Goal: Task Accomplishment & Management: Complete application form

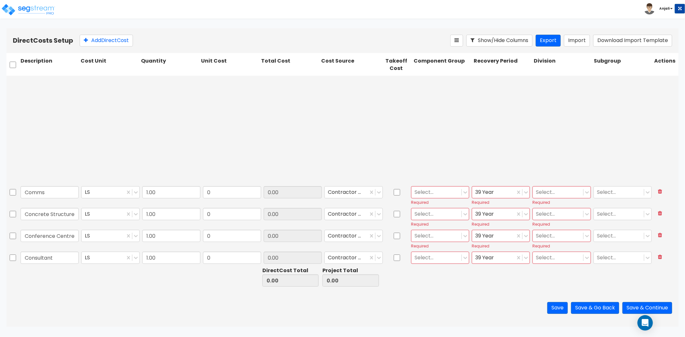
scroll to position [161, 0]
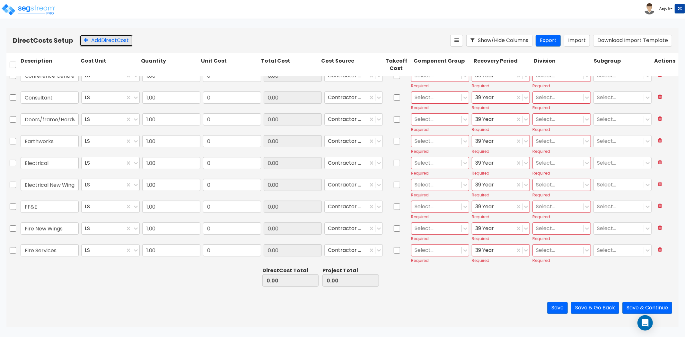
click at [100, 39] on button "Add Direct Cost" at bounding box center [106, 41] width 53 height 12
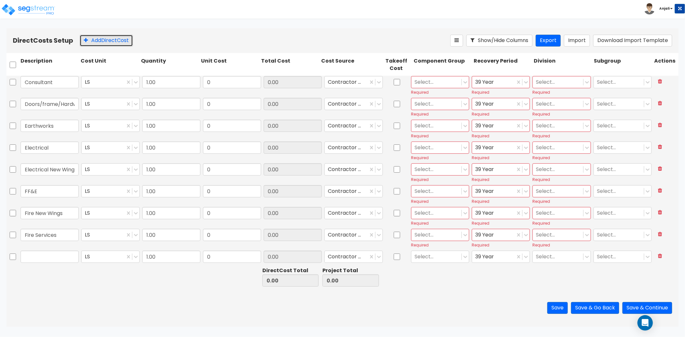
click at [100, 39] on button "Add Direct Cost" at bounding box center [106, 41] width 53 height 12
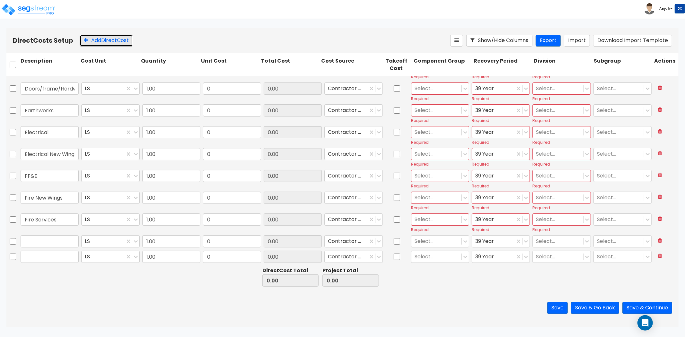
click at [100, 39] on button "Add Direct Cost" at bounding box center [106, 41] width 53 height 12
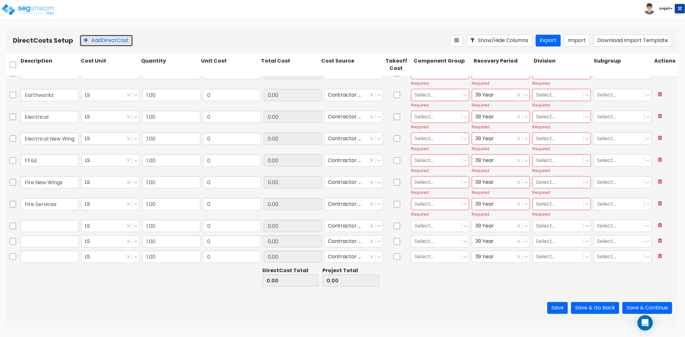
click at [100, 39] on button "Add Direct Cost" at bounding box center [106, 41] width 53 height 12
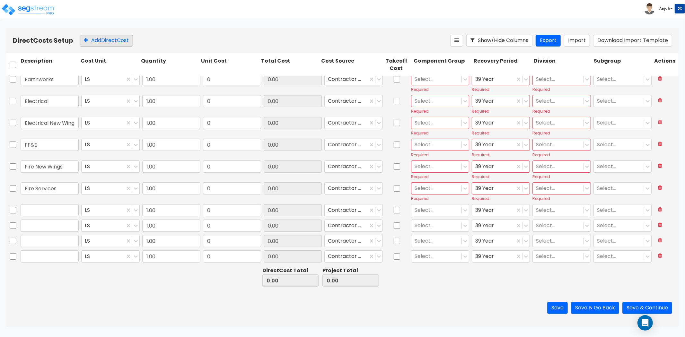
type input "1.00"
type input "0"
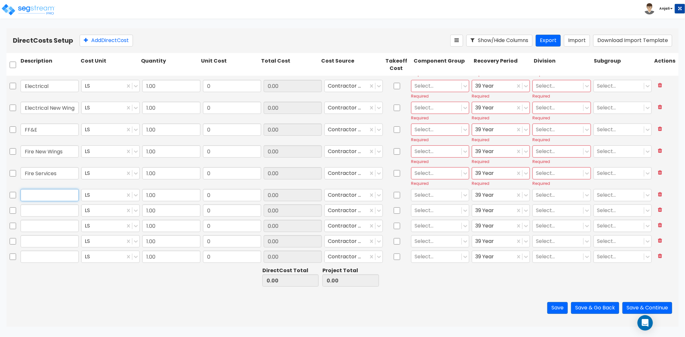
click at [55, 189] on input "text" at bounding box center [50, 195] width 58 height 12
paste input "Freight & Logistics"
type input "Freight & Logistics"
click at [66, 216] on input "text" at bounding box center [50, 211] width 58 height 12
paste input "Generator"
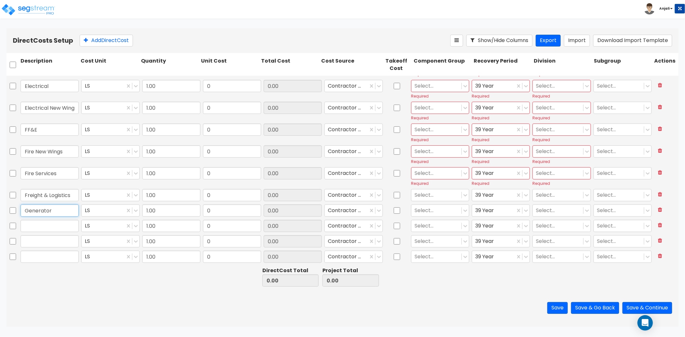
type input "Generator"
click at [65, 228] on input "text" at bounding box center [50, 226] width 58 height 12
paste input "Infrastructure Upgrade"
type input "Infrastructure Upgrade"
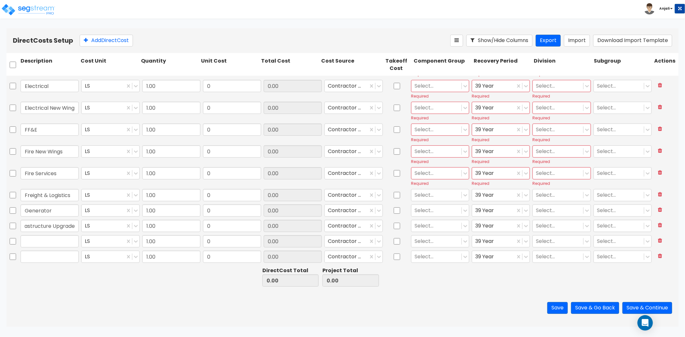
scroll to position [0, 0]
click at [58, 236] on input "text" at bounding box center [50, 241] width 58 height 12
paste input "Kids Club"
type input "Kids Club"
click at [107, 41] on button "Add Direct Cost" at bounding box center [106, 41] width 53 height 12
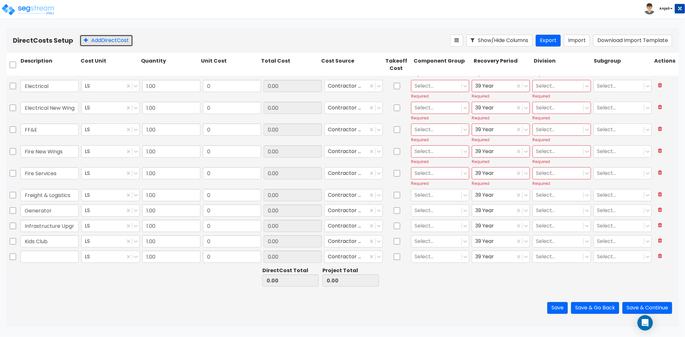
click at [107, 41] on button "Add Direct Cost" at bounding box center [106, 41] width 53 height 12
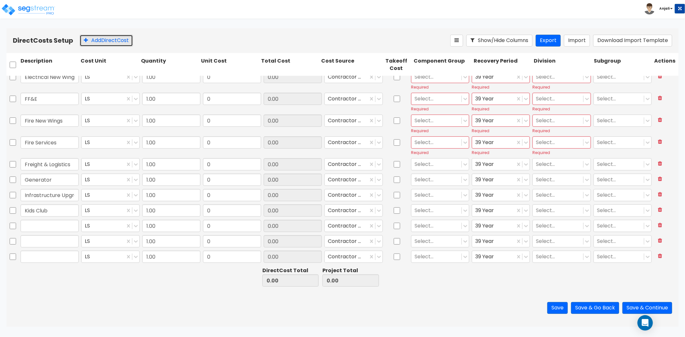
click at [107, 41] on button "Add Direct Cost" at bounding box center [106, 41] width 53 height 12
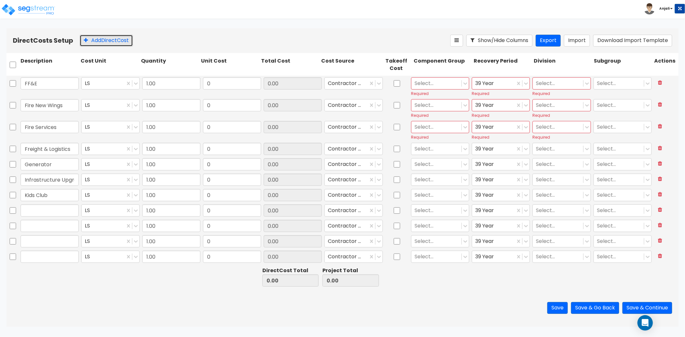
click at [107, 43] on button "Add Direct Cost" at bounding box center [106, 41] width 53 height 12
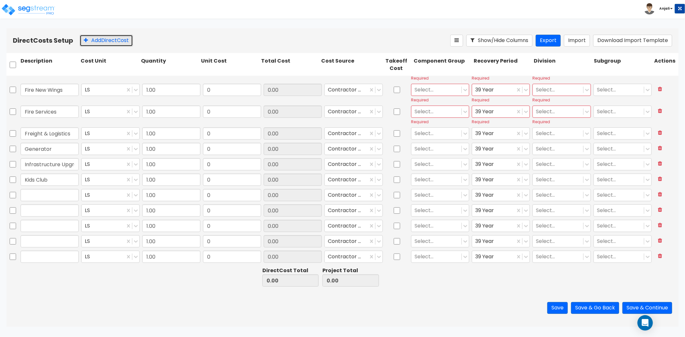
click at [107, 43] on button "Add Direct Cost" at bounding box center [106, 41] width 53 height 12
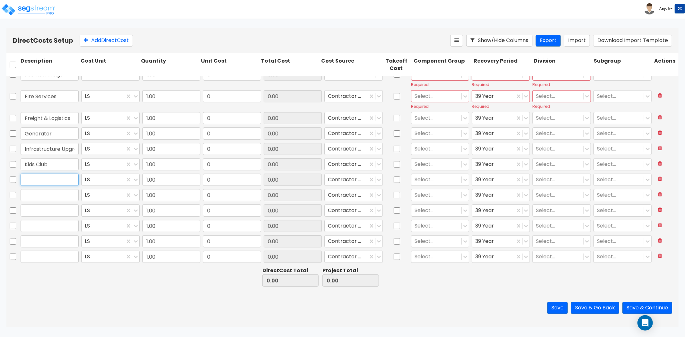
click at [35, 178] on input "text" at bounding box center [50, 180] width 58 height 12
paste input "Landscape Hard"
click at [52, 182] on input "Landscape Hard" at bounding box center [50, 180] width 58 height 12
click at [49, 184] on input "Landscape Hard" at bounding box center [50, 180] width 58 height 12
click at [69, 181] on input "Landscape Hard" at bounding box center [50, 180] width 58 height 12
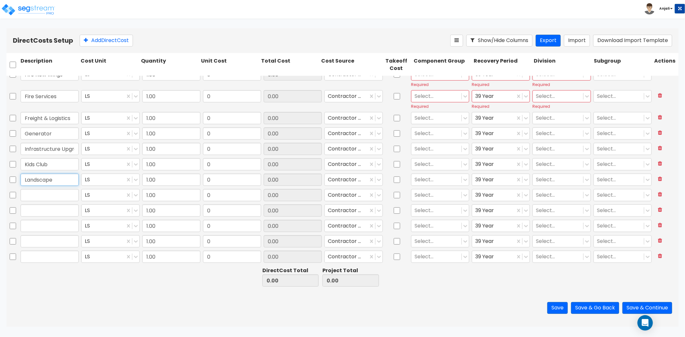
type input "Landscape"
click at [52, 197] on input "text" at bounding box center [50, 195] width 58 height 12
click at [35, 192] on input "text" at bounding box center [50, 195] width 58 height 12
paste input "Machinery & Equip/Building"
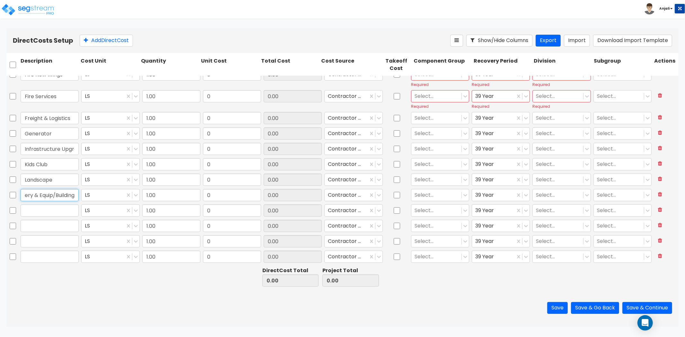
type input "Machinery & Equip/Building"
click at [58, 209] on input "text" at bounding box center [50, 211] width 58 height 12
paste input "Mechanical & HVAC"
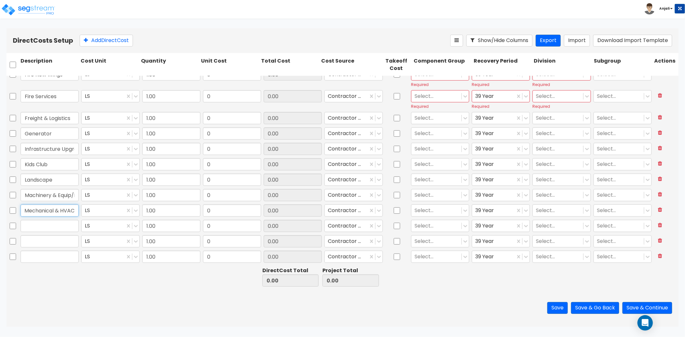
type input "Mechanical & HVAC"
click at [57, 227] on input "text" at bounding box center [50, 226] width 58 height 12
paste input "Mechanical New Wings"
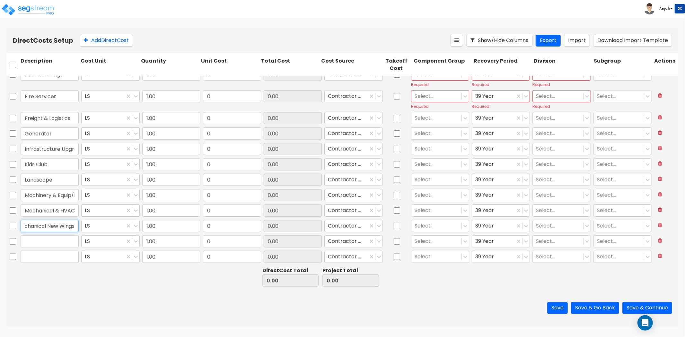
type input "Mechanical New Wings"
click at [66, 243] on input "text" at bounding box center [50, 241] width 58 height 12
paste input "Metal Framing & Dry wall"
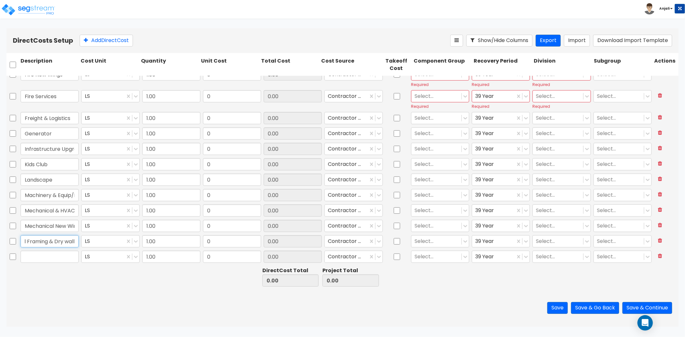
type input "Metal Framing & Dry wall"
click at [46, 255] on input "text" at bounding box center [50, 257] width 58 height 12
paste input "North Wing"
type input "North Wing"
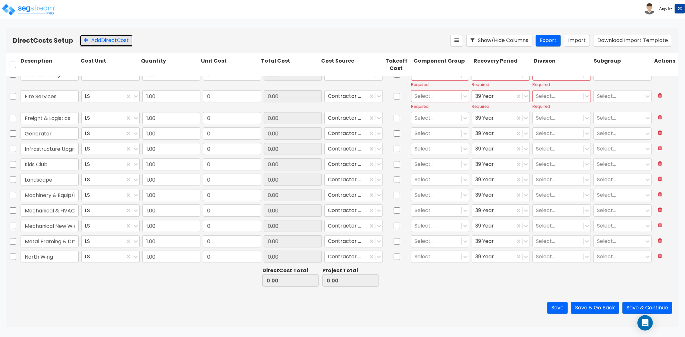
click at [98, 43] on button "Add Direct Cost" at bounding box center [106, 41] width 53 height 12
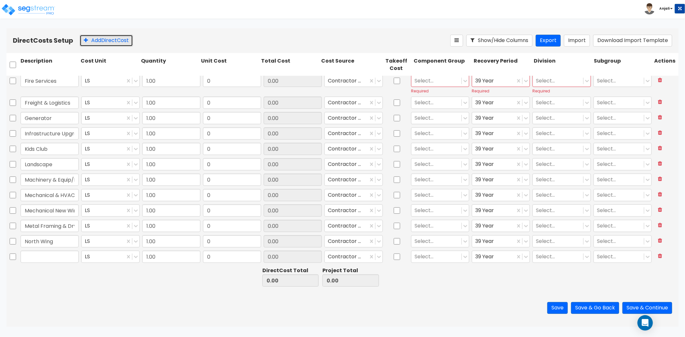
click at [98, 43] on button "Add Direct Cost" at bounding box center [106, 41] width 53 height 12
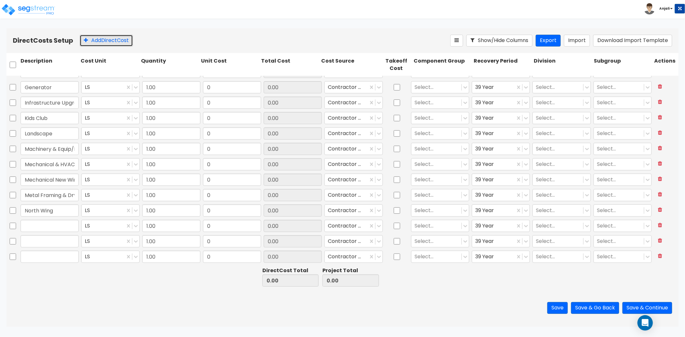
click at [98, 43] on button "Add Direct Cost" at bounding box center [106, 41] width 53 height 12
click at [40, 178] on input "text" at bounding box center [50, 180] width 58 height 12
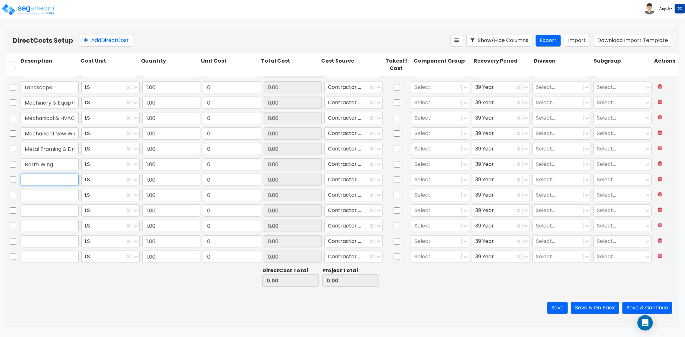
paste input "NW Pool"
type input "NW Pool"
click at [37, 198] on input "text" at bounding box center [50, 195] width 58 height 12
paste input "others"
type input "others"
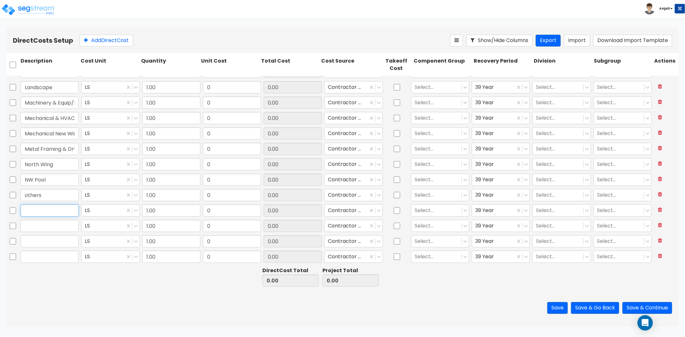
click at [42, 213] on input "text" at bounding box center [50, 211] width 58 height 12
paste input "overseas Purchase TT"
type input "overseas Purchase TT"
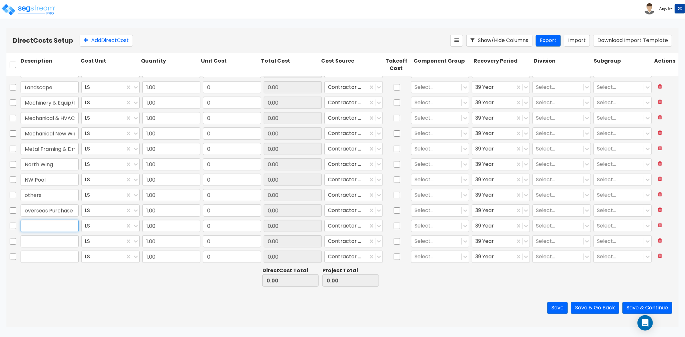
click at [32, 225] on input "text" at bounding box center [50, 226] width 58 height 12
paste input "Plumbing"
type input "Plumbing"
click at [111, 41] on button "Add Direct Cost" at bounding box center [106, 41] width 53 height 12
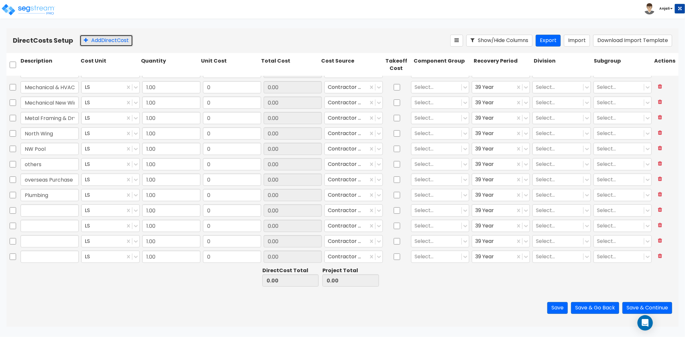
click at [111, 41] on button "Add Direct Cost" at bounding box center [106, 41] width 53 height 12
click at [32, 194] on input "text" at bounding box center [50, 195] width 58 height 12
paste input "Pools x 7"
type input "Pools x 7"
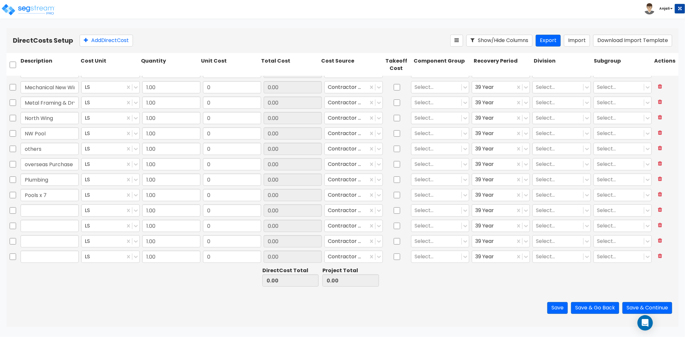
click at [31, 219] on div at bounding box center [49, 226] width 61 height 15
click at [33, 210] on input "text" at bounding box center [50, 211] width 58 height 12
paste input "Remedial Work Rooms"
type input "Remedial Work Rooms"
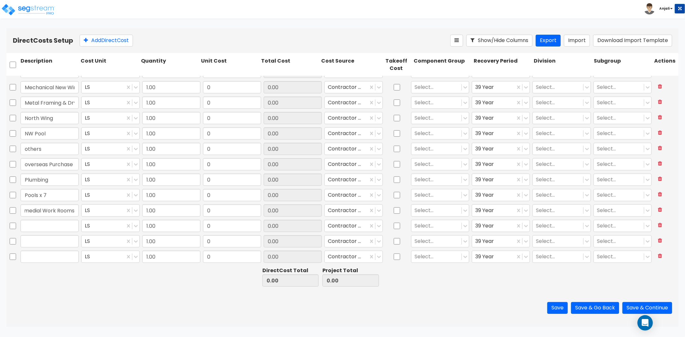
scroll to position [0, 0]
click at [62, 231] on input "text" at bounding box center [50, 226] width 58 height 12
paste input "Repairs"
type input "Repairs"
click at [55, 239] on input "text" at bounding box center [50, 241] width 58 height 12
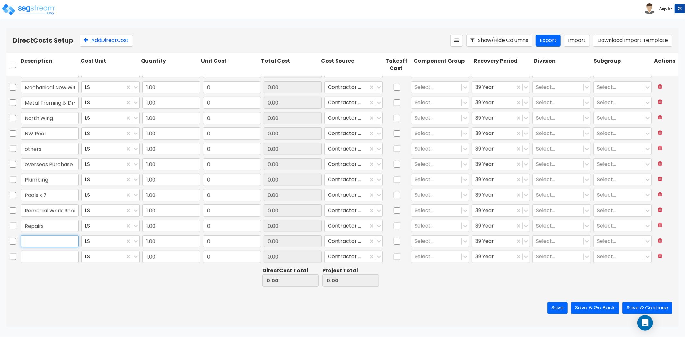
paste input "Roofing New Rooms"
type input "Roofing New Rooms"
click at [106, 43] on button "Add Direct Cost" at bounding box center [106, 41] width 53 height 12
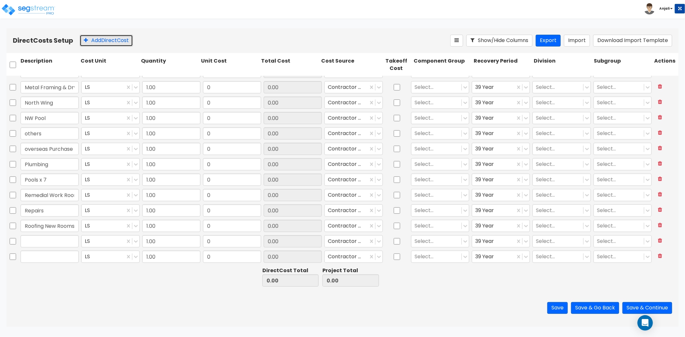
click at [106, 43] on button "Add Direct Cost" at bounding box center [106, 41] width 53 height 12
click at [45, 196] on input "text" at bounding box center [50, 195] width 58 height 12
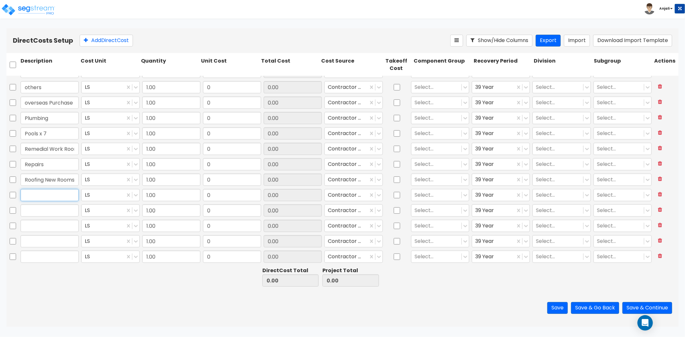
paste input "Rooms NW & SW"
type input "Rooms NW & SW"
click at [49, 207] on input "text" at bounding box center [50, 211] width 58 height 12
paste input "Sewer Outside Blueridge"
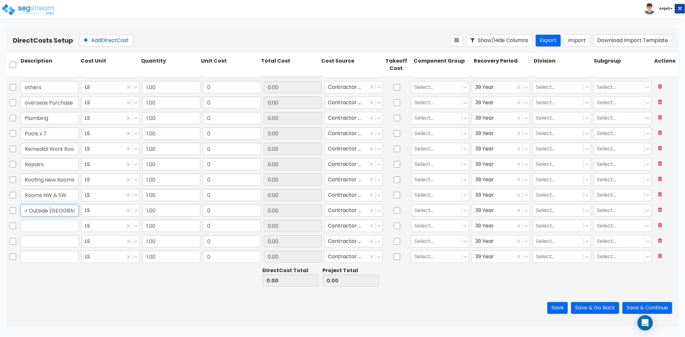
type input "Sewer Outside Blueridge"
click at [54, 229] on input "text" at bounding box center [50, 226] width 58 height 12
paste input "South Wing"
type input "South Wing"
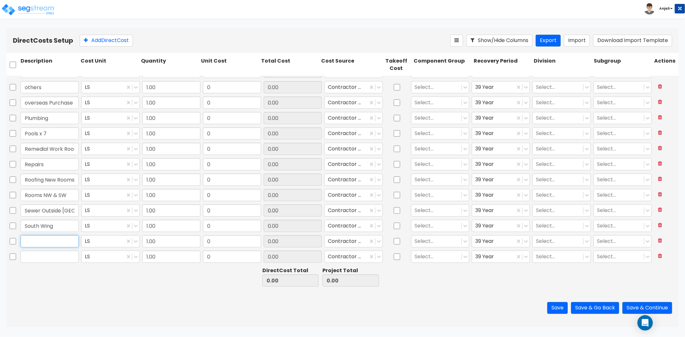
click at [72, 242] on input "text" at bounding box center [50, 241] width 58 height 12
paste input "structural concrete/steel"
type input "structural concrete/steel"
click at [108, 39] on button "Add Direct Cost" at bounding box center [106, 41] width 53 height 12
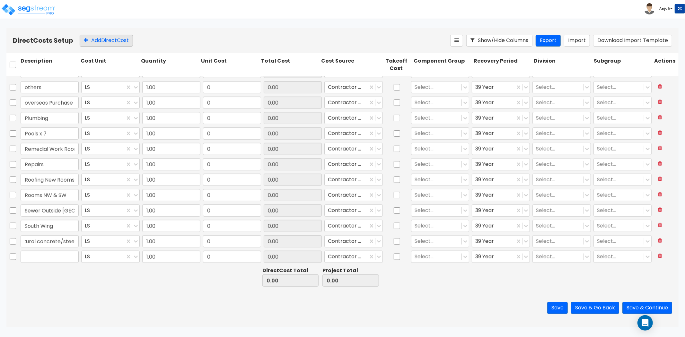
scroll to position [0, 0]
click at [108, 39] on button "Add Direct Cost" at bounding box center [106, 41] width 53 height 12
click at [38, 207] on input "text" at bounding box center [50, 211] width 58 height 12
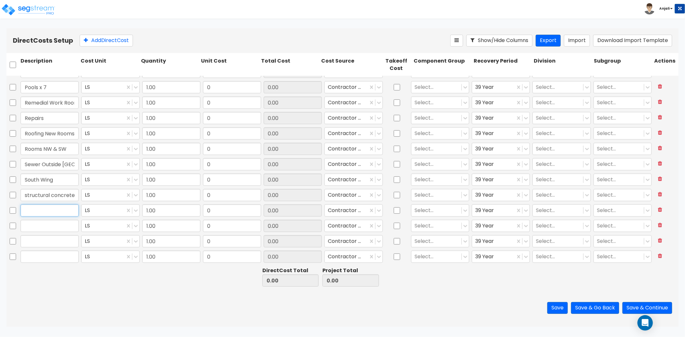
paste input "Structural steel"
type input "Structural steel"
click at [67, 229] on input "text" at bounding box center [50, 226] width 58 height 12
paste input "Structural Steel Roof New Rooms"
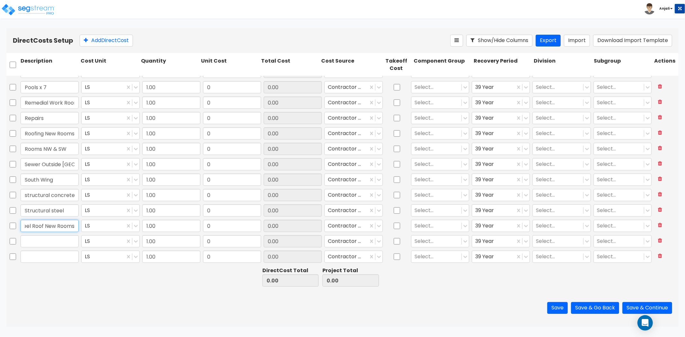
type input "Structural Steel Roof New Rooms"
click at [54, 238] on input "text" at bounding box center [50, 241] width 58 height 12
paste input "SW Pool"
type input "SW Pool"
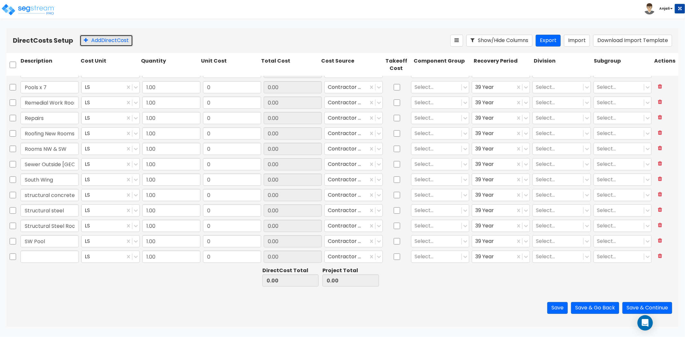
click at [91, 45] on button "Add Direct Cost" at bounding box center [106, 41] width 53 height 12
click at [40, 226] on input "text" at bounding box center [50, 226] width 58 height 12
paste input "Tile"
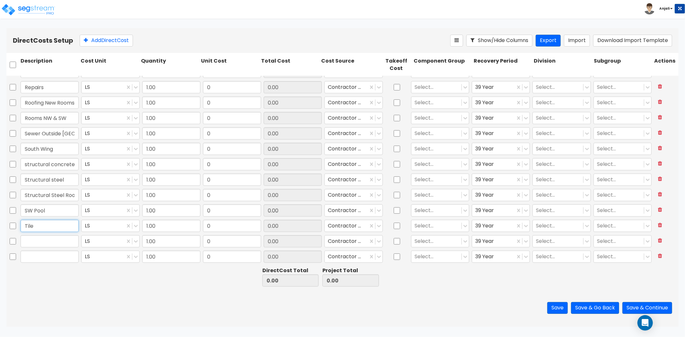
type input "Tile"
click at [46, 239] on input "text" at bounding box center [50, 241] width 58 height 12
paste input "Whole Project"
type input "Whole Project"
click at [62, 255] on input "text" at bounding box center [50, 257] width 58 height 12
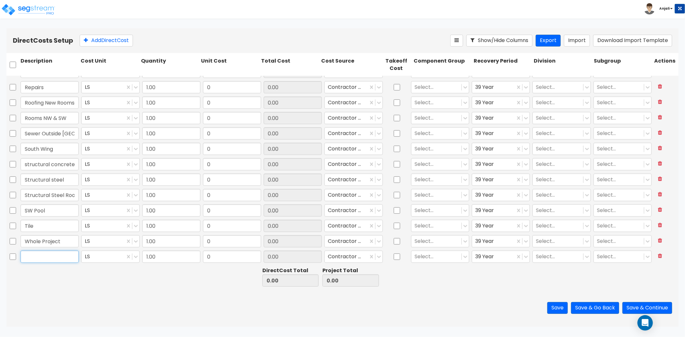
paste input "Window /Glass& Glazing/Panels"
type input "Window /Glass& Glazing/Panels"
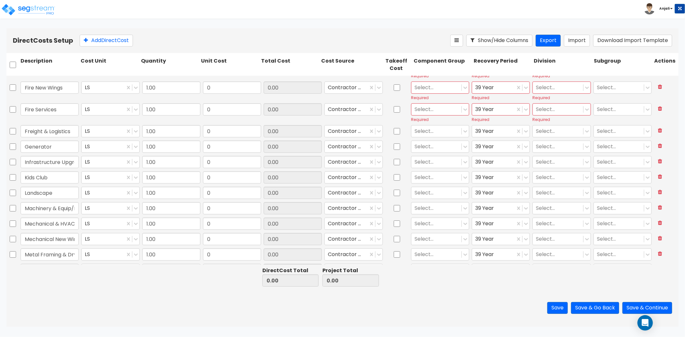
type input "1.00"
type input "0"
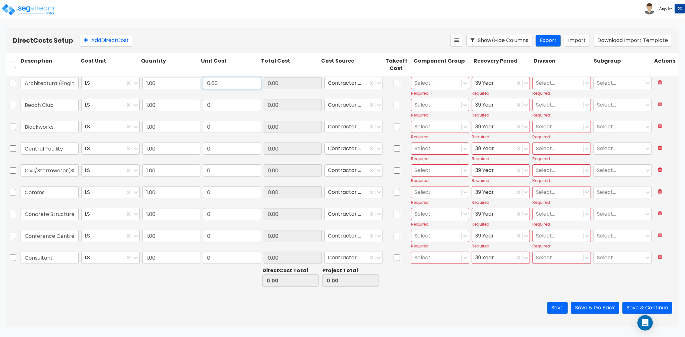
click at [218, 85] on input "0.00" at bounding box center [232, 83] width 58 height 12
paste input "284,016.43"
type input "284,016.43"
drag, startPoint x: 225, startPoint y: 115, endPoint x: 221, endPoint y: 108, distance: 7.9
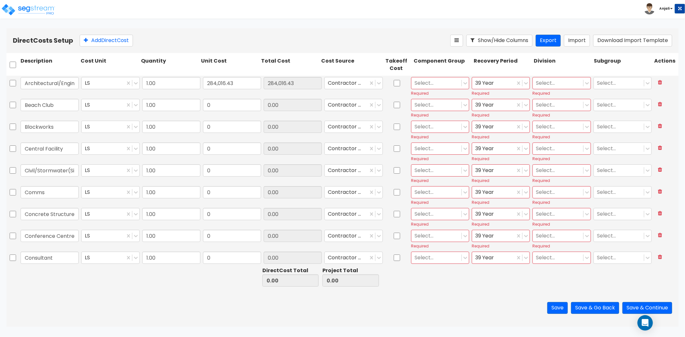
click at [223, 111] on div "0" at bounding box center [232, 109] width 61 height 22
click at [209, 101] on input "0" at bounding box center [232, 105] width 58 height 12
paste input "3,108,429.64"
type input "3,108,429.64"
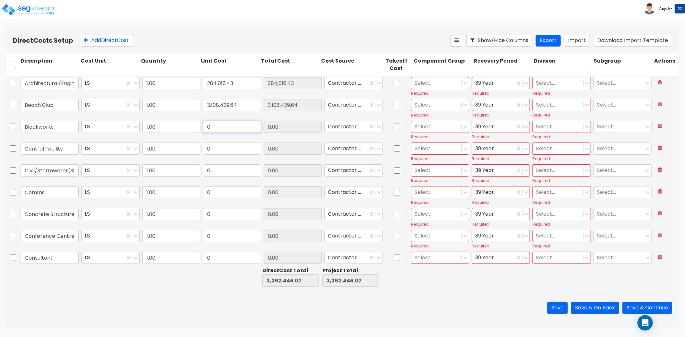
click at [227, 132] on input "0" at bounding box center [232, 127] width 58 height 12
paste input "846,878.72"
type input "846,878.72"
click at [241, 149] on input "0" at bounding box center [232, 149] width 58 height 12
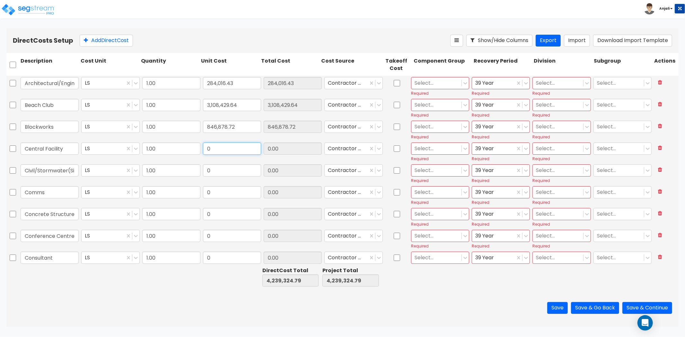
paste input "12,293,520.05"
type input "12,293,520.05"
click at [227, 175] on input "0" at bounding box center [232, 170] width 58 height 12
paste input "544,056.97"
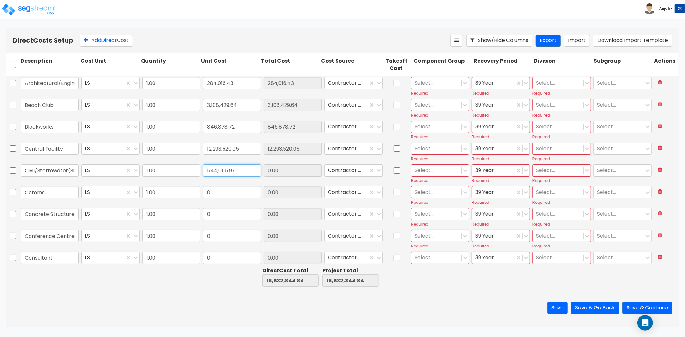
type input "544,056.97"
click at [227, 193] on input "0" at bounding box center [232, 192] width 58 height 12
paste input "7,523.76"
type input "7,523.76"
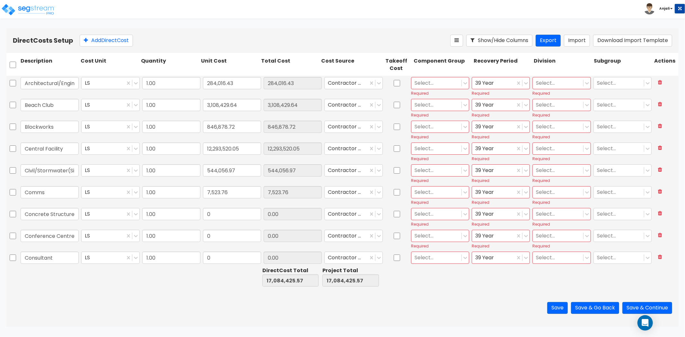
type input "7,523.76"
click at [234, 217] on input "0" at bounding box center [232, 214] width 58 height 12
paste input "2,493,104.06"
type input "2,493,104.06"
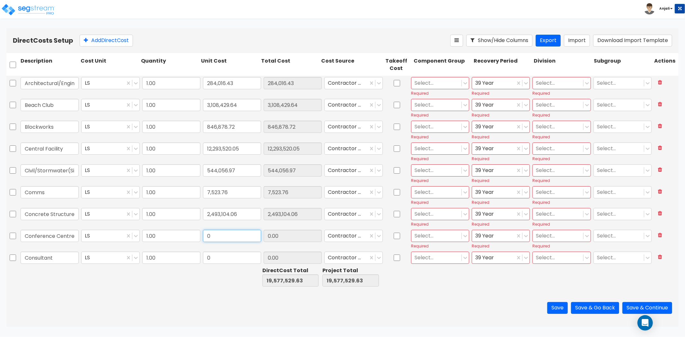
click at [235, 236] on input "0" at bounding box center [232, 236] width 58 height 12
click at [238, 232] on input "text" at bounding box center [232, 236] width 58 height 12
paste input "3,564,224.55"
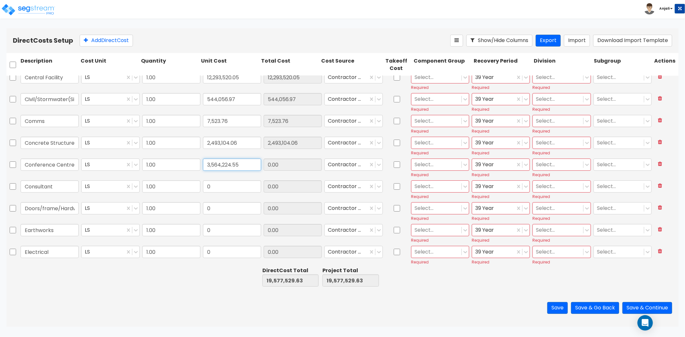
type input "3,564,224.55"
click at [217, 185] on input "0" at bounding box center [232, 187] width 58 height 12
paste input "385,884.78"
type input "385,884.78"
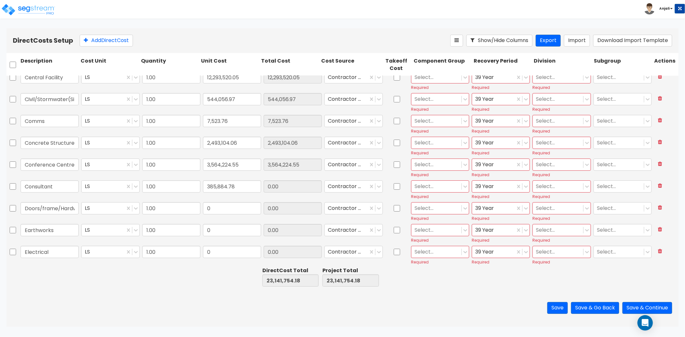
type input "385,884.78"
click at [217, 211] on input "0" at bounding box center [232, 208] width 58 height 12
paste input "443,054.75"
type input "443,054.75"
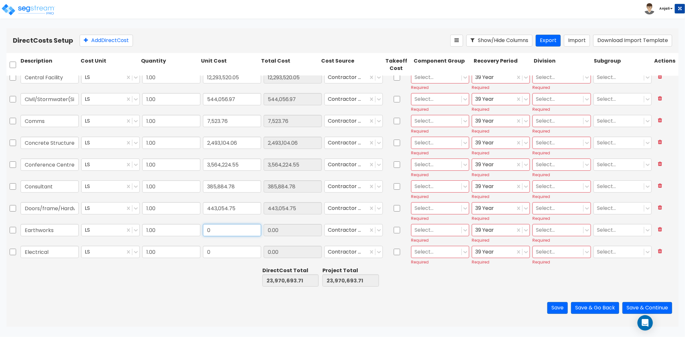
click at [236, 229] on input "0" at bounding box center [232, 230] width 58 height 12
paste input "1,961,499.7"
type input "1,961,499.70"
click at [229, 252] on input "0" at bounding box center [232, 252] width 58 height 12
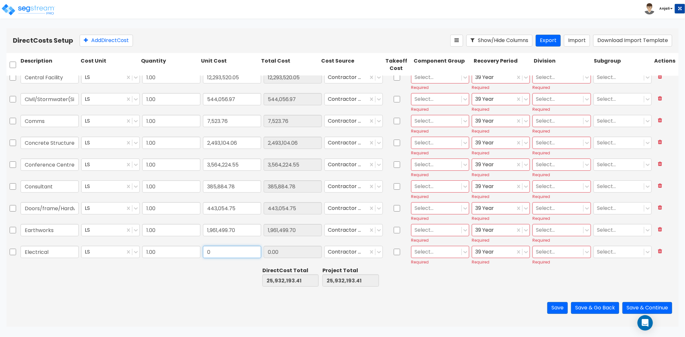
paste input "1,092,858.4"
type input "1,092,858.40"
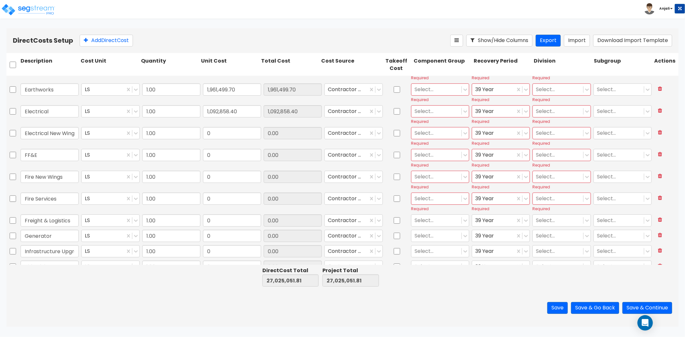
scroll to position [214, 0]
click at [220, 130] on input "0" at bounding box center [232, 131] width 58 height 12
paste input "324,608.65"
type input "324,608.65"
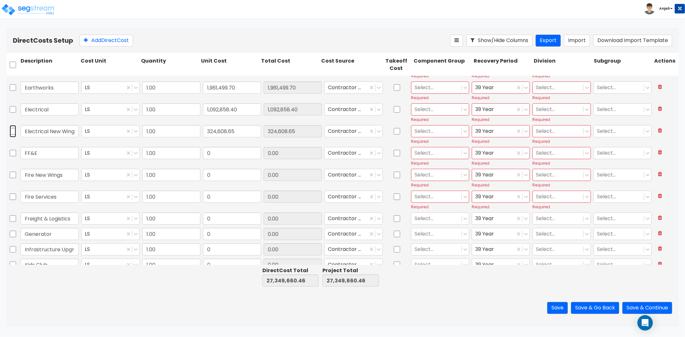
click at [10, 129] on input "checkbox" at bounding box center [13, 131] width 6 height 12
click at [658, 132] on icon at bounding box center [660, 130] width 4 height 5
checkbox input "false"
type input "FF&E"
type input "0.00"
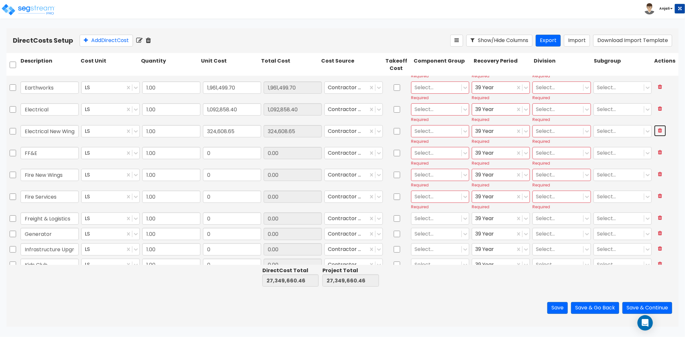
type input "Fire New Wings"
type input "Fire Services"
type input "Freight & Logistics"
type input "Generator"
type input "Infrastructure Upgrade"
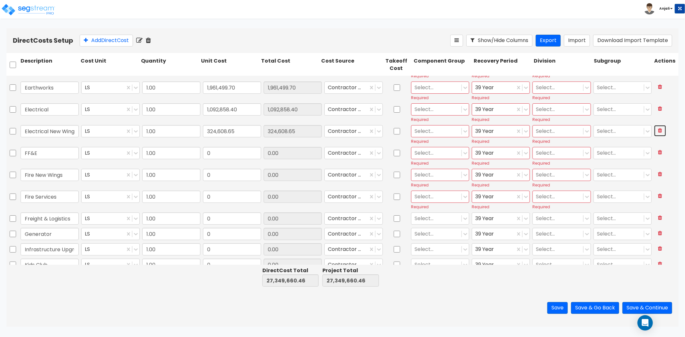
type input "Kids Club"
type input "Landscape"
type input "Machinery & Equip/Building"
type input "Mechanical & HVAC"
type input "Mechanical New Wings"
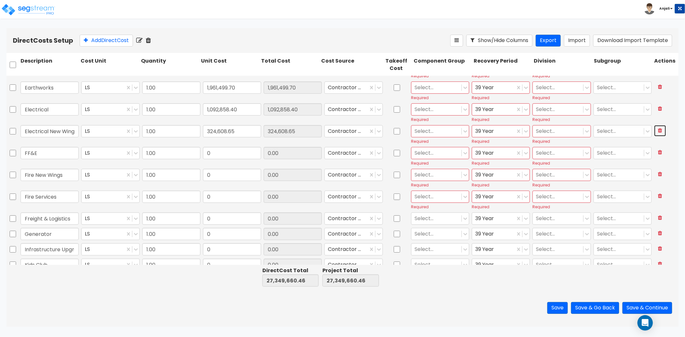
type input "Metal Framing & Dry wall"
type input "North Wing"
type input "0"
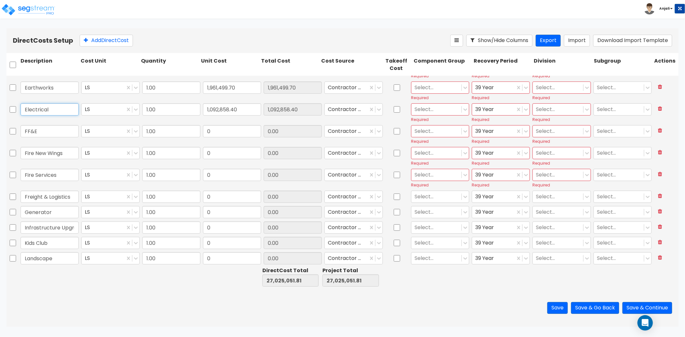
click at [47, 110] on input "Electrical" at bounding box center [50, 109] width 58 height 12
click at [234, 110] on input "1,092,858.40" at bounding box center [232, 109] width 58 height 12
paste input "417,467.05"
type input "1,417,467.05"
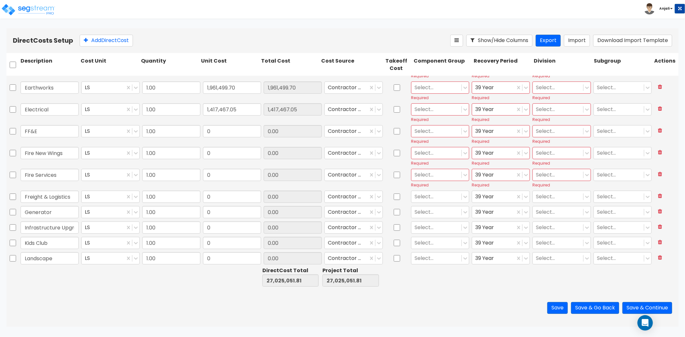
drag, startPoint x: 223, startPoint y: 137, endPoint x: 207, endPoint y: 146, distance: 17.8
click at [223, 137] on div "0" at bounding box center [232, 135] width 61 height 22
drag, startPoint x: 54, startPoint y: 153, endPoint x: 61, endPoint y: 153, distance: 7.1
click at [54, 153] on input "Fire New Wings" at bounding box center [50, 153] width 58 height 12
click at [64, 153] on input "Fire New Wings" at bounding box center [50, 153] width 58 height 12
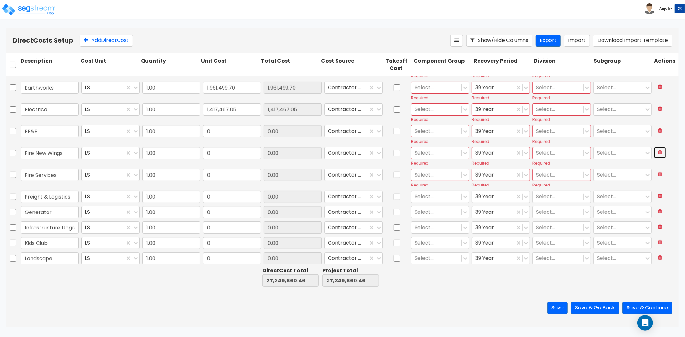
click at [658, 154] on icon at bounding box center [660, 152] width 4 height 5
type input "Fire Services"
type input "Freight & Logistics"
type input "Generator"
type input "Infrastructure Upgrade"
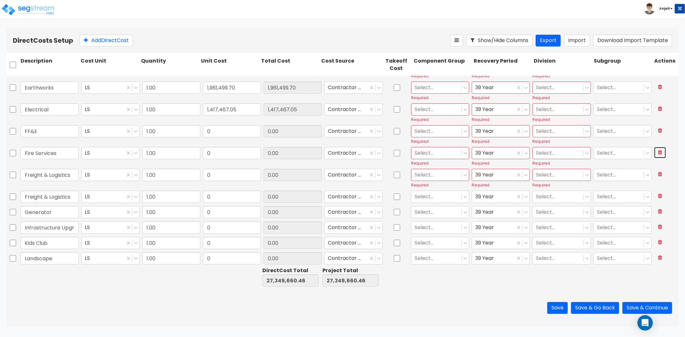
type input "Kids Club"
type input "Landscape"
type input "Machinery & Equip/Building"
type input "Mechanical & HVAC"
type input "Mechanical New Wings"
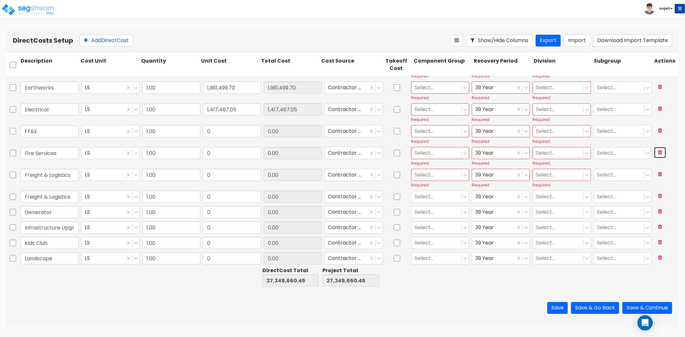
type input "Metal Framing & Dry wall"
type input "North Wing"
type input "NW Pool"
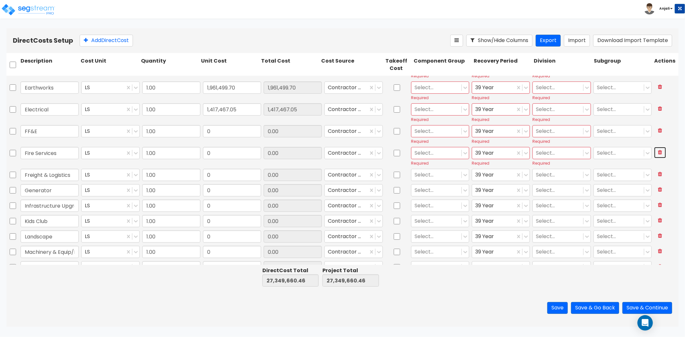
type input "1.00"
type input "0"
click at [229, 128] on input "0" at bounding box center [232, 131] width 58 height 12
paste input "7,705,265.88"
type input "7,705,265.88"
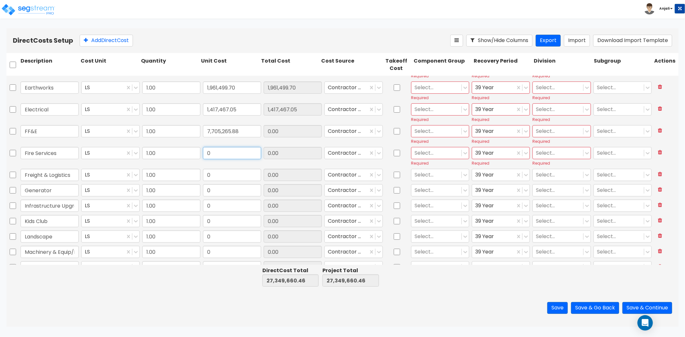
type input "7,705,265.88"
click at [223, 155] on input "0" at bounding box center [232, 153] width 58 height 12
click at [217, 153] on input "0" at bounding box center [232, 153] width 58 height 12
paste input "88,786.96"
type input "88,786.96"
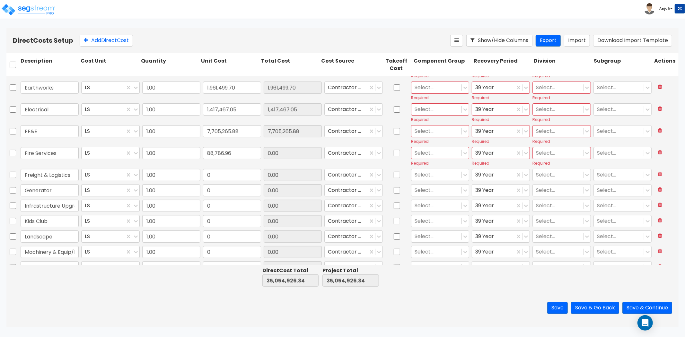
type input "88,786.96"
click at [240, 175] on input "0" at bounding box center [232, 175] width 58 height 12
paste input "4,467,655.16"
type input "4,467,655.16"
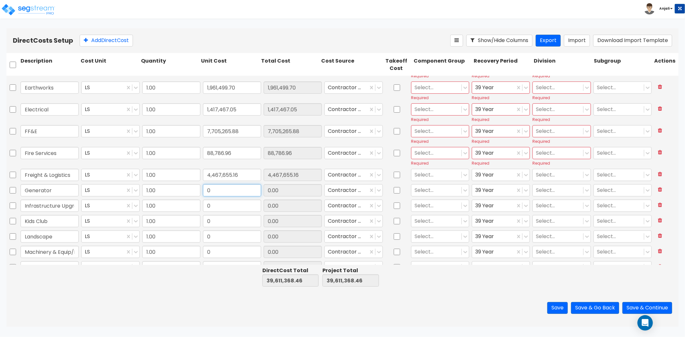
click at [215, 192] on input "0" at bounding box center [232, 190] width 58 height 12
paste input "2,822,483.21"
type input "2,822,483.21"
click at [237, 205] on input "0" at bounding box center [232, 206] width 58 height 12
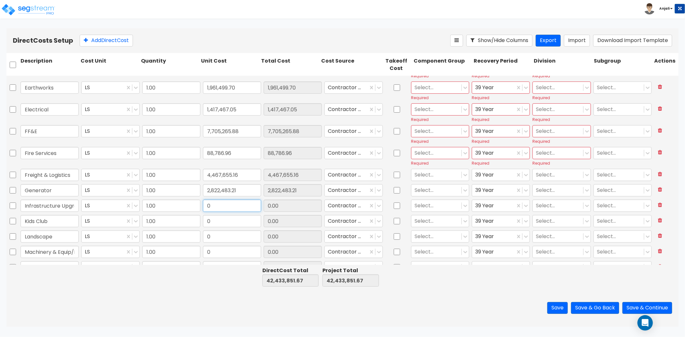
paste input "882,511.43"
type input "882,511.43"
click at [221, 223] on input "0" at bounding box center [232, 221] width 58 height 12
paste input "9,639.14"
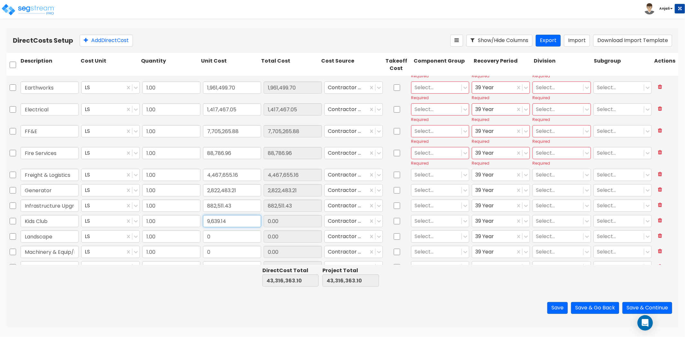
type input "9,639.14"
click at [227, 238] on input "0" at bounding box center [232, 237] width 58 height 12
paste input "25,261,593,874.21"
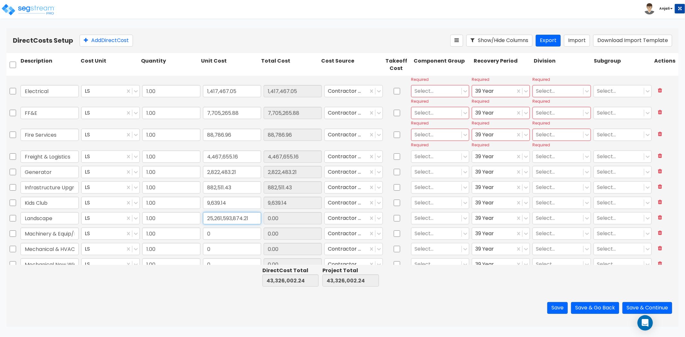
scroll to position [250, 0]
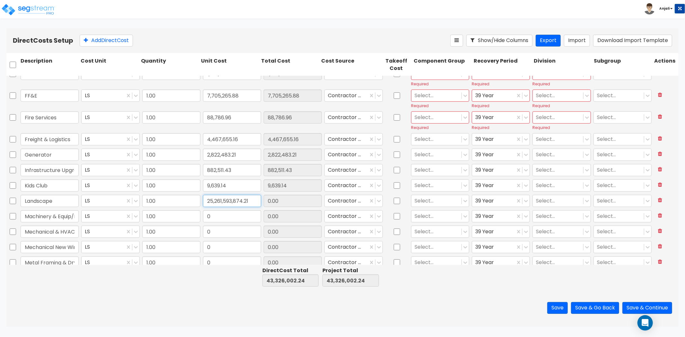
type input "25,261,593,874.21"
click at [239, 201] on input "25,261,593,874.21" at bounding box center [232, 201] width 58 height 12
drag, startPoint x: 250, startPoint y: 199, endPoint x: 196, endPoint y: 199, distance: 53.6
click at [196, 199] on div "Landscape LS 1.00 25,261,593,874.21 25,261,593,874.21 Contractor Cost Select...…" at bounding box center [342, 201] width 672 height 15
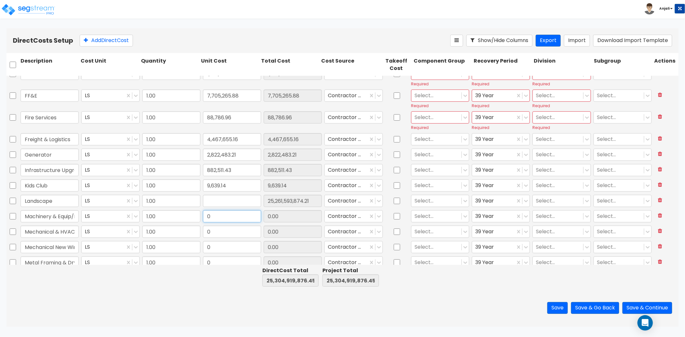
type input "0.00"
click at [222, 216] on input "0" at bounding box center [232, 216] width 58 height 12
click at [219, 200] on input "text" at bounding box center [232, 201] width 58 height 12
paste input "1,593,874.21"
type input "1,593,874.21"
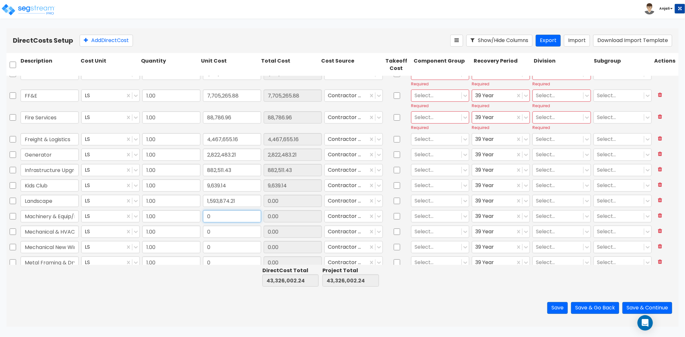
type input "1,593,874.21"
click at [222, 211] on input "0" at bounding box center [232, 216] width 58 height 12
click at [228, 214] on input "0" at bounding box center [232, 216] width 58 height 12
drag, startPoint x: 227, startPoint y: 214, endPoint x: 197, endPoint y: 215, distance: 30.2
click at [197, 215] on div "Machinery & Equip/Building LS 1.00 0 0.00 Contractor Cost Select... 39 Year Sel…" at bounding box center [342, 216] width 672 height 15
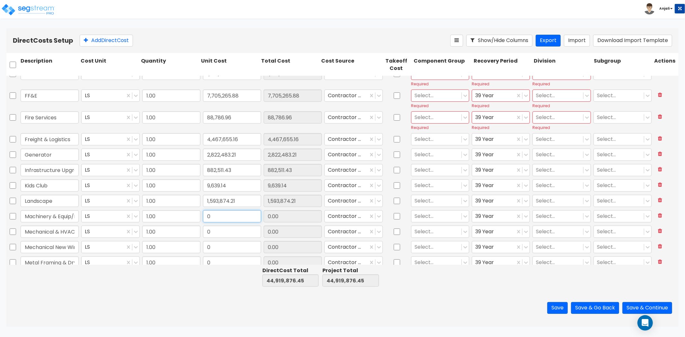
paste input "1,060,817.88"
type input "1,060,817.88"
click at [234, 234] on input "0" at bounding box center [232, 232] width 58 height 12
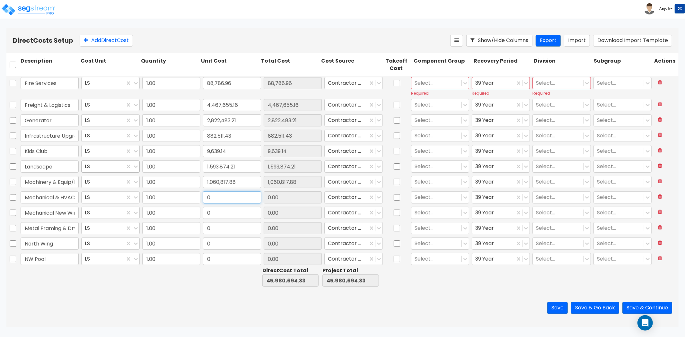
scroll to position [285, 0]
click at [11, 210] on input "checkbox" at bounding box center [13, 212] width 6 height 12
click at [655, 213] on button at bounding box center [660, 211] width 12 height 11
checkbox input "false"
type input "Metal Framing & Dry wall"
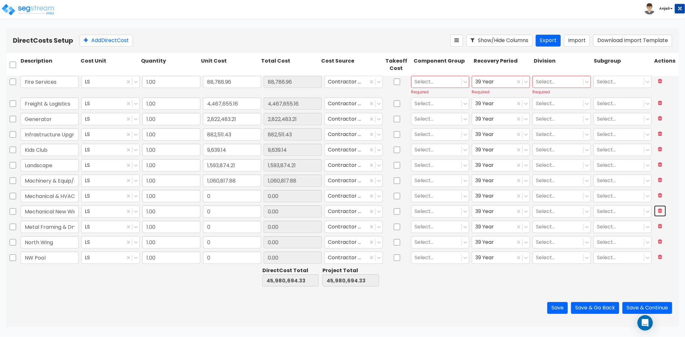
type input "North Wing"
type input "NW Pool"
type input "others"
type input "overseas Purchase TT"
type input "Plumbing"
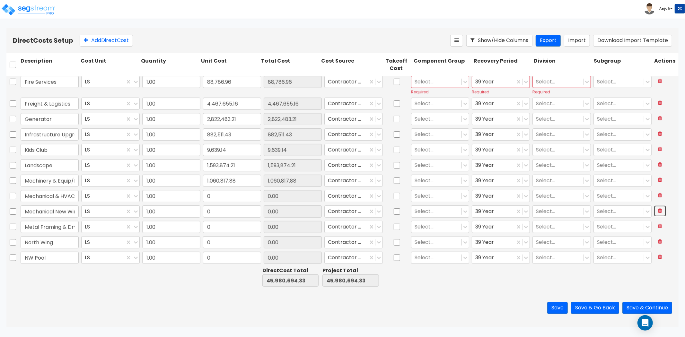
type input "Pools x 7"
type input "Remedial Work Rooms"
type input "Repairs"
type input "Roofing New Rooms"
click at [236, 198] on input "0" at bounding box center [232, 196] width 58 height 12
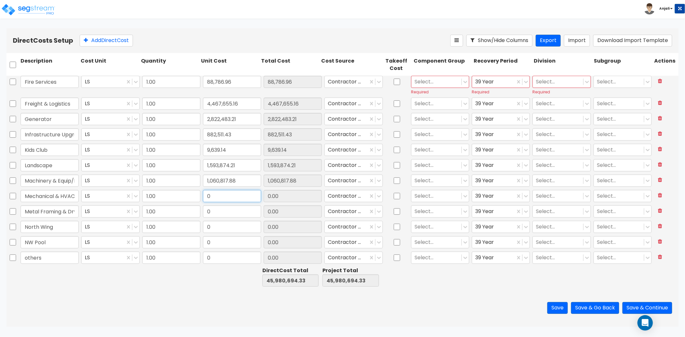
paste input "4,479,330.14"
type input "4,479,330.14"
click at [219, 207] on input "0" at bounding box center [232, 212] width 58 height 12
click at [219, 211] on input "0" at bounding box center [232, 212] width 58 height 12
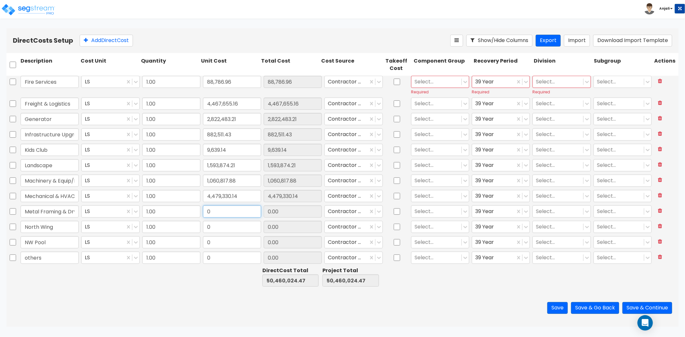
drag, startPoint x: 219, startPoint y: 211, endPoint x: 197, endPoint y: 210, distance: 22.2
click at [197, 210] on div "Metal Framing & Dry wall LS 1.00 0 0.00 Contractor Cost Select... 39 Year Selec…" at bounding box center [342, 211] width 672 height 15
paste input "906,707.22"
type input "906,707.22"
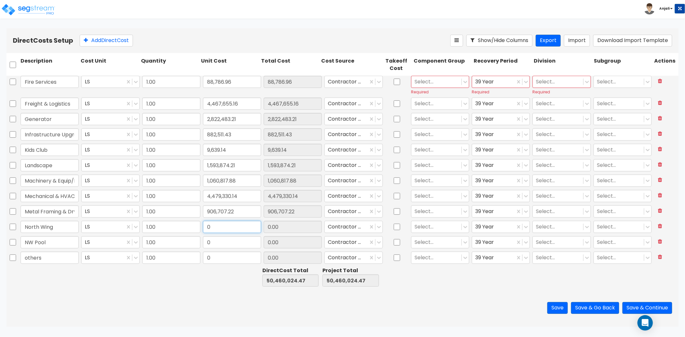
click at [217, 228] on input "0" at bounding box center [232, 227] width 58 height 12
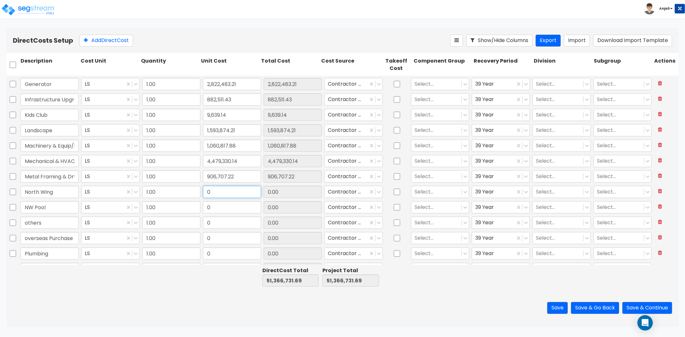
scroll to position [321, 0]
click at [225, 193] on input "0" at bounding box center [232, 191] width 58 height 12
drag, startPoint x: 210, startPoint y: 193, endPoint x: 202, endPoint y: 193, distance: 8.4
click at [203, 193] on input "0" at bounding box center [232, 191] width 58 height 12
paste input "3,310,452.05"
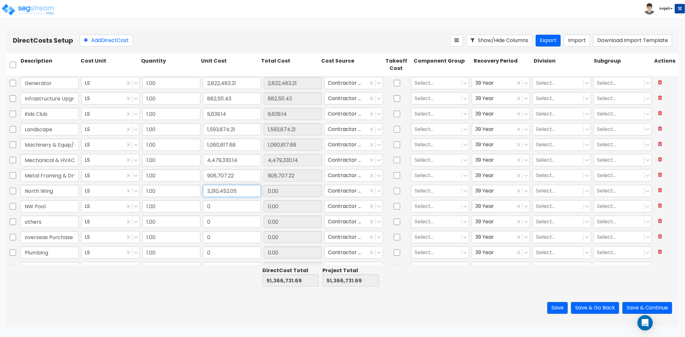
type input "3,310,452.05"
click at [213, 205] on input "0" at bounding box center [232, 206] width 58 height 12
click at [232, 201] on input "0" at bounding box center [232, 206] width 58 height 12
drag, startPoint x: 216, startPoint y: 206, endPoint x: 191, endPoint y: 205, distance: 24.4
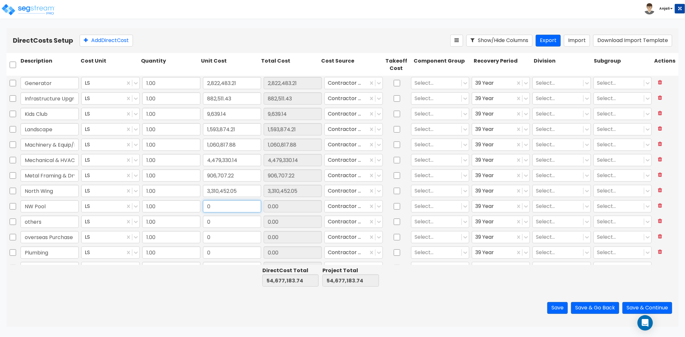
click at [191, 205] on div "NW Pool LS 1.00 0 0.00 Contractor Cost Select... 39 Year Select... Select..." at bounding box center [342, 206] width 672 height 15
paste input "12,095.39"
type input "12,095.39"
click at [217, 224] on input "0" at bounding box center [232, 222] width 58 height 12
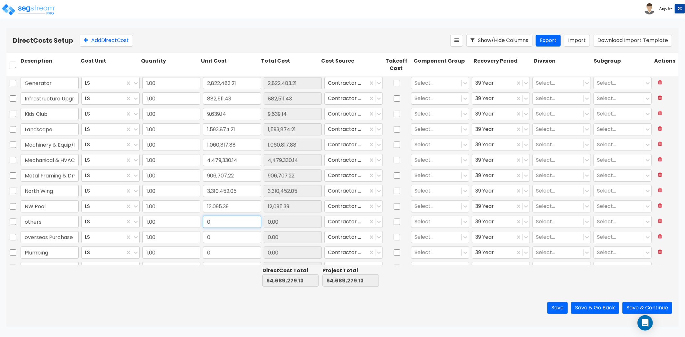
drag, startPoint x: 226, startPoint y: 216, endPoint x: 225, endPoint y: 223, distance: 6.8
click at [226, 216] on input "0" at bounding box center [232, 222] width 58 height 12
drag, startPoint x: 225, startPoint y: 224, endPoint x: 203, endPoint y: 223, distance: 22.8
click at [203, 223] on input "0" at bounding box center [232, 222] width 58 height 12
paste input "408,687.46"
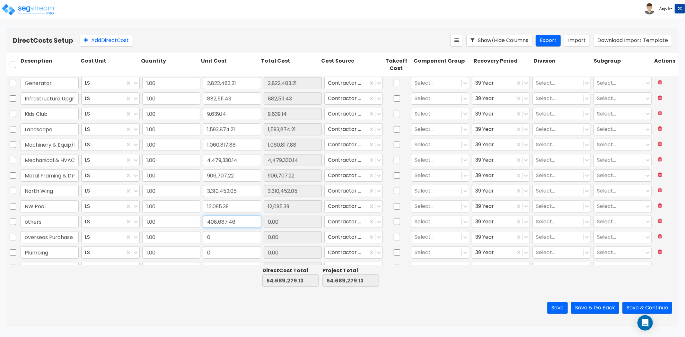
type input "408,687.46"
click at [219, 245] on div "0" at bounding box center [232, 252] width 61 height 15
click at [235, 240] on input "0" at bounding box center [232, 237] width 58 height 12
paste input "258,905.37"
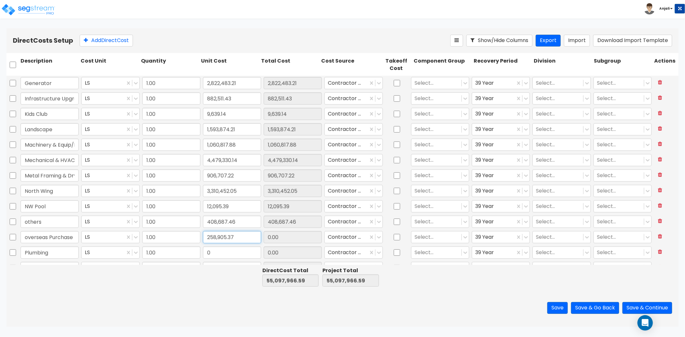
type input "258,905.37"
click at [230, 256] on input "0" at bounding box center [232, 253] width 58 height 12
paste input "555,889.46"
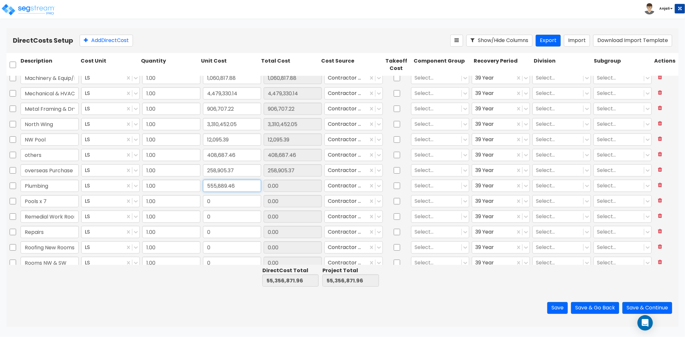
scroll to position [392, 0]
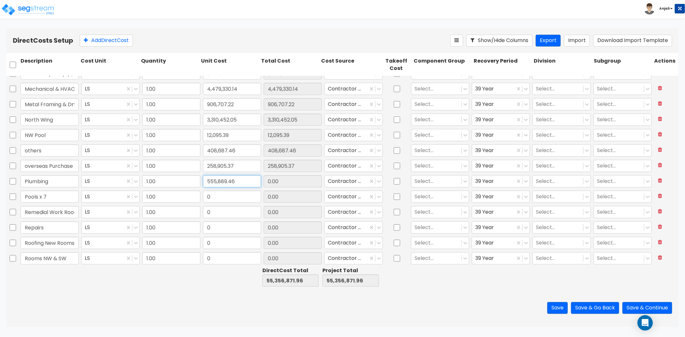
type input "555,889.46"
click at [210, 198] on input "0" at bounding box center [232, 197] width 58 height 12
paste input "5,447,776.26"
type input "5,447,776.26"
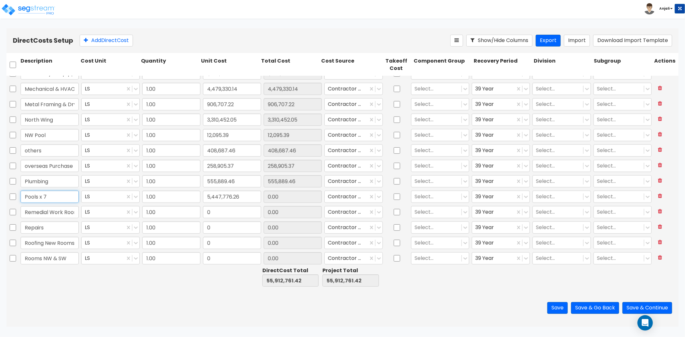
type input "5,447,776.26"
click at [49, 195] on input "Pools x 7" at bounding box center [50, 197] width 58 height 12
type input "Pools"
click at [178, 209] on input "1.00" at bounding box center [171, 212] width 58 height 12
click at [226, 217] on input "0" at bounding box center [232, 212] width 58 height 12
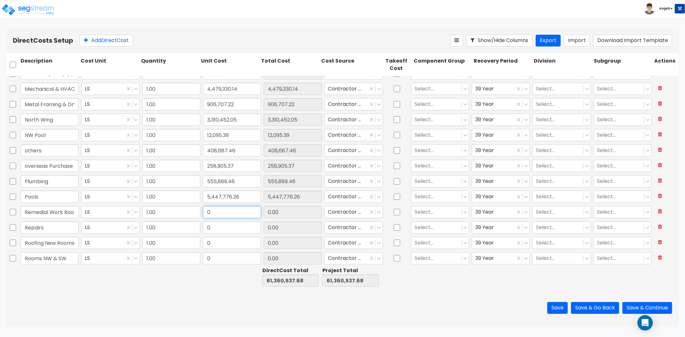
paste input "4,765,939.31"
type input "4,765,939.31"
click at [224, 230] on input "0" at bounding box center [232, 228] width 58 height 12
paste input "1,653,534.61"
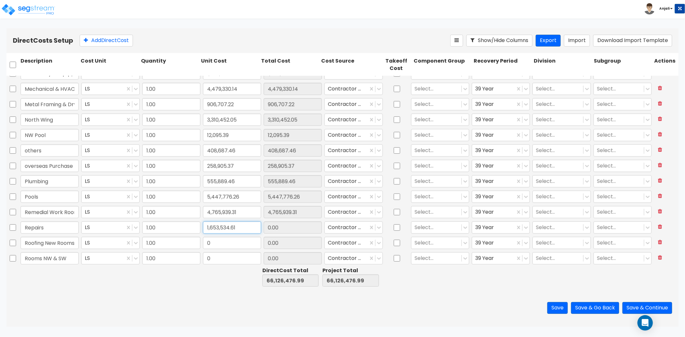
type input "1,653,534.61"
click at [214, 240] on input "0" at bounding box center [232, 243] width 58 height 12
paste input "450,683.48"
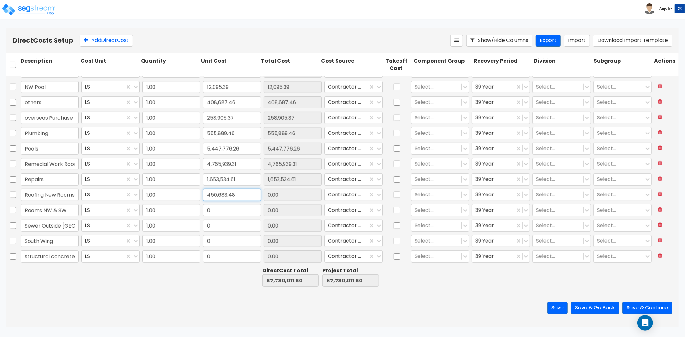
scroll to position [464, 0]
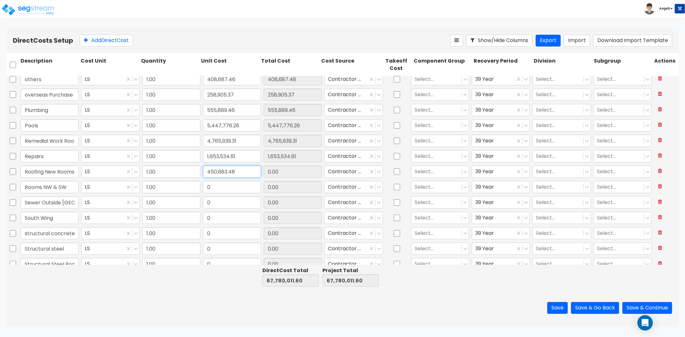
type input "450,683.48"
click at [221, 187] on input "0" at bounding box center [232, 187] width 58 height 12
paste input "424,950.99"
type input "424,950.99"
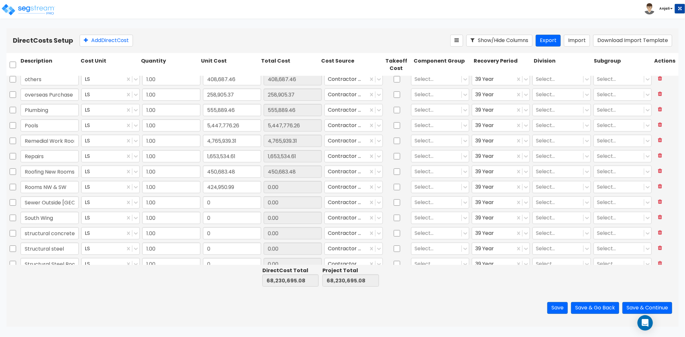
type input "424,950.99"
click at [216, 201] on input "0" at bounding box center [232, 203] width 58 height 12
paste input "105,767.27"
type input "105,767.27"
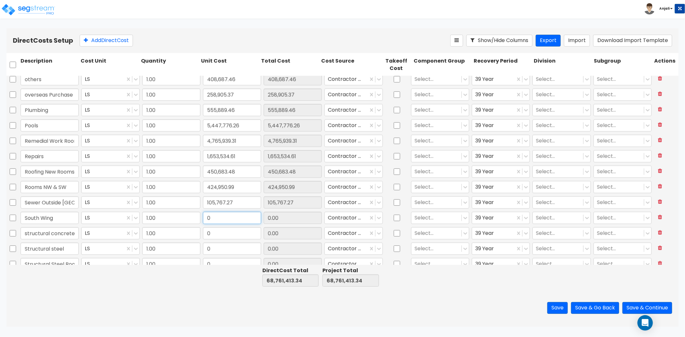
click at [216, 219] on input "0" at bounding box center [232, 218] width 58 height 12
paste input "2,501,684.09"
type input "2,501,684.09"
click at [237, 240] on div "0" at bounding box center [232, 233] width 61 height 15
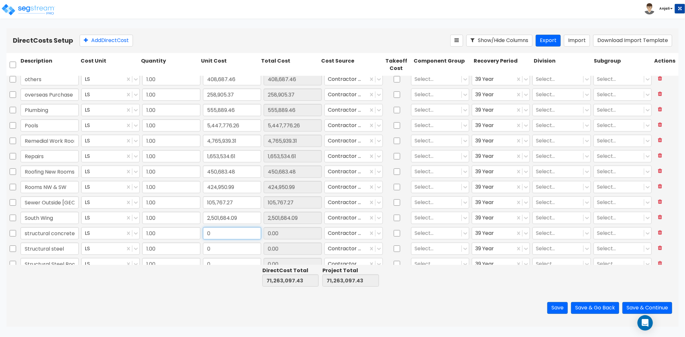
click at [229, 234] on input "0" at bounding box center [232, 233] width 58 height 12
paste input "187,414.69"
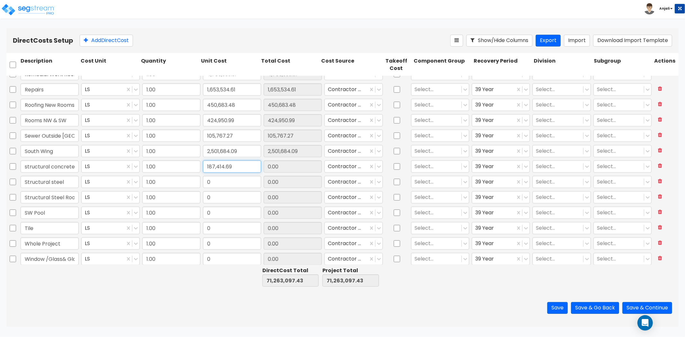
scroll to position [533, 0]
type input "187,414.69"
click at [216, 182] on input "0" at bounding box center [232, 180] width 58 height 12
paste input "1,413,693.82"
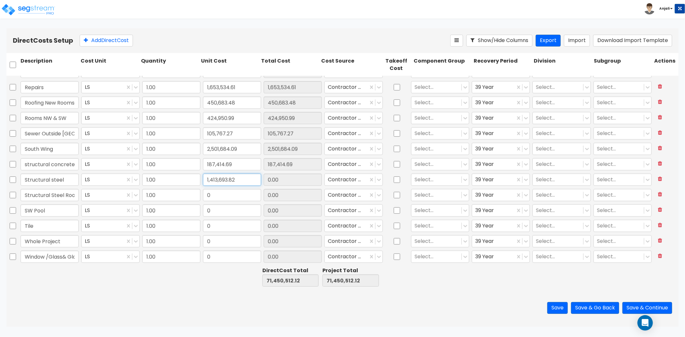
type input "1,413,693.82"
click at [242, 176] on input "1,413,693.82" at bounding box center [232, 180] width 58 height 12
click at [241, 165] on input "187,414.69" at bounding box center [232, 164] width 58 height 12
paste input "2,359,467.18"
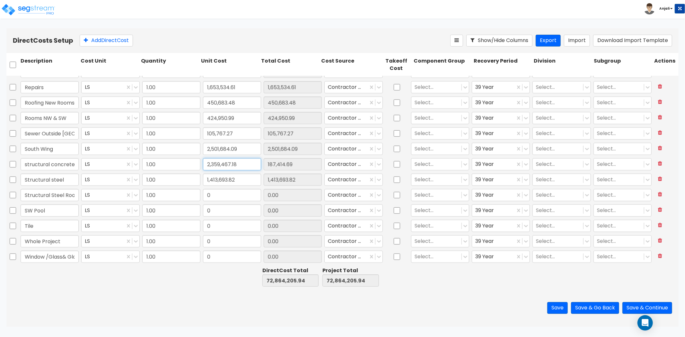
type input "2,359,467.18"
click at [243, 178] on input "1,413,693.82" at bounding box center [232, 180] width 58 height 12
click at [658, 178] on icon at bounding box center [660, 178] width 4 height 5
type input "Structural Steel Roof New Rooms"
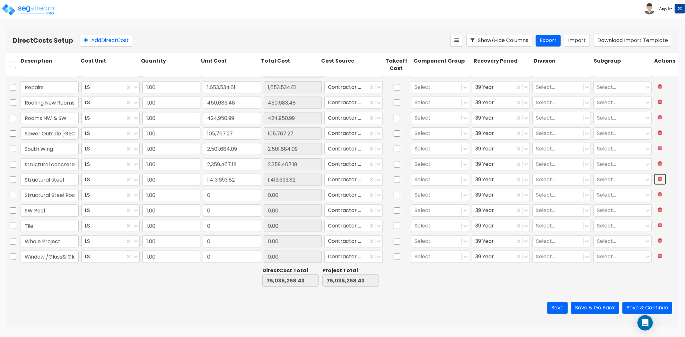
type input "0.00"
type input "SW Pool"
type input "Tile"
type input "Whole Project"
type input "Window /Glass& Glazing/Panels"
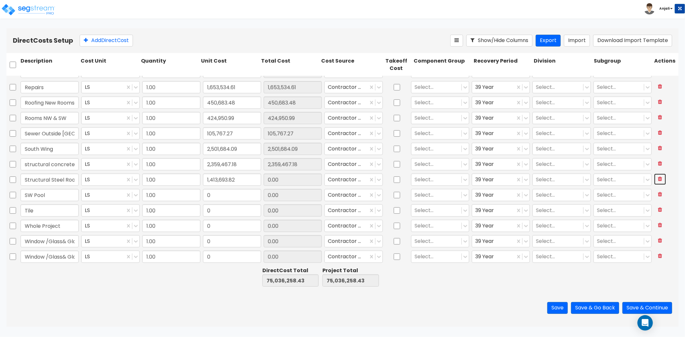
type input "0"
click at [654, 195] on button at bounding box center [660, 194] width 12 height 11
type input "SW Pool"
type input "Tile"
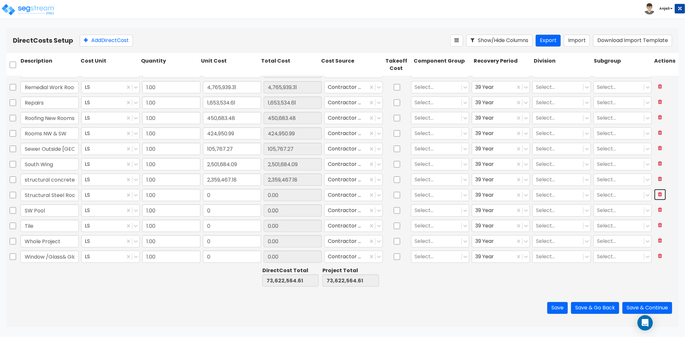
type input "Whole Project"
type input "Window /Glass& Glazing/Panels"
click at [658, 209] on icon at bounding box center [660, 209] width 4 height 5
type input "Tile"
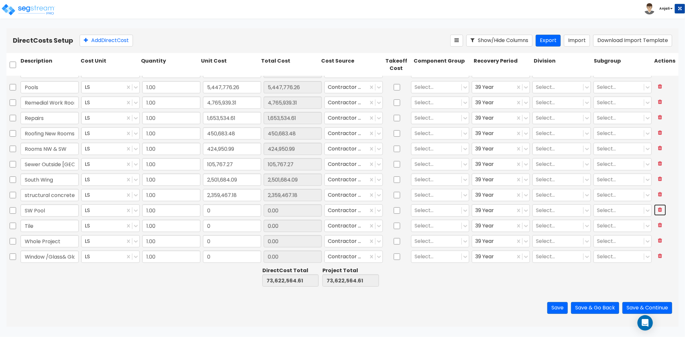
type input "Whole Project"
type input "Window /Glass& Glazing/Panels"
click at [223, 228] on input "0" at bounding box center [232, 226] width 58 height 12
paste input "1,063,560.33"
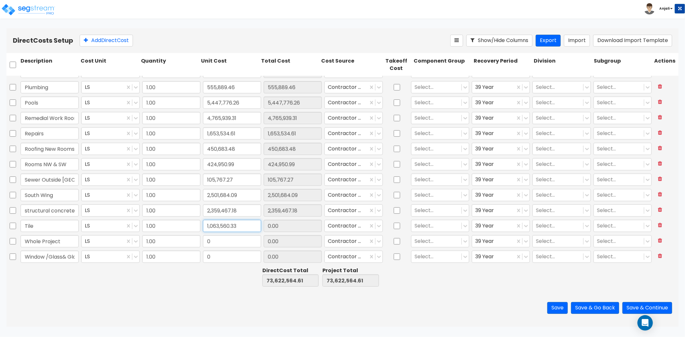
type input "1,063,560.33"
click at [234, 245] on input "0" at bounding box center [232, 241] width 58 height 12
paste input "1,223,434.75"
type input "1,223,434.75"
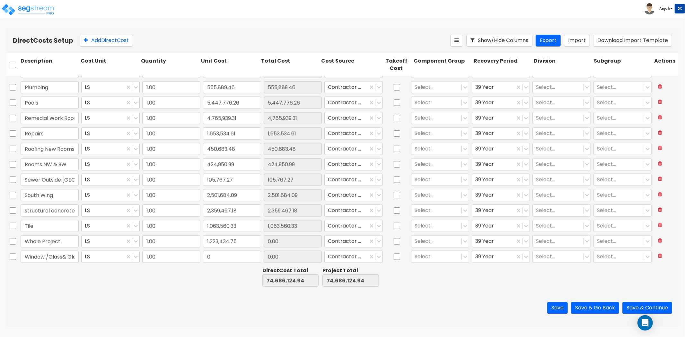
type input "1,223,434.75"
click at [218, 255] on input "0" at bounding box center [232, 257] width 58 height 12
paste input "1,455,983.65"
type input "1,455,983.65"
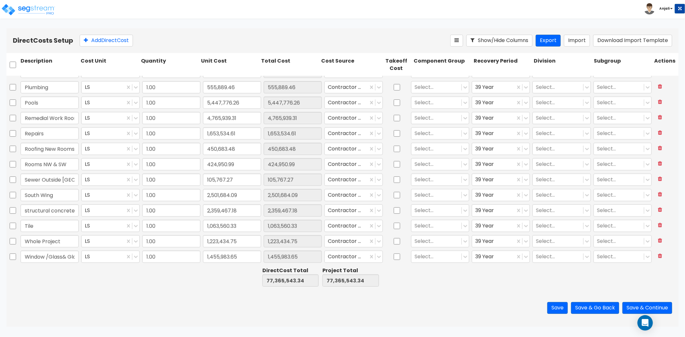
click at [214, 290] on div "Save Save & Go Back Save & Continue" at bounding box center [342, 308] width 672 height 38
drag, startPoint x: 10, startPoint y: 65, endPoint x: 19, endPoint y: 65, distance: 9.0
click at [10, 65] on input "checkbox" at bounding box center [13, 65] width 6 height 12
checkbox input "true"
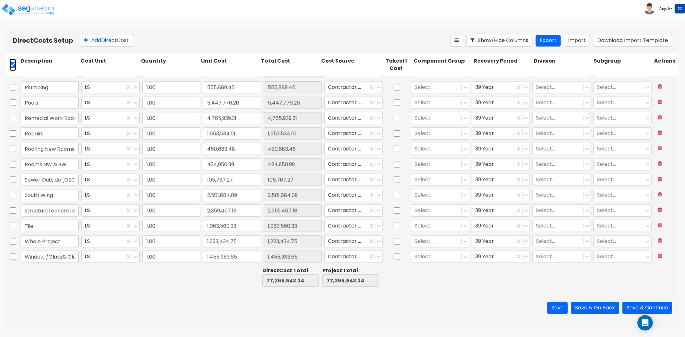
checkbox input "true"
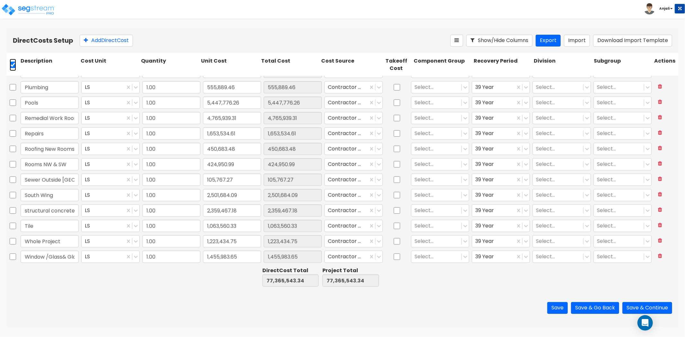
checkbox input "true"
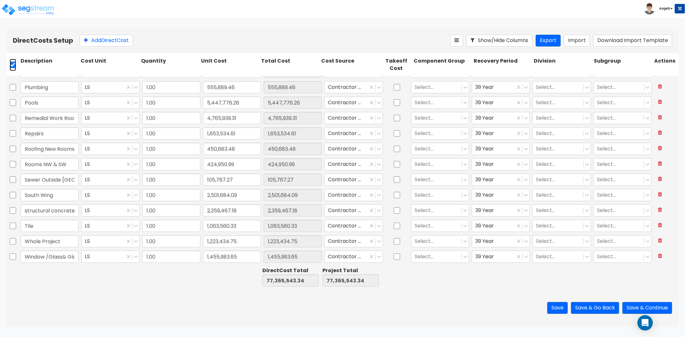
checkbox input "true"
click at [141, 42] on icon at bounding box center [139, 40] width 6 height 6
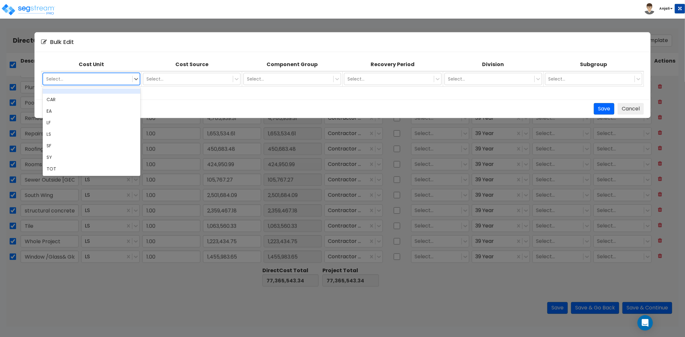
click at [109, 75] on div at bounding box center [87, 79] width 83 height 8
click at [90, 168] on div "TOT" at bounding box center [92, 169] width 98 height 12
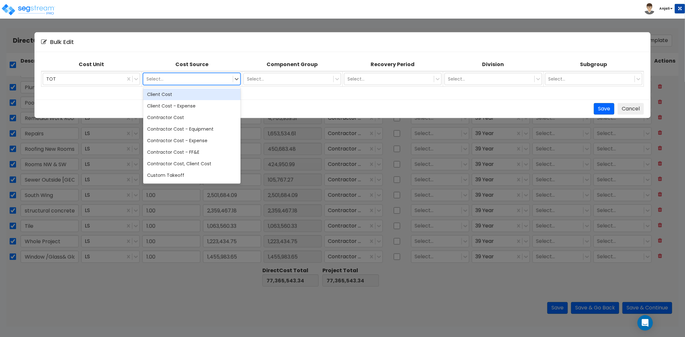
click at [197, 75] on div at bounding box center [187, 79] width 83 height 8
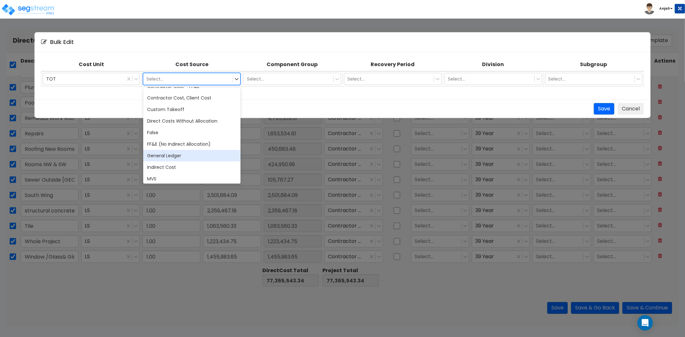
scroll to position [66, 0]
click at [188, 158] on div "General Ledger" at bounding box center [192, 156] width 98 height 12
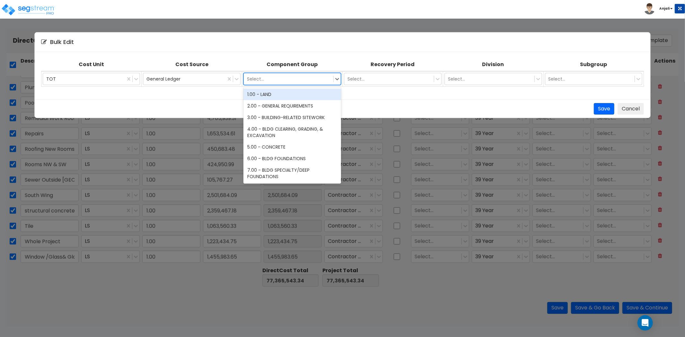
click at [270, 76] on div at bounding box center [288, 79] width 83 height 8
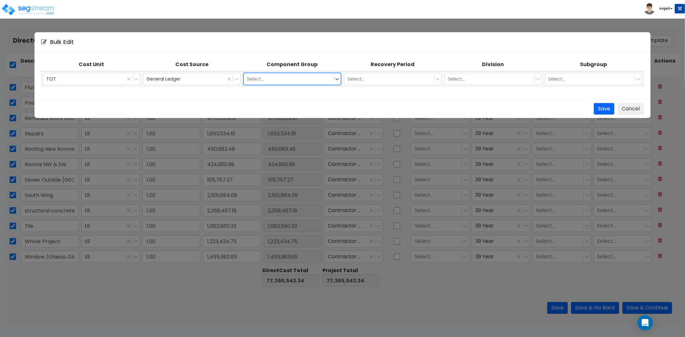
click at [281, 79] on div at bounding box center [288, 79] width 83 height 8
click at [613, 110] on button "Save" at bounding box center [604, 109] width 21 height 12
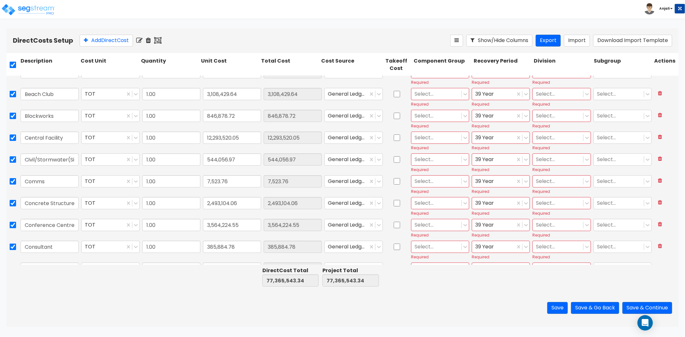
scroll to position [0, 0]
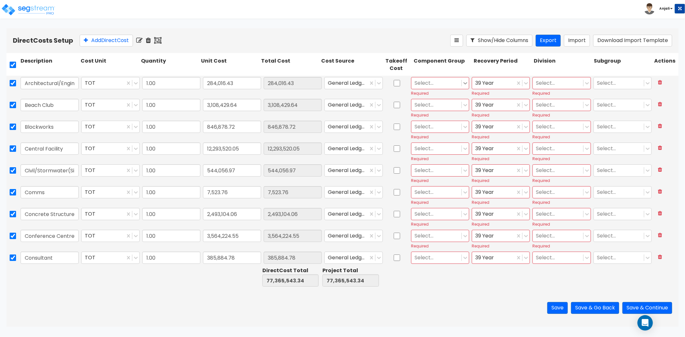
click at [462, 85] on icon at bounding box center [465, 83] width 6 height 6
click at [462, 82] on icon at bounding box center [465, 83] width 6 height 6
click at [10, 66] on input "checkbox" at bounding box center [13, 65] width 6 height 12
checkbox input "false"
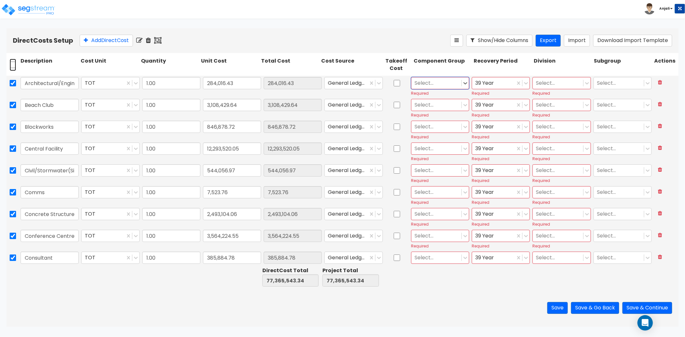
checkbox input "false"
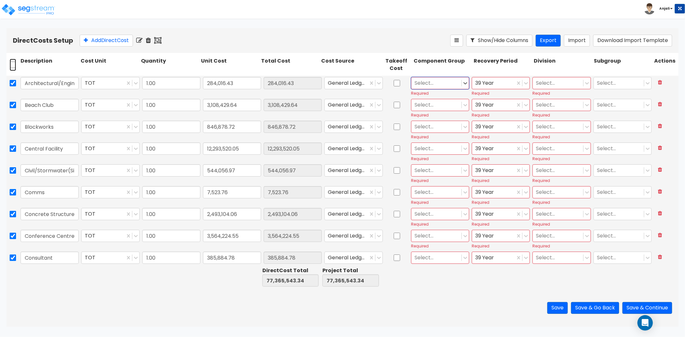
checkbox input "false"
click at [462, 81] on icon at bounding box center [465, 83] width 6 height 6
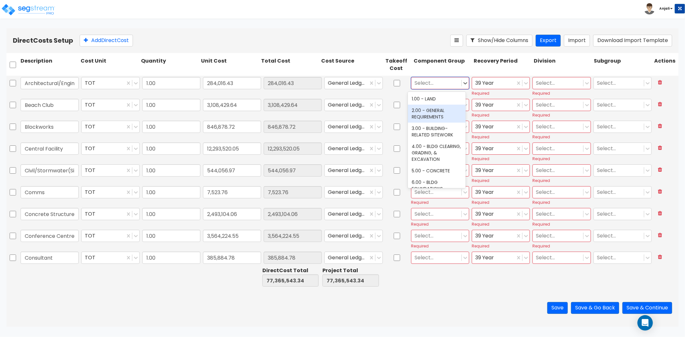
click at [429, 113] on div "2.00 - GENERAL REQUIREMENTS" at bounding box center [437, 114] width 58 height 18
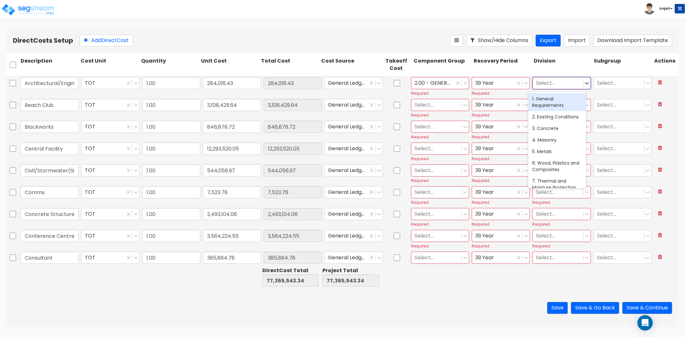
click at [562, 84] on div at bounding box center [558, 83] width 44 height 9
click at [556, 102] on div "1. General Requirements" at bounding box center [557, 102] width 58 height 18
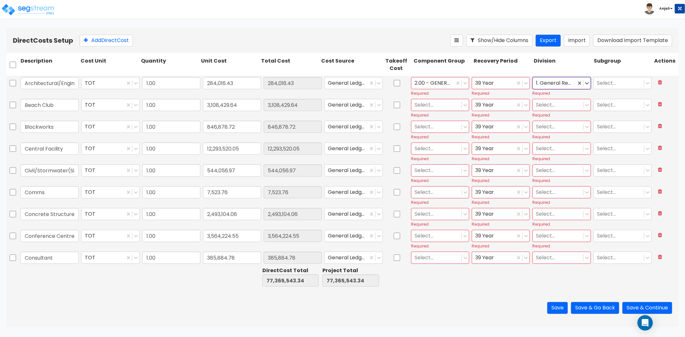
click at [429, 101] on div at bounding box center [437, 105] width 44 height 9
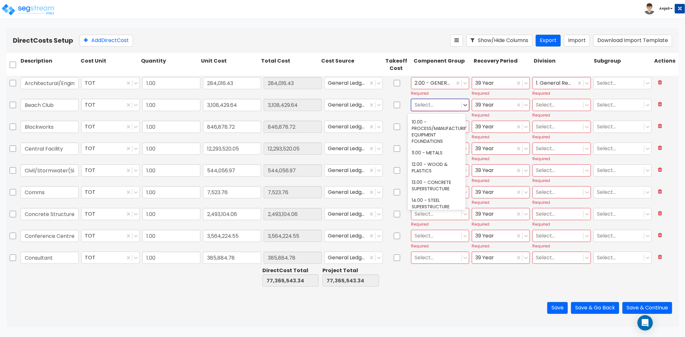
scroll to position [178, 0]
click at [442, 168] on div "13.00 - CONCRETE SUPERSTRUCTURE" at bounding box center [437, 174] width 58 height 18
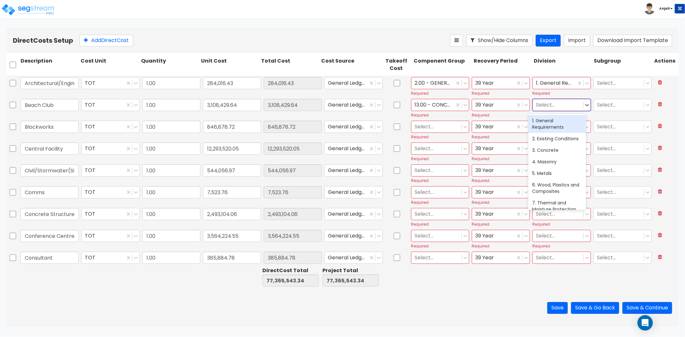
click at [545, 104] on div at bounding box center [558, 105] width 44 height 9
click at [547, 156] on div "3. Concrete" at bounding box center [557, 151] width 58 height 12
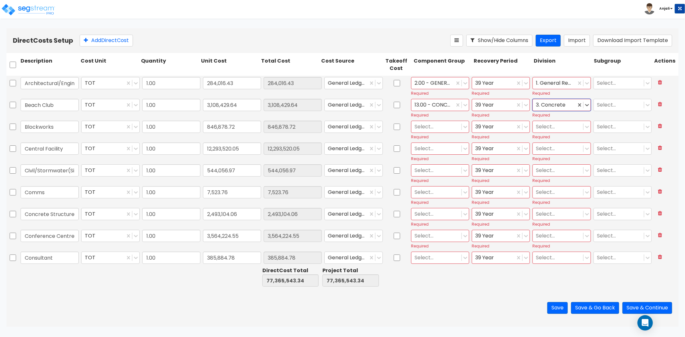
click at [433, 125] on div at bounding box center [437, 126] width 44 height 9
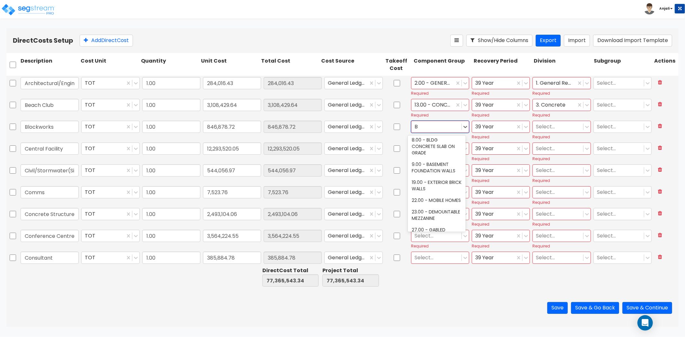
scroll to position [107, 0]
click at [445, 163] on div "19.00 - EXTERIOR BRICK WALLS" at bounding box center [437, 166] width 58 height 18
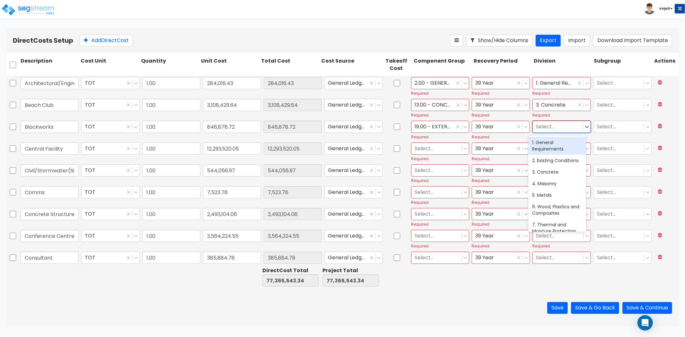
click at [553, 125] on div at bounding box center [558, 126] width 44 height 9
click at [548, 188] on div "4. Masonry" at bounding box center [557, 184] width 58 height 12
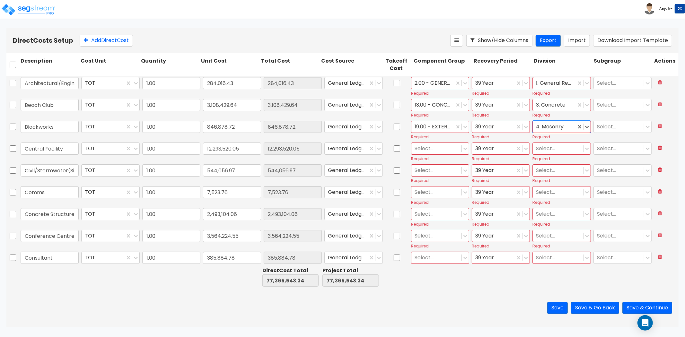
click at [436, 153] on div "Select..." at bounding box center [436, 148] width 50 height 11
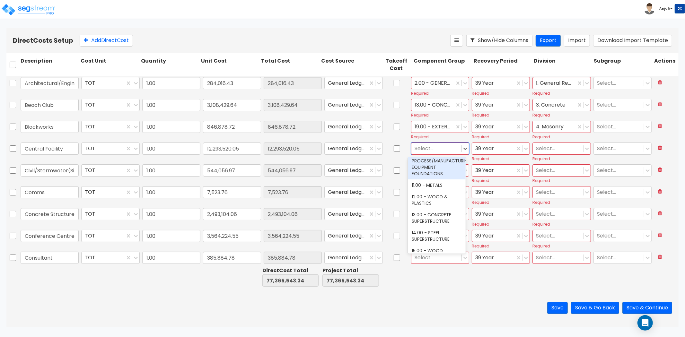
scroll to position [214, 0]
click at [442, 181] on div "13.00 - CONCRETE SUPERSTRUCTURE" at bounding box center [437, 182] width 58 height 18
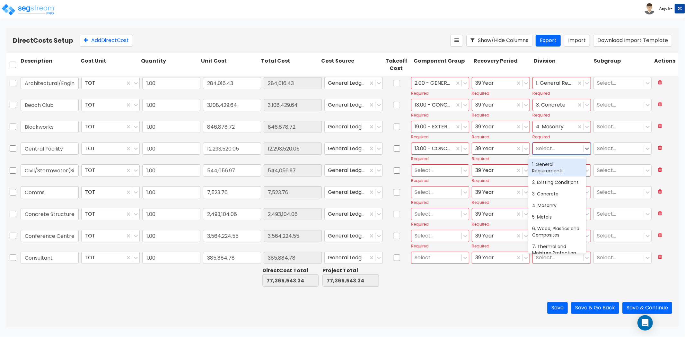
click at [542, 146] on div at bounding box center [558, 148] width 44 height 9
click at [540, 200] on div "3. Concrete" at bounding box center [557, 194] width 58 height 12
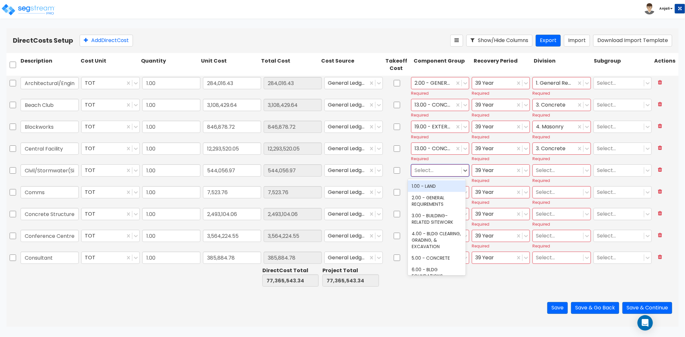
click at [426, 170] on div at bounding box center [437, 170] width 44 height 9
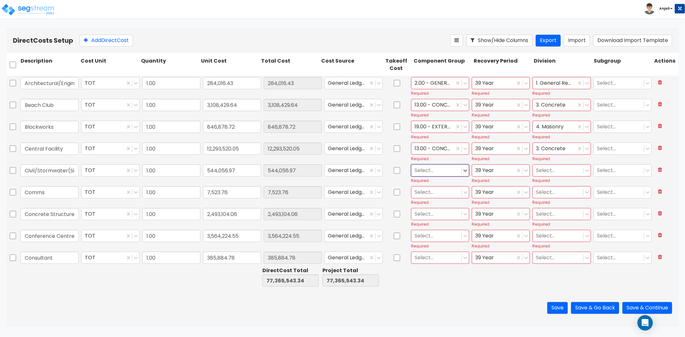
drag, startPoint x: 429, startPoint y: 171, endPoint x: 415, endPoint y: 171, distance: 14.8
click at [415, 171] on div at bounding box center [437, 170] width 44 height 9
click at [418, 190] on div "446.00 - SITE STORM DRAINAGE" at bounding box center [437, 190] width 58 height 18
click at [479, 173] on div at bounding box center [493, 170] width 37 height 9
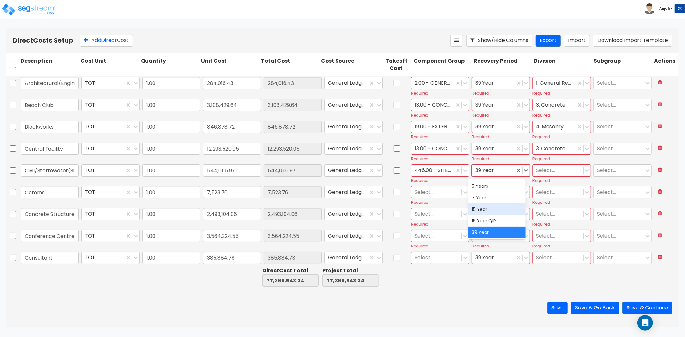
click at [492, 207] on div "15 Year" at bounding box center [497, 210] width 58 height 12
click at [551, 163] on div "Select... Required" at bounding box center [561, 174] width 61 height 22
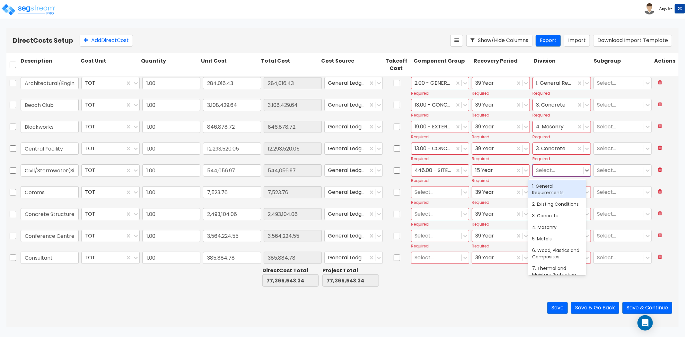
click at [552, 171] on div at bounding box center [558, 170] width 44 height 9
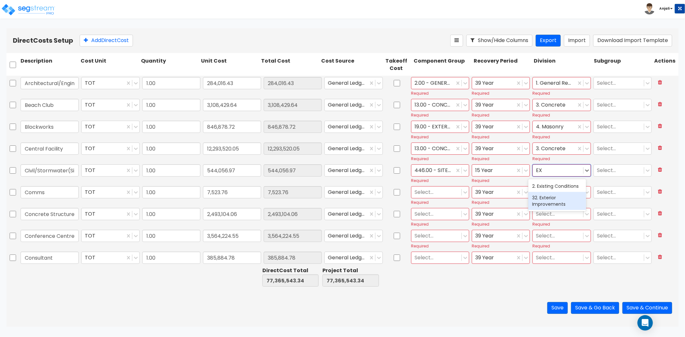
click at [552, 199] on div "32. Exterior Improvements" at bounding box center [557, 201] width 58 height 18
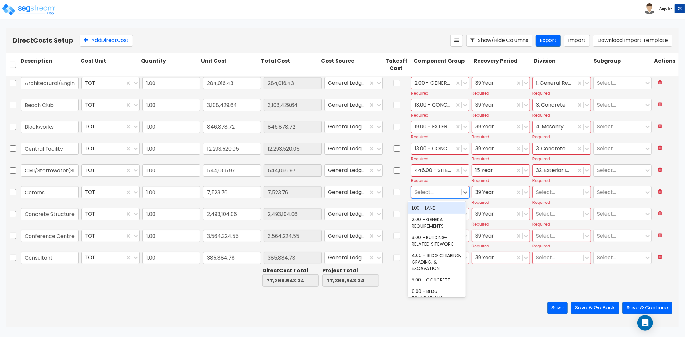
click at [440, 191] on div at bounding box center [437, 192] width 44 height 9
click at [445, 262] on div "15.00 - WOOD SUPERSTRUCTURE" at bounding box center [437, 262] width 58 height 18
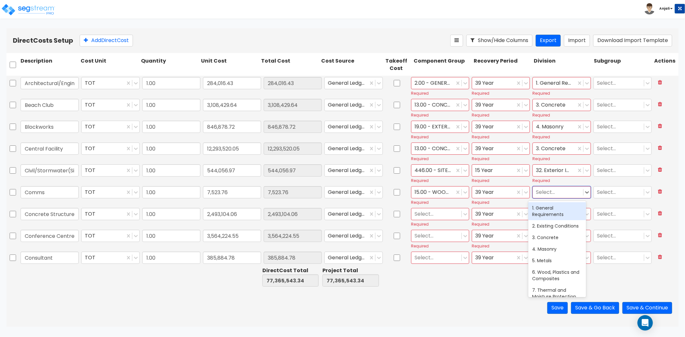
click at [554, 193] on div at bounding box center [558, 192] width 44 height 9
click at [558, 278] on div "6. Wood, Plastics and Composites" at bounding box center [557, 276] width 58 height 18
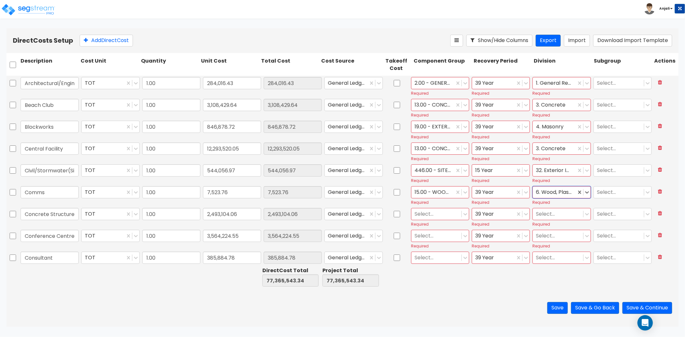
click at [448, 212] on div at bounding box center [437, 214] width 44 height 9
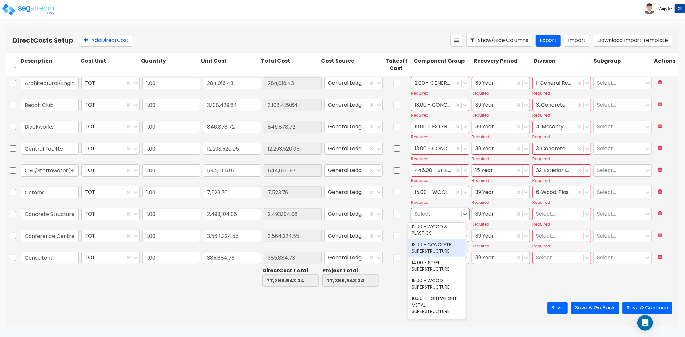
click at [438, 251] on div "13.00 - CONCRETE SUPERSTRUCTURE" at bounding box center [437, 248] width 58 height 18
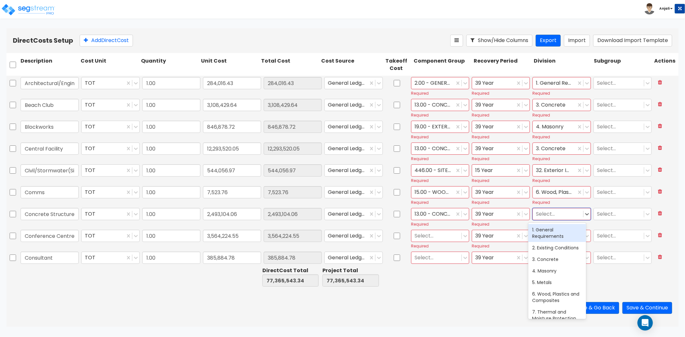
click at [551, 214] on div at bounding box center [558, 214] width 44 height 9
click at [548, 265] on div "3. Concrete" at bounding box center [557, 260] width 58 height 12
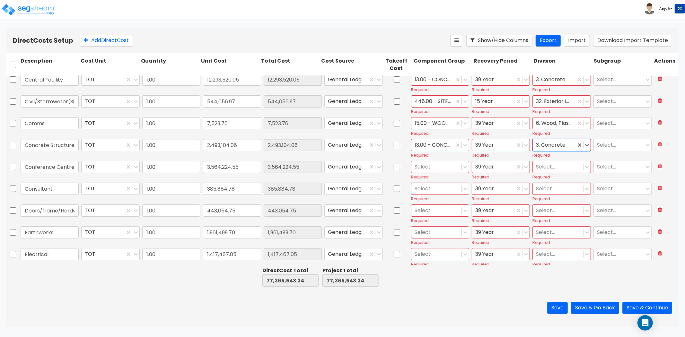
scroll to position [71, 0]
click at [445, 163] on div at bounding box center [437, 164] width 44 height 9
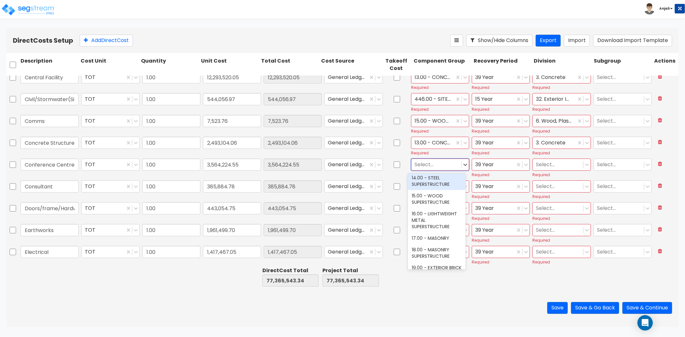
scroll to position [250, 0]
click at [445, 198] on div "15.00 - WOOD SUPERSTRUCTURE" at bounding box center [437, 199] width 58 height 18
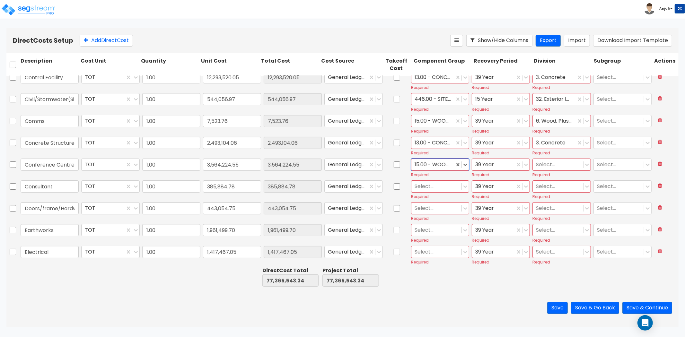
click at [545, 165] on div at bounding box center [558, 164] width 44 height 9
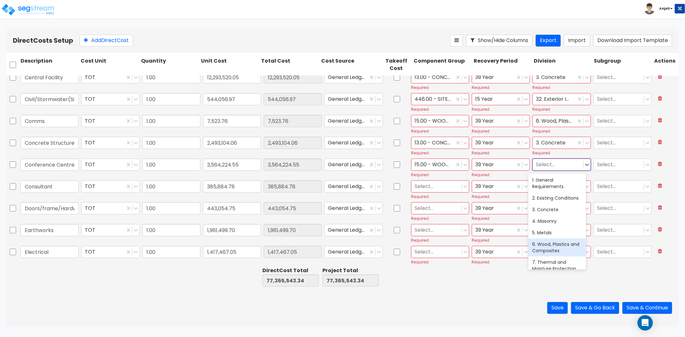
scroll to position [0, 0]
click at [558, 250] on div "6. Wood, Plastics and Composites" at bounding box center [557, 248] width 58 height 18
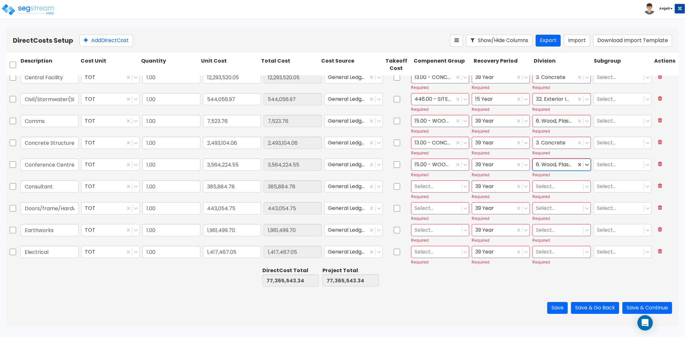
click at [447, 186] on div at bounding box center [437, 186] width 44 height 9
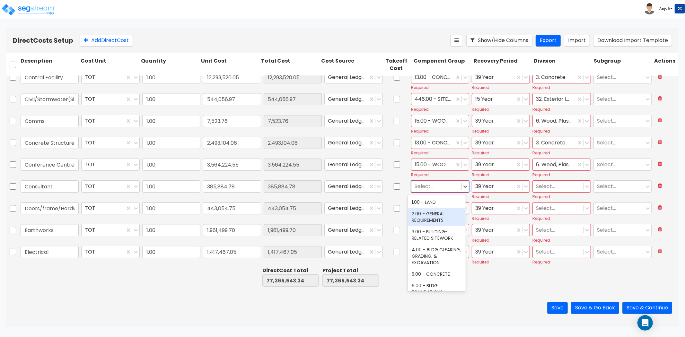
click at [442, 215] on div "2.00 - GENERAL REQUIREMENTS" at bounding box center [437, 217] width 58 height 18
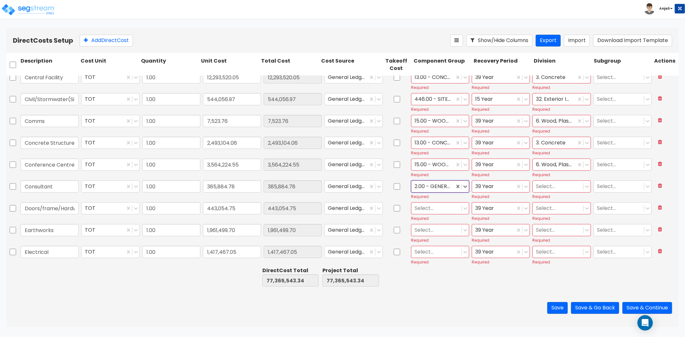
click at [533, 185] on div "Select..." at bounding box center [558, 186] width 50 height 11
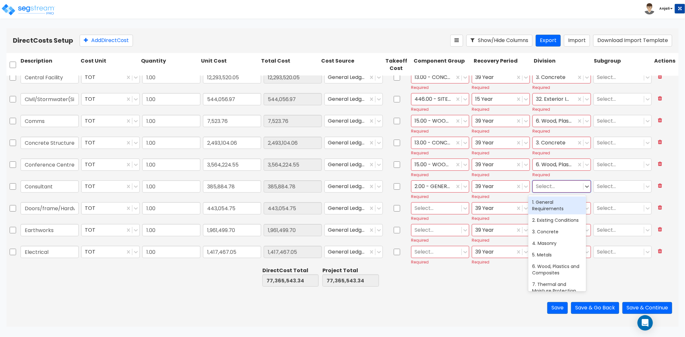
click at [543, 206] on div "1. General Requirements" at bounding box center [557, 206] width 58 height 18
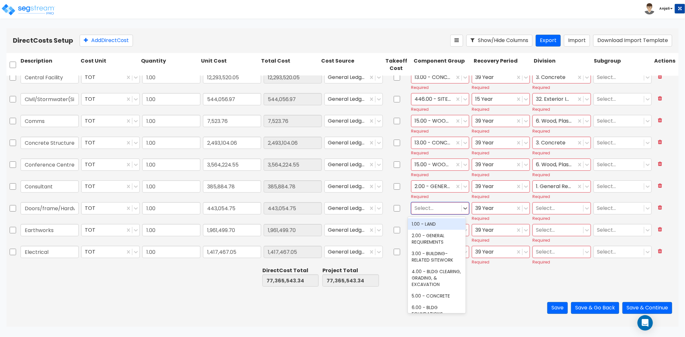
click at [431, 211] on div at bounding box center [437, 208] width 44 height 9
click at [428, 221] on div "40.00 - DOORS & WINDOWS" at bounding box center [437, 227] width 58 height 18
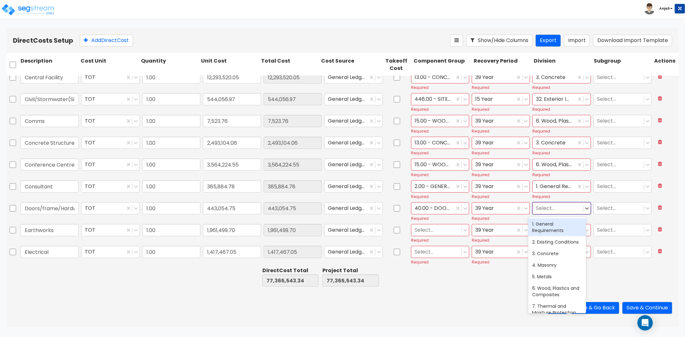
click at [549, 209] on div at bounding box center [558, 208] width 44 height 9
click at [546, 229] on div "8. Openings" at bounding box center [557, 224] width 58 height 12
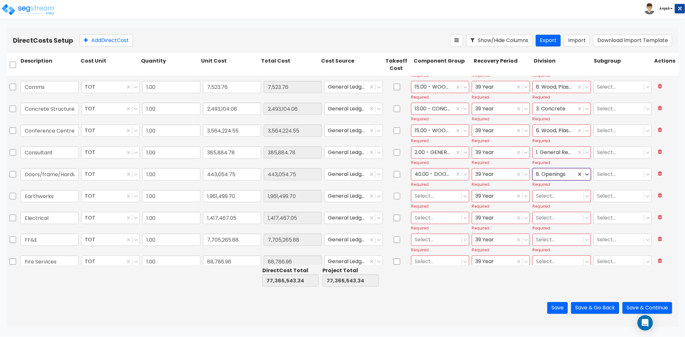
scroll to position [107, 0]
click at [436, 194] on div at bounding box center [437, 194] width 44 height 9
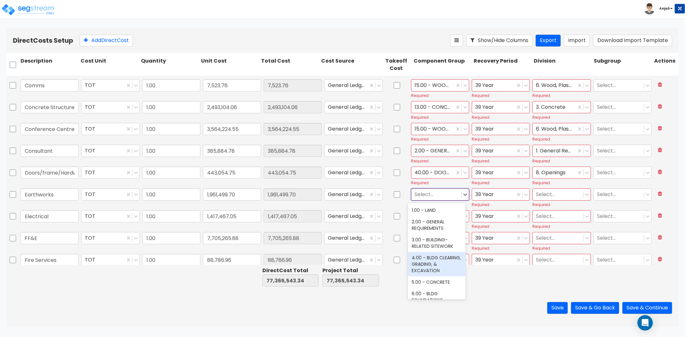
click at [436, 259] on div "4.00 - BLDG CLEARING, GRADING, & EXCAVATION" at bounding box center [437, 264] width 58 height 24
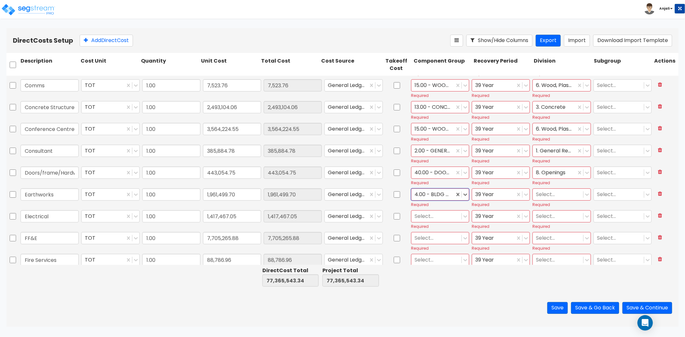
click at [501, 194] on div at bounding box center [493, 194] width 37 height 9
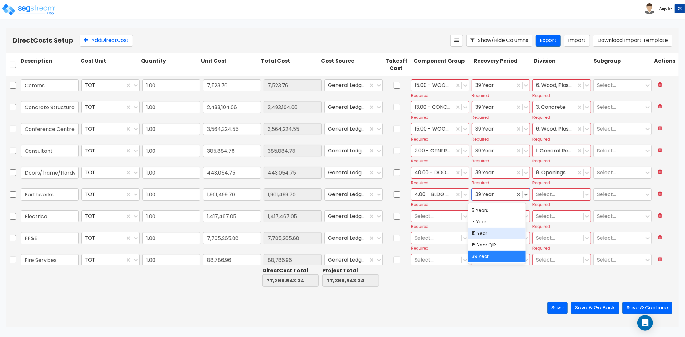
click at [493, 234] on div "15 Year" at bounding box center [497, 234] width 58 height 12
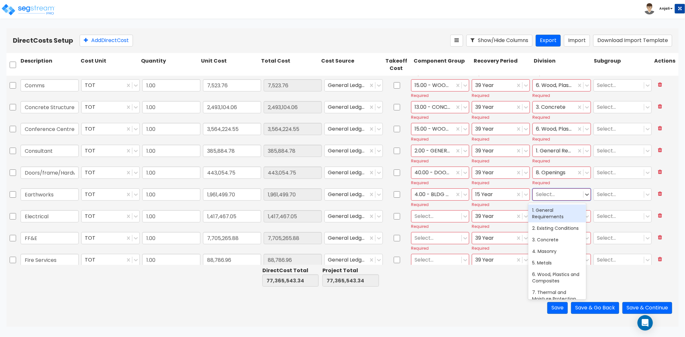
click at [545, 195] on div at bounding box center [558, 194] width 44 height 9
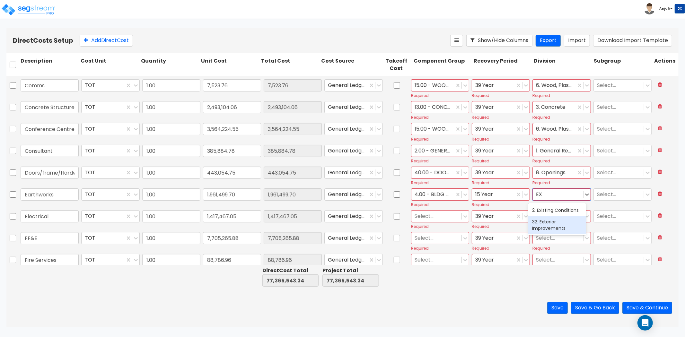
click at [545, 228] on div "32. Exterior Improvements" at bounding box center [557, 225] width 58 height 18
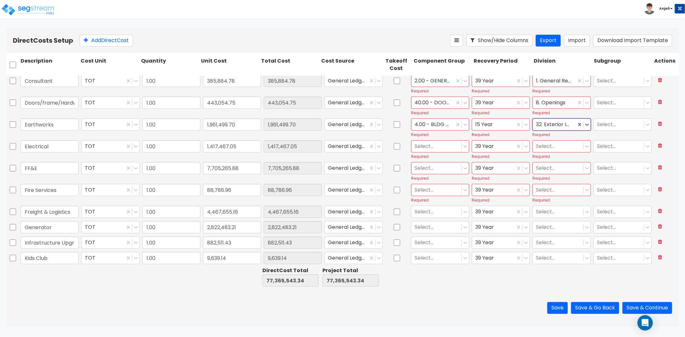
scroll to position [178, 0]
click at [447, 149] on div at bounding box center [437, 145] width 44 height 9
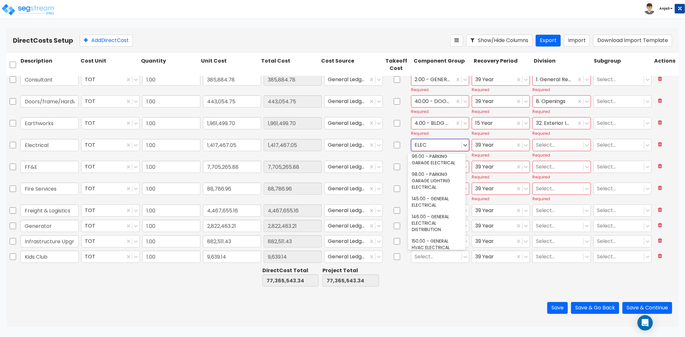
scroll to position [71, 0]
click at [439, 204] on div "145.00 - GENERAL ELECTRICAL" at bounding box center [437, 202] width 58 height 18
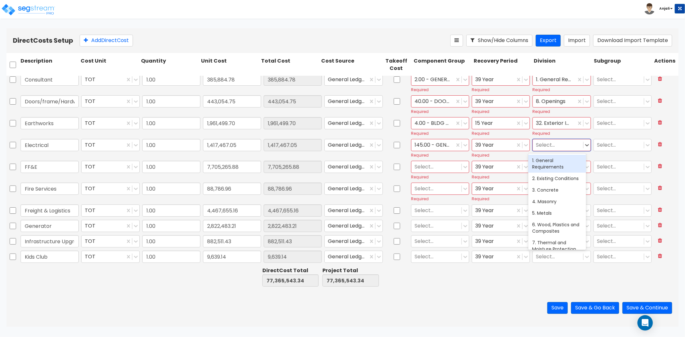
click at [538, 145] on div at bounding box center [558, 145] width 44 height 9
click at [541, 158] on div "26. Electrical" at bounding box center [557, 161] width 58 height 12
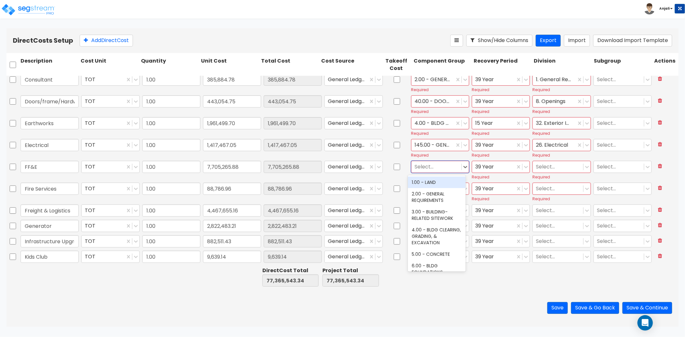
click at [430, 168] on div at bounding box center [437, 167] width 44 height 9
click at [431, 194] on div "242.00 - FURNITURE, FIXTURES, & EQUIPMENT" at bounding box center [437, 189] width 58 height 24
click at [491, 169] on div at bounding box center [493, 167] width 37 height 9
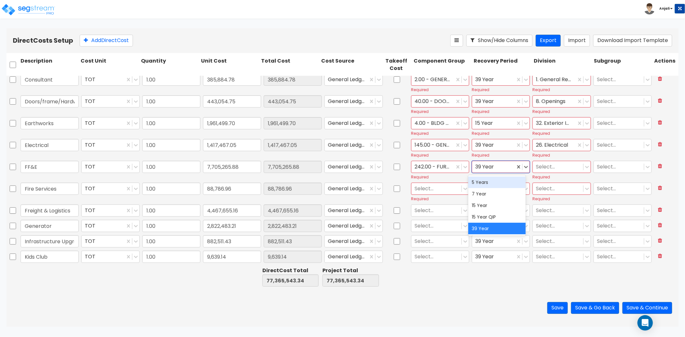
click at [493, 181] on div "5 Years" at bounding box center [497, 183] width 58 height 12
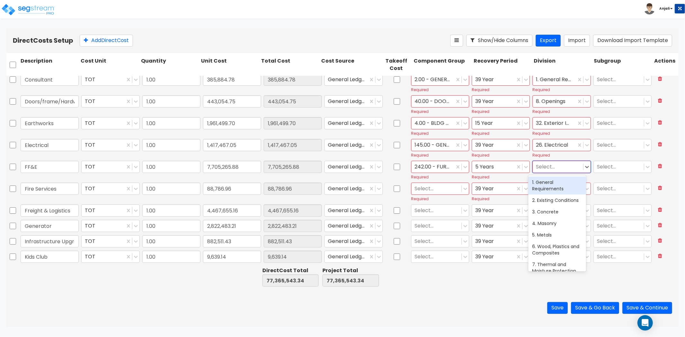
click at [544, 168] on div at bounding box center [558, 167] width 44 height 9
click at [546, 178] on div "12. Furnishings" at bounding box center [557, 183] width 58 height 12
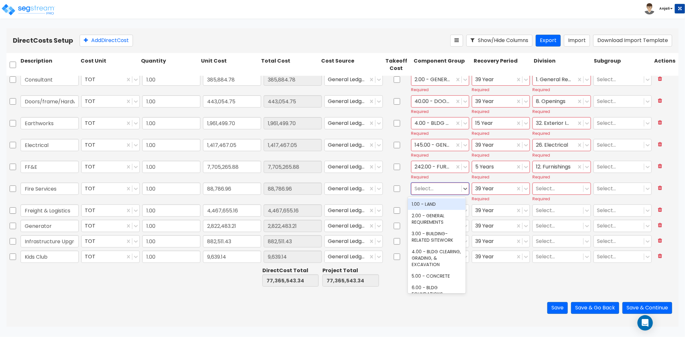
click at [438, 185] on div at bounding box center [437, 188] width 44 height 9
click at [446, 226] on div "141.00 - BLDG FIRE PROTECTION" at bounding box center [437, 219] width 58 height 18
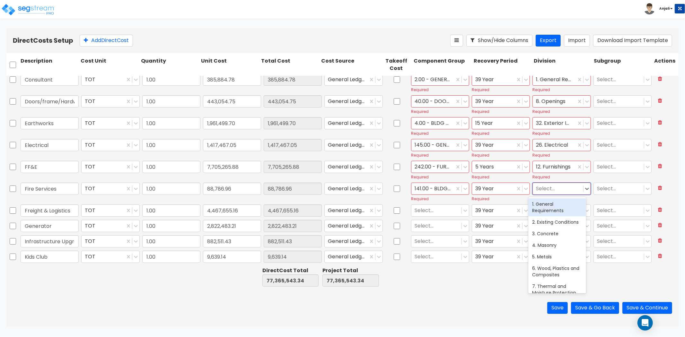
click at [551, 189] on div at bounding box center [558, 188] width 44 height 9
click at [547, 199] on div "21. Fire Suppression" at bounding box center [557, 204] width 58 height 12
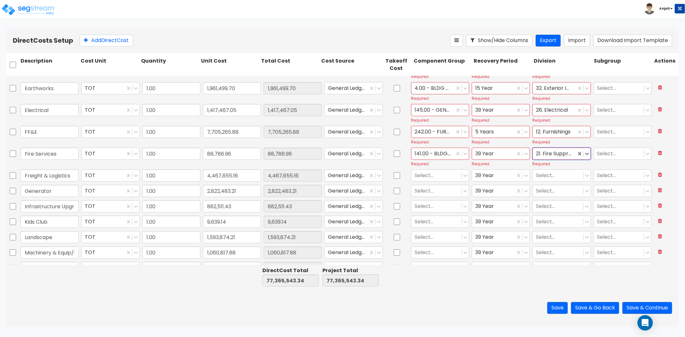
scroll to position [214, 0]
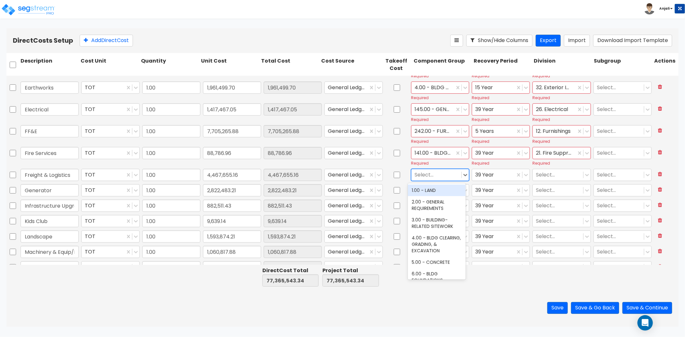
click at [429, 174] on div at bounding box center [437, 175] width 44 height 9
click at [435, 203] on div "2.00 - GENERAL REQUIREMENTS" at bounding box center [437, 205] width 58 height 18
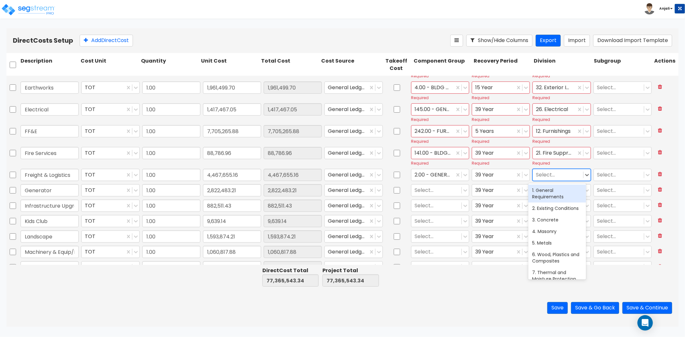
click at [557, 169] on div "Select..." at bounding box center [562, 175] width 58 height 12
click at [558, 197] on div "1. General Requirements" at bounding box center [557, 194] width 58 height 18
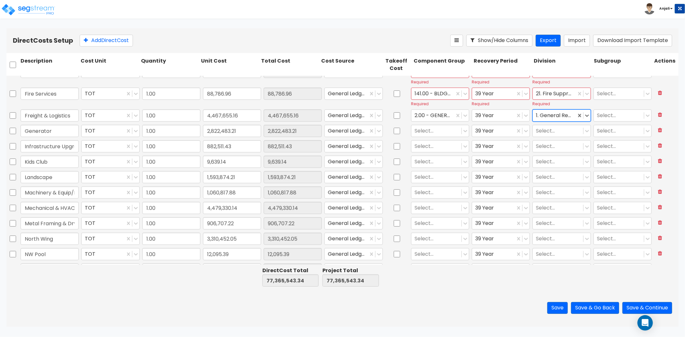
scroll to position [285, 0]
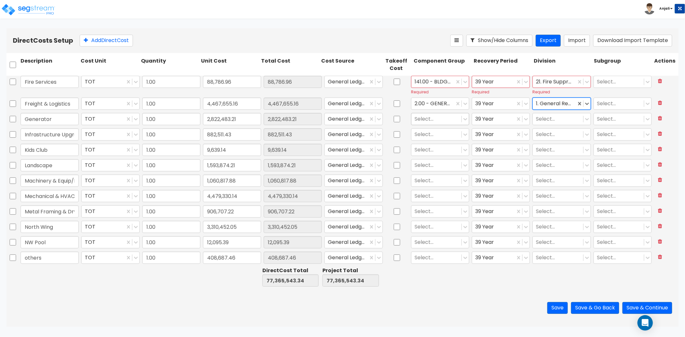
click at [431, 121] on div at bounding box center [437, 119] width 44 height 9
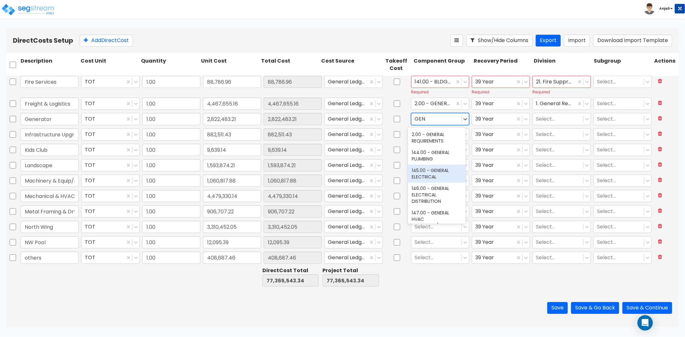
click at [442, 171] on div "145.00 - GENERAL ELECTRICAL" at bounding box center [437, 174] width 58 height 18
click at [547, 118] on div at bounding box center [558, 119] width 44 height 9
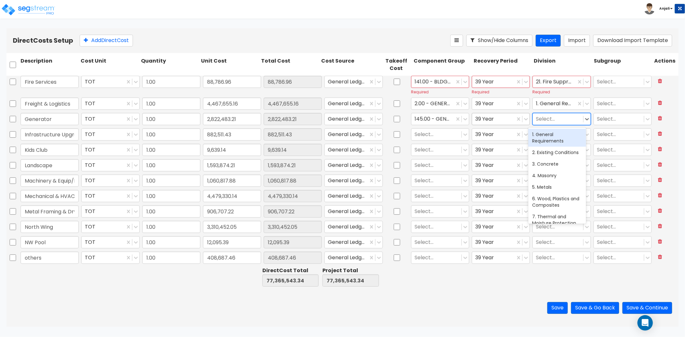
click at [497, 117] on div at bounding box center [493, 119] width 37 height 9
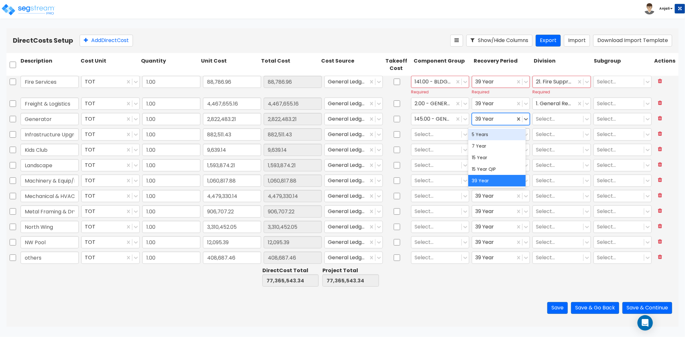
drag, startPoint x: 492, startPoint y: 137, endPoint x: 510, endPoint y: 132, distance: 18.0
click at [492, 137] on div "5 Years" at bounding box center [497, 135] width 58 height 12
click at [559, 119] on div at bounding box center [558, 119] width 44 height 9
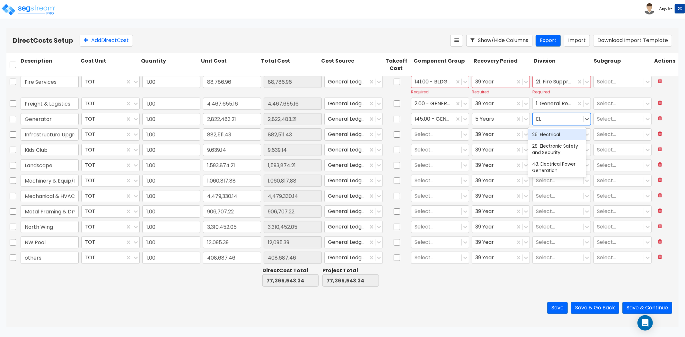
click at [555, 136] on div "26. Electrical" at bounding box center [557, 135] width 58 height 12
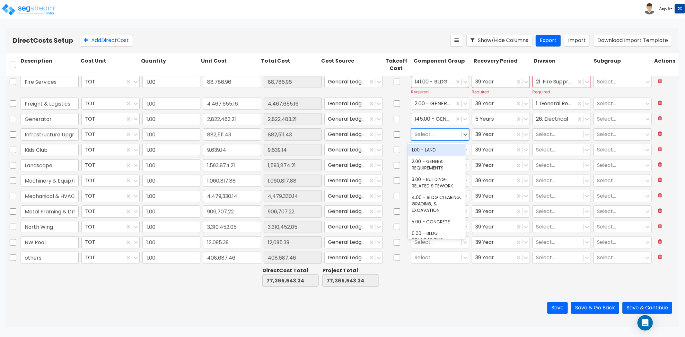
click at [423, 129] on div "Select..." at bounding box center [436, 134] width 50 height 11
click at [438, 162] on div "2.00 - GENERAL REQUIREMENTS" at bounding box center [437, 165] width 58 height 18
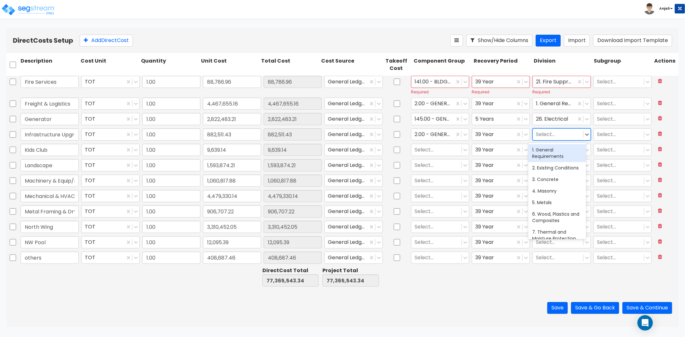
click at [547, 136] on div at bounding box center [558, 134] width 44 height 9
click at [551, 169] on div "2. Existing Conditions" at bounding box center [557, 168] width 58 height 12
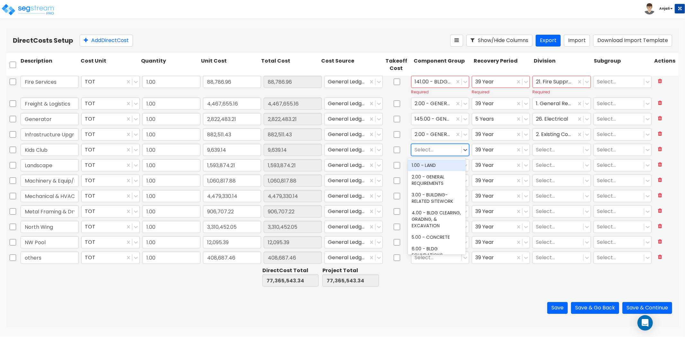
click at [425, 146] on div at bounding box center [437, 149] width 44 height 9
click at [437, 216] on div "15.00 - WOOD SUPERSTRUCTURE" at bounding box center [437, 219] width 58 height 18
click at [561, 144] on div "Select..." at bounding box center [558, 149] width 50 height 11
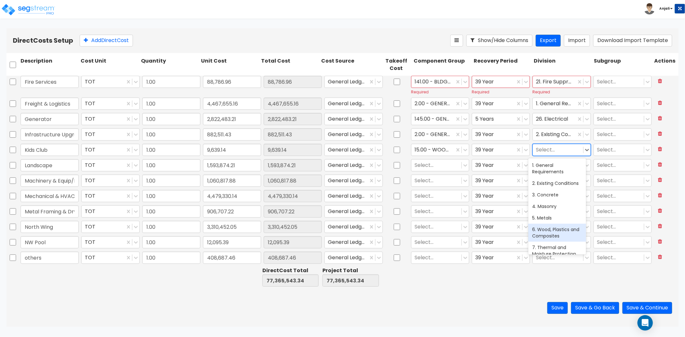
click at [550, 240] on div "6. Wood, Plastics and Composites" at bounding box center [557, 233] width 58 height 18
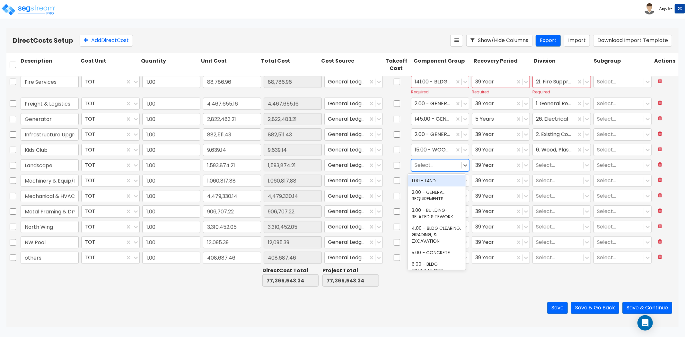
click at [437, 164] on div at bounding box center [437, 165] width 44 height 9
click at [432, 183] on div "413.00 - SITE LANDSCAPING" at bounding box center [437, 184] width 58 height 18
click at [476, 162] on div at bounding box center [493, 165] width 37 height 9
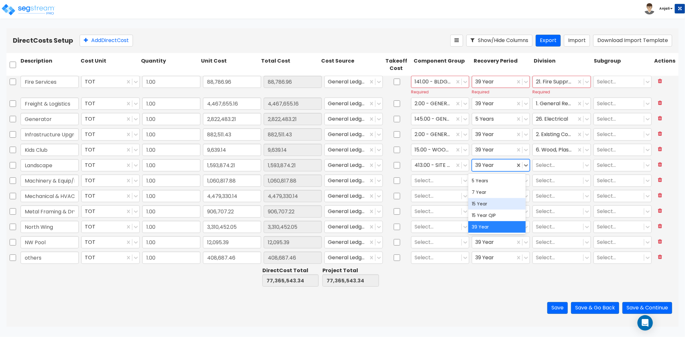
click at [486, 205] on div "15 Year" at bounding box center [497, 204] width 58 height 12
click at [551, 162] on div at bounding box center [558, 165] width 44 height 9
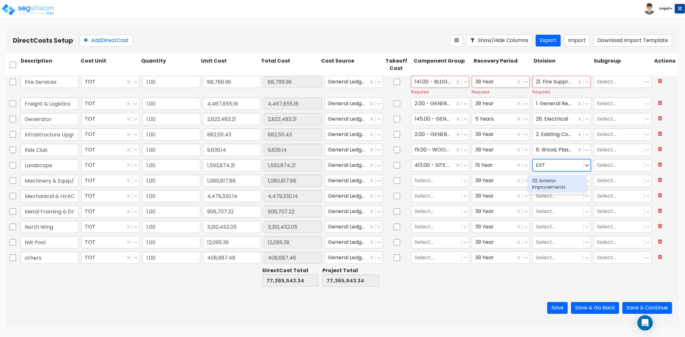
click at [548, 180] on div "32. Exterior Improvements" at bounding box center [557, 184] width 58 height 18
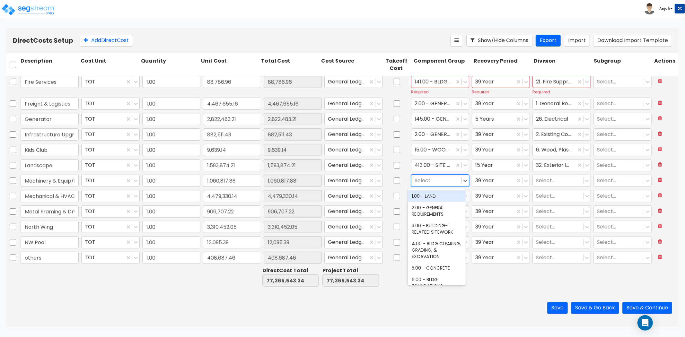
click at [421, 179] on div at bounding box center [437, 180] width 44 height 9
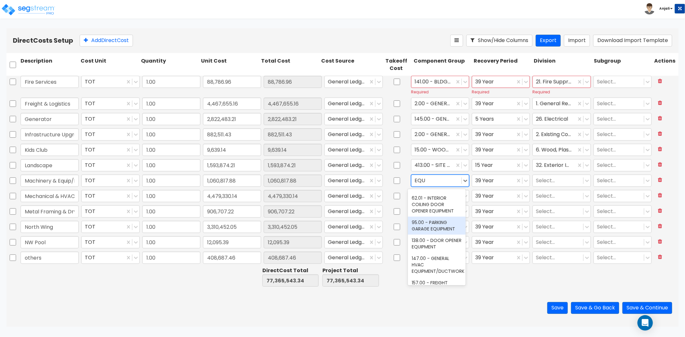
scroll to position [107, 0]
click at [445, 229] on div "147.00 - GENERAL HVAC EQUIPMENT/DUCTWORK" at bounding box center [437, 229] width 58 height 24
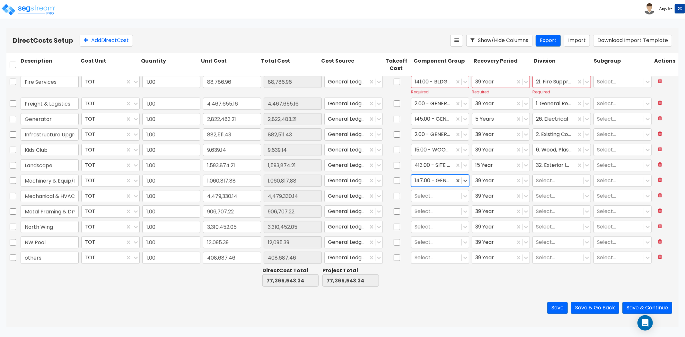
click at [542, 176] on div at bounding box center [558, 180] width 44 height 9
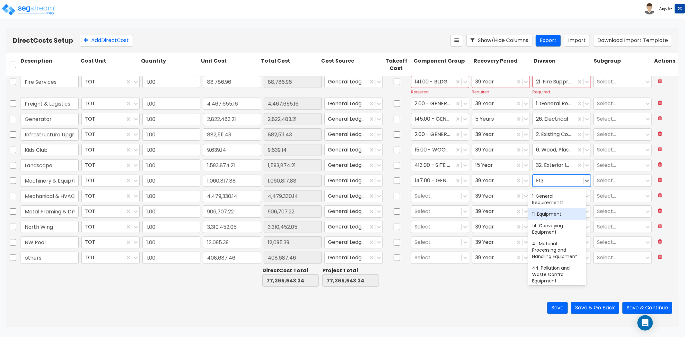
click at [554, 213] on div "11. Equipment" at bounding box center [557, 214] width 58 height 12
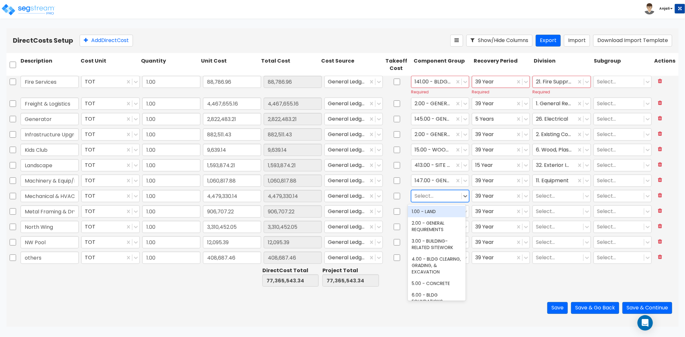
click at [434, 196] on div at bounding box center [437, 196] width 44 height 9
click at [438, 214] on div "147.00 - GENERAL HVAC EQUIPMENT/DUCTWORK" at bounding box center [437, 218] width 58 height 24
click at [541, 194] on div at bounding box center [558, 196] width 44 height 9
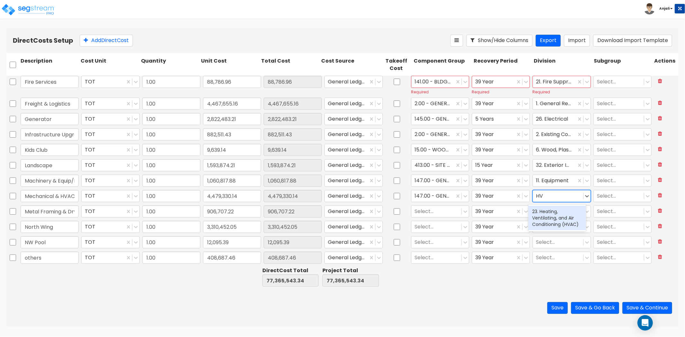
click at [548, 223] on div "23. Heating, Ventilating, and Air Conditioning (HVAC)" at bounding box center [557, 218] width 58 height 24
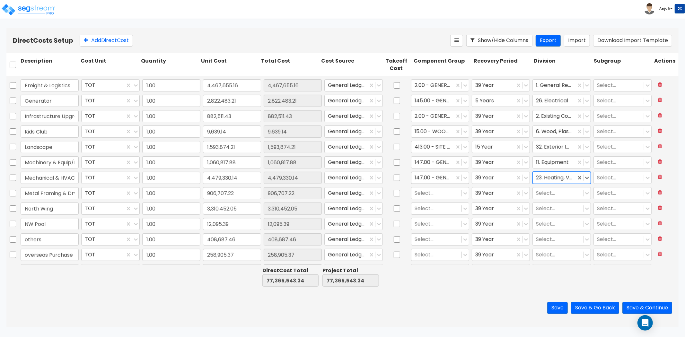
scroll to position [321, 0]
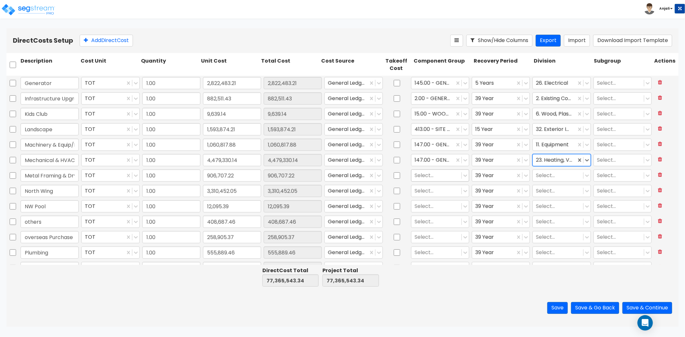
click at [437, 173] on div at bounding box center [437, 175] width 44 height 9
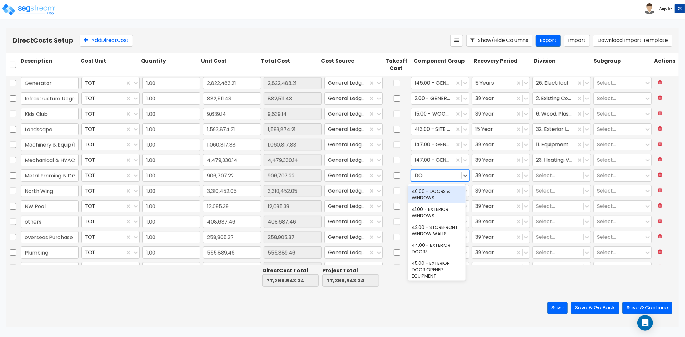
click at [439, 194] on div "40.00 - DOORS & WINDOWS" at bounding box center [437, 195] width 58 height 18
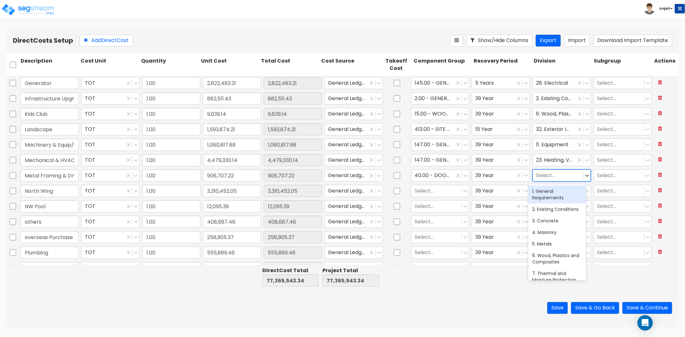
click at [543, 178] on div at bounding box center [558, 175] width 44 height 9
click at [542, 187] on div "8. Openings" at bounding box center [557, 192] width 58 height 12
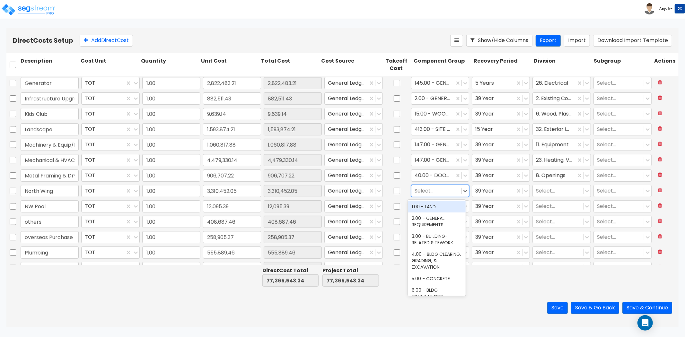
click at [429, 190] on div at bounding box center [437, 191] width 44 height 9
click at [441, 221] on div "13.00 - CONCRETE SUPERSTRUCTURE" at bounding box center [437, 225] width 58 height 18
click at [540, 194] on div at bounding box center [558, 191] width 44 height 9
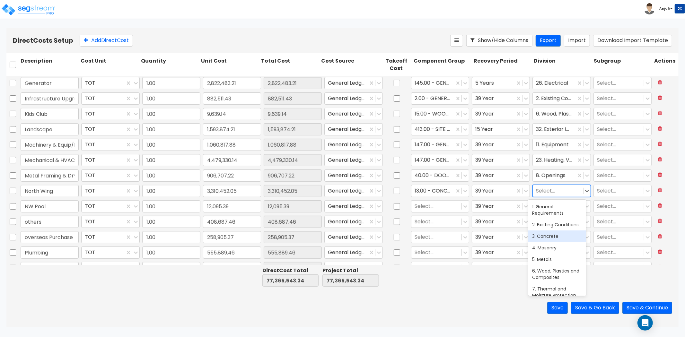
click at [546, 240] on div "3. Concrete" at bounding box center [557, 237] width 58 height 12
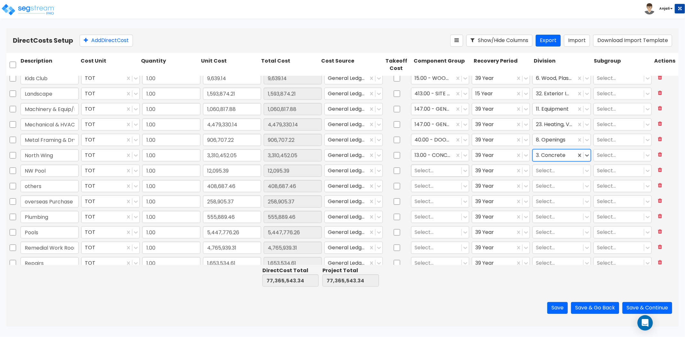
click at [426, 172] on div at bounding box center [437, 170] width 44 height 9
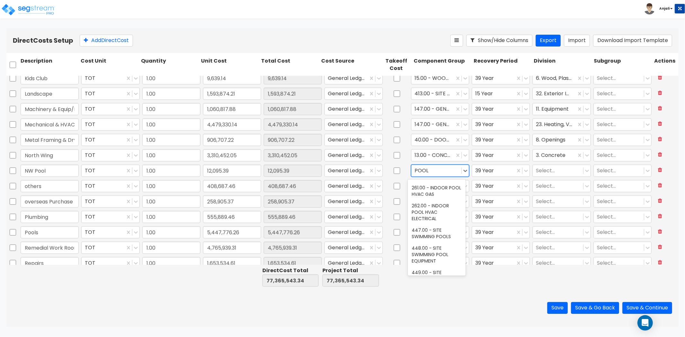
scroll to position [107, 0]
click at [440, 230] on div "447.00 - SITE SWIMMING POOLS" at bounding box center [437, 233] width 58 height 18
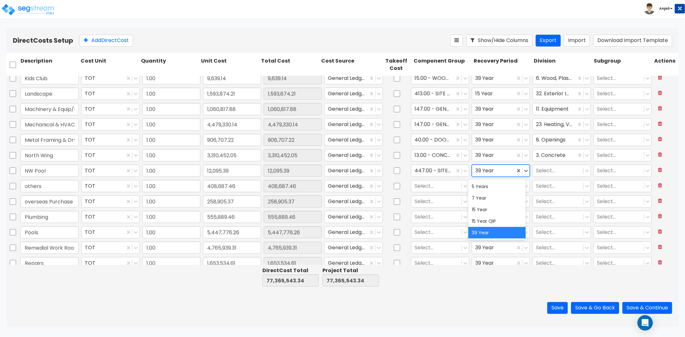
click at [487, 172] on div at bounding box center [493, 170] width 37 height 9
click at [482, 208] on div "15 Year" at bounding box center [497, 210] width 58 height 12
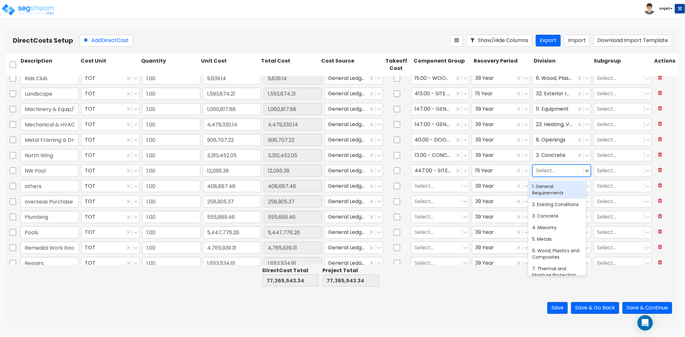
click at [546, 171] on div at bounding box center [558, 170] width 44 height 9
click at [545, 185] on div "32. Exterior Improvements" at bounding box center [557, 190] width 58 height 18
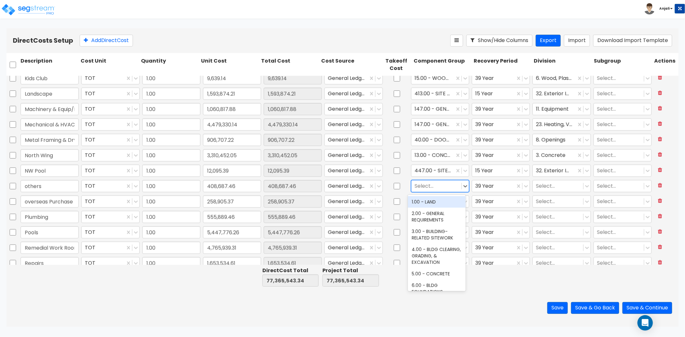
click at [438, 188] on div at bounding box center [437, 186] width 44 height 9
click at [436, 215] on div "2.00 - GENERAL REQUIREMENTS" at bounding box center [437, 217] width 58 height 18
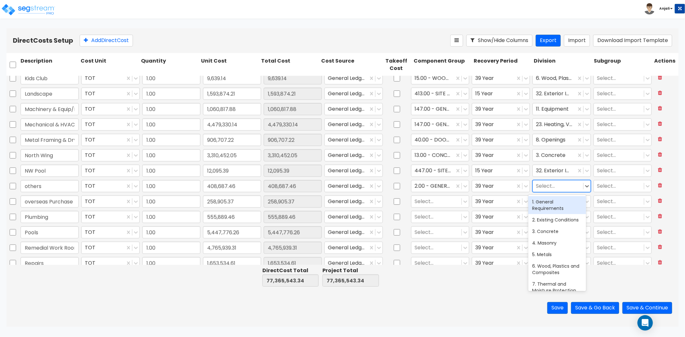
click at [547, 188] on div at bounding box center [558, 186] width 44 height 9
click at [552, 207] on div "1. General Requirements" at bounding box center [557, 205] width 58 height 18
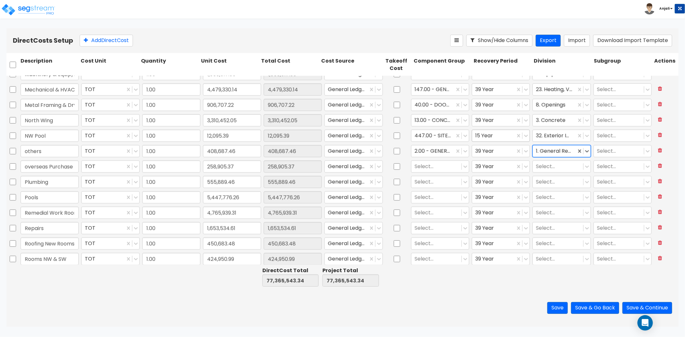
scroll to position [392, 0]
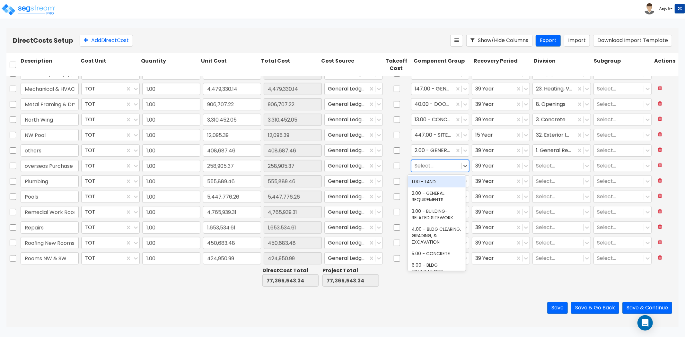
click at [421, 166] on div at bounding box center [437, 166] width 44 height 9
click at [429, 194] on div "2.00 - GENERAL REQUIREMENTS" at bounding box center [437, 197] width 58 height 18
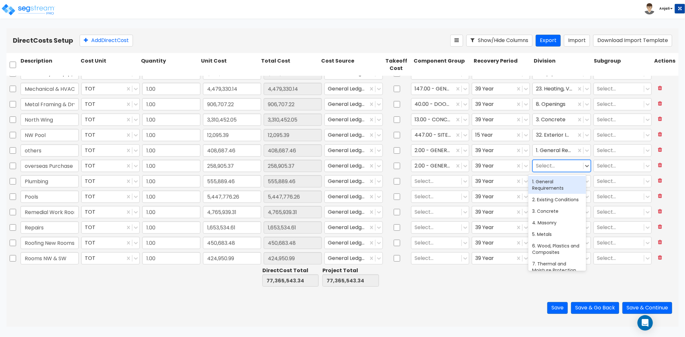
click at [543, 168] on div at bounding box center [558, 166] width 44 height 9
click at [544, 188] on div "1. General Requirements" at bounding box center [557, 185] width 58 height 18
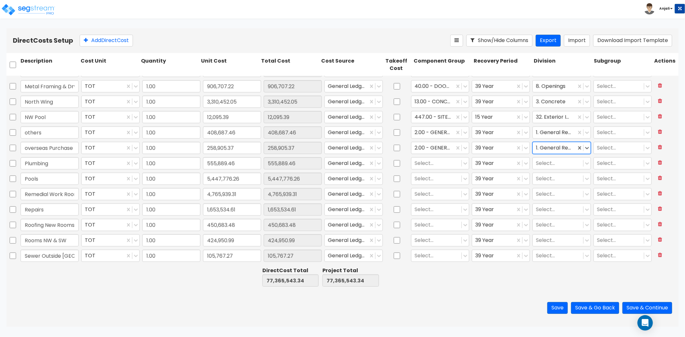
scroll to position [428, 0]
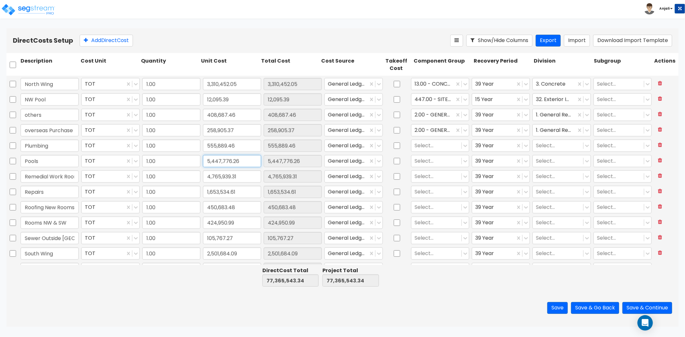
click at [238, 162] on input "5,447,776.26" at bounding box center [232, 161] width 58 height 12
paste input "59,871.65"
click at [427, 165] on div at bounding box center [437, 161] width 44 height 9
click at [277, 101] on input "12,095.39" at bounding box center [293, 99] width 58 height 12
click at [658, 100] on icon at bounding box center [660, 98] width 4 height 5
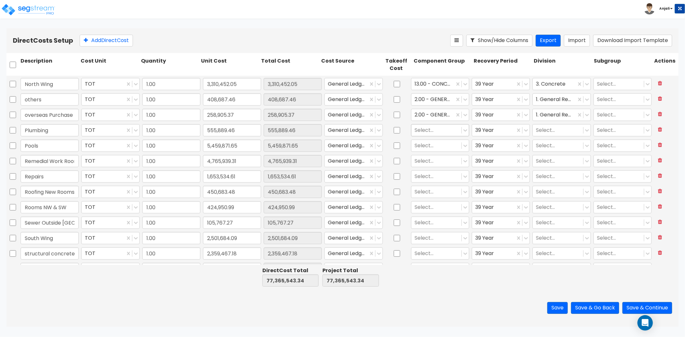
click at [429, 129] on div at bounding box center [437, 130] width 44 height 9
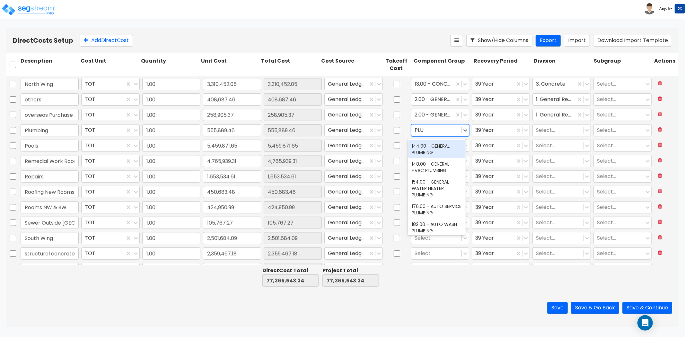
click at [431, 149] on div "144.00 - GENERAL PLUMBING" at bounding box center [437, 149] width 58 height 18
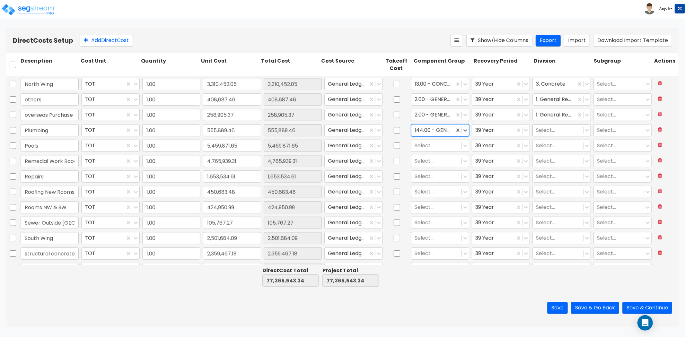
click at [543, 132] on div at bounding box center [558, 130] width 44 height 9
click at [548, 163] on div "22. Plumbing" at bounding box center [557, 164] width 58 height 12
click at [430, 147] on div at bounding box center [437, 145] width 44 height 9
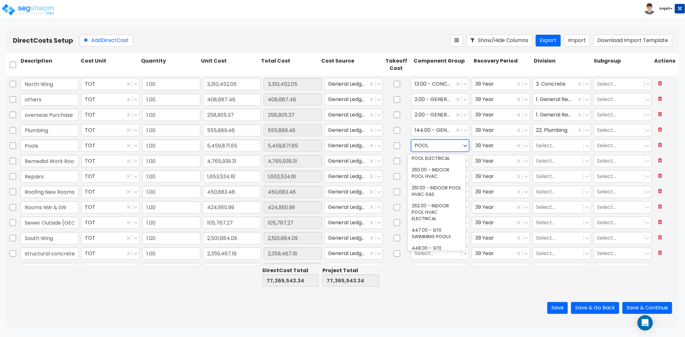
scroll to position [107, 0]
click at [429, 209] on div "447.00 - SITE SWIMMING POOLS" at bounding box center [437, 208] width 58 height 18
click at [495, 144] on div at bounding box center [493, 145] width 37 height 9
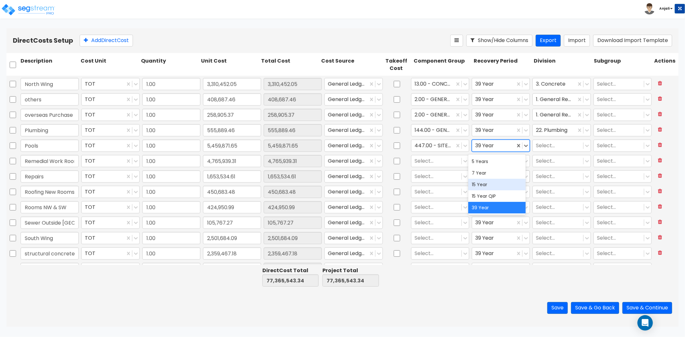
click at [487, 182] on div "15 Year" at bounding box center [497, 185] width 58 height 12
click at [539, 141] on div at bounding box center [558, 145] width 44 height 9
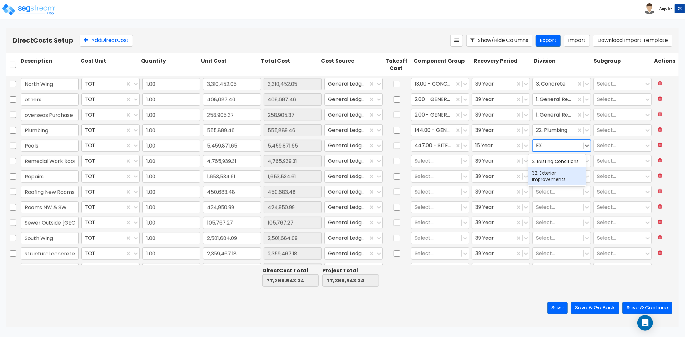
click at [545, 172] on div "32. Exterior Improvements" at bounding box center [557, 176] width 58 height 18
click at [421, 161] on div at bounding box center [437, 161] width 44 height 9
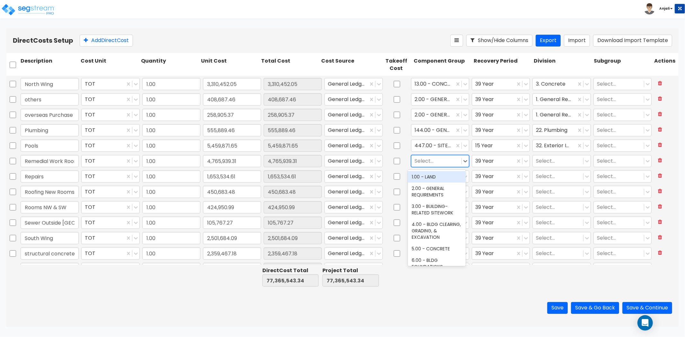
paste input "$ 4,765,939.31"
click at [545, 161] on div at bounding box center [558, 161] width 44 height 9
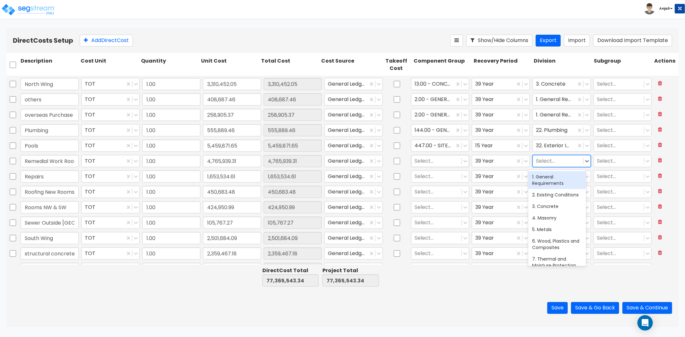
click at [439, 163] on div at bounding box center [437, 161] width 44 height 9
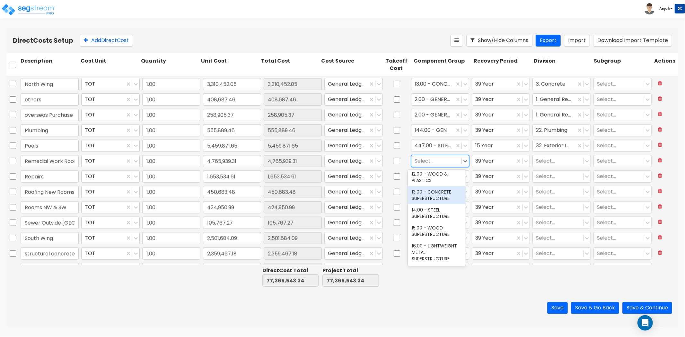
scroll to position [214, 0]
click at [430, 230] on div "15.00 - WOOD SUPERSTRUCTURE" at bounding box center [437, 231] width 58 height 18
click at [560, 163] on div at bounding box center [558, 161] width 44 height 9
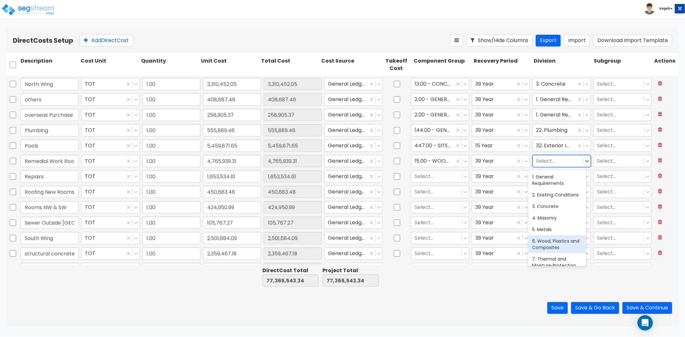
click at [557, 250] on div "6. Wood, Plastics and Composites" at bounding box center [557, 244] width 58 height 18
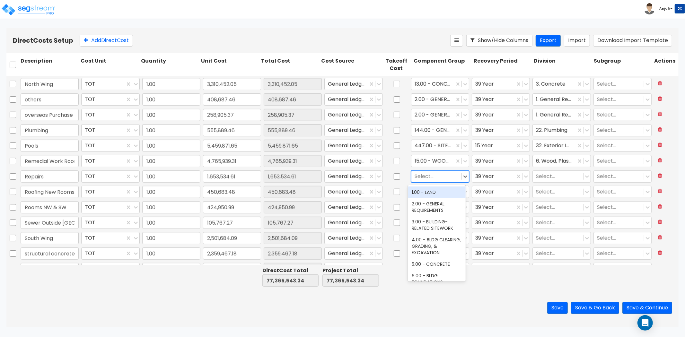
click at [435, 178] on div at bounding box center [437, 176] width 44 height 9
click at [432, 201] on div "2.00 - GENERAL REQUIREMENTS" at bounding box center [437, 207] width 58 height 18
click at [557, 177] on div at bounding box center [558, 176] width 44 height 9
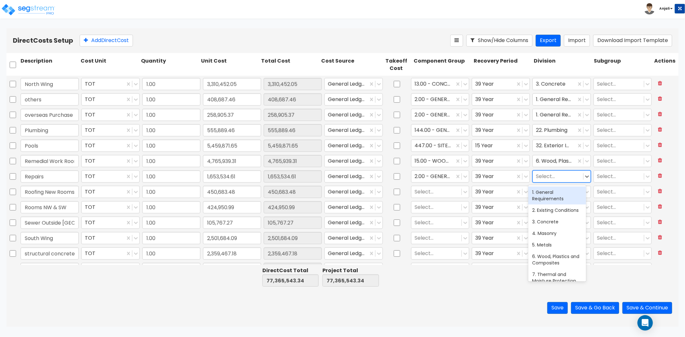
click at [555, 199] on div "1. General Requirements" at bounding box center [557, 196] width 58 height 18
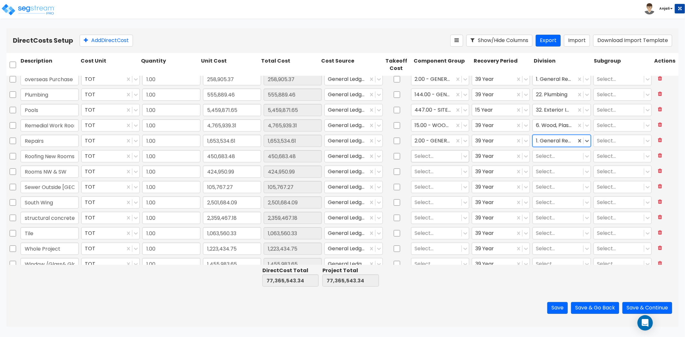
click at [434, 152] on div at bounding box center [437, 156] width 44 height 9
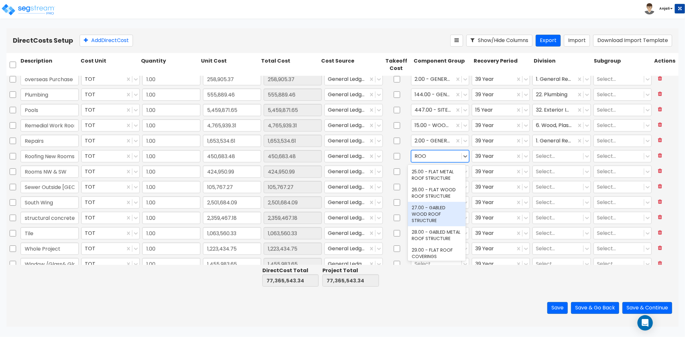
click at [442, 214] on div "27.00 - GABLED WOOD ROOF STRUCTURE" at bounding box center [437, 214] width 58 height 24
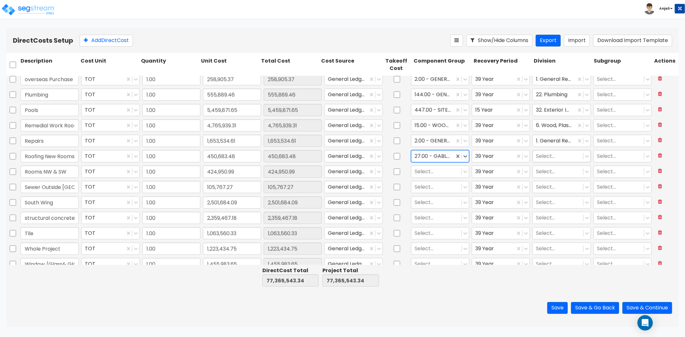
click at [551, 155] on div at bounding box center [558, 156] width 44 height 9
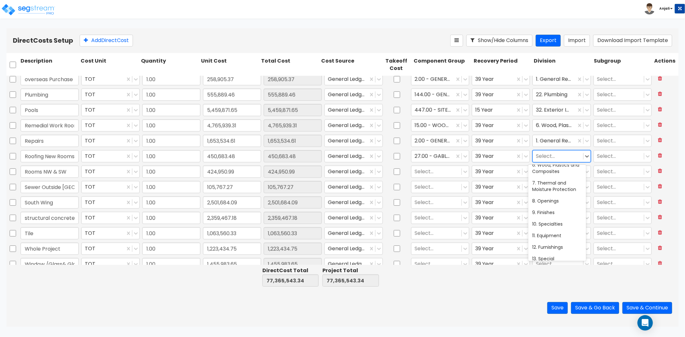
scroll to position [71, 0]
click at [547, 215] on div "9. Finishes" at bounding box center [557, 213] width 58 height 12
click at [436, 171] on div at bounding box center [437, 171] width 44 height 9
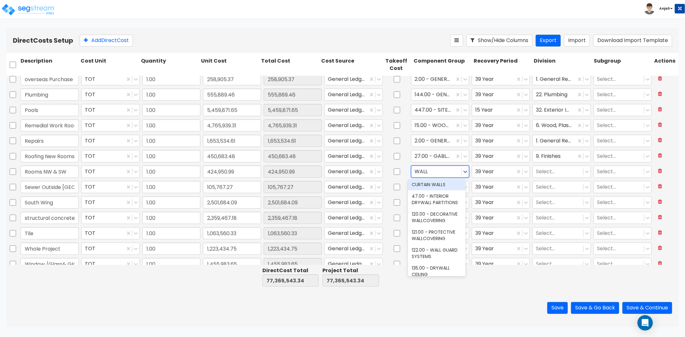
scroll to position [178, 0]
click at [436, 207] on div "47.00 - INTERIOR DRYWALL PARTITIONS" at bounding box center [437, 199] width 58 height 18
click at [415, 169] on div at bounding box center [433, 171] width 37 height 9
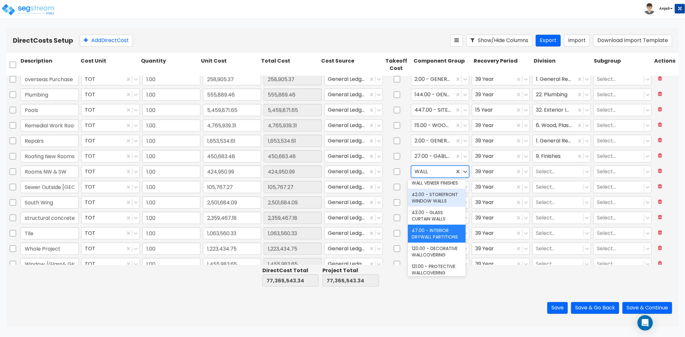
scroll to position [107, 0]
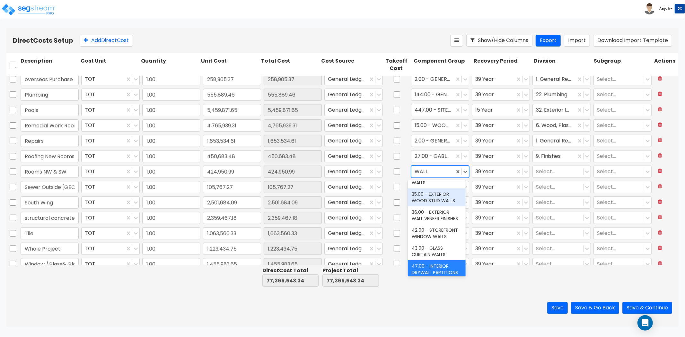
click at [444, 203] on div "35.00 - EXTERIOR WOOD STUD WALLS" at bounding box center [437, 198] width 58 height 18
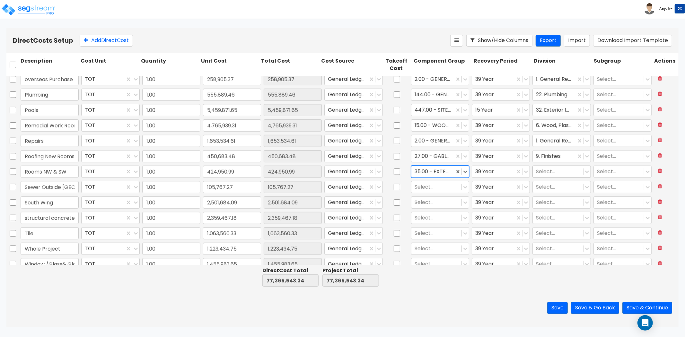
click at [567, 170] on div at bounding box center [558, 171] width 44 height 9
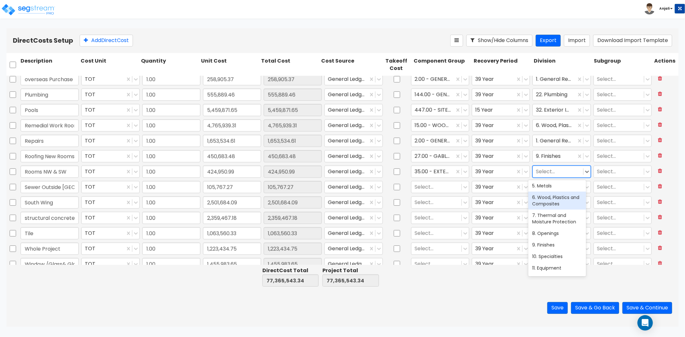
scroll to position [71, 0]
click at [551, 234] on div "9. Finishes" at bounding box center [557, 228] width 58 height 12
click at [430, 188] on div at bounding box center [437, 187] width 44 height 9
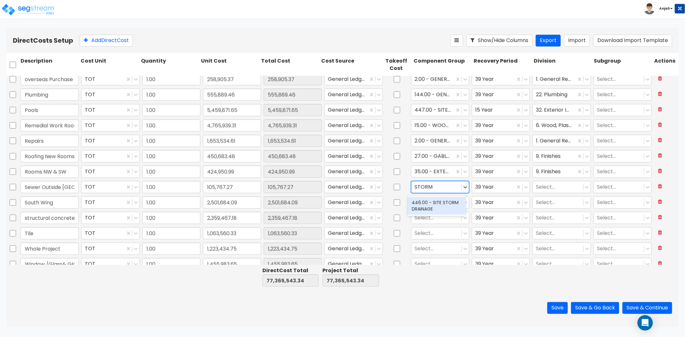
click at [433, 200] on div "446.00 - SITE STORM DRAINAGE" at bounding box center [437, 206] width 58 height 18
click at [500, 187] on div at bounding box center [493, 187] width 37 height 9
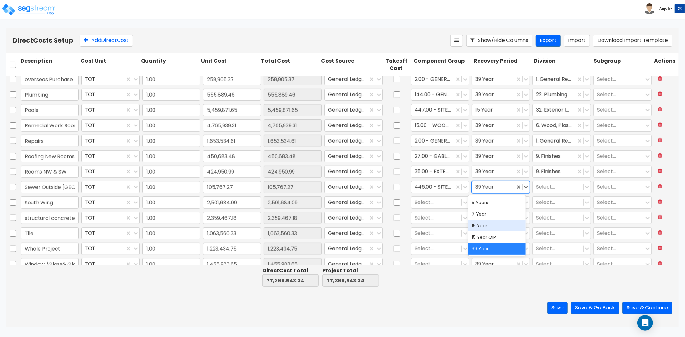
click at [495, 223] on div "15 Year" at bounding box center [497, 226] width 58 height 12
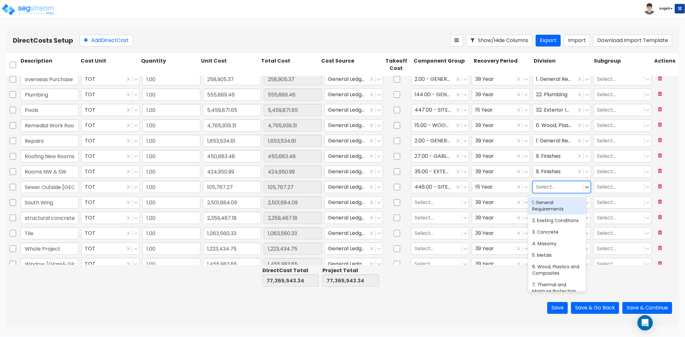
click at [547, 186] on div at bounding box center [558, 187] width 44 height 9
click at [556, 207] on div "32. Exterior Improvements" at bounding box center [557, 206] width 58 height 18
click at [444, 200] on div at bounding box center [437, 202] width 44 height 9
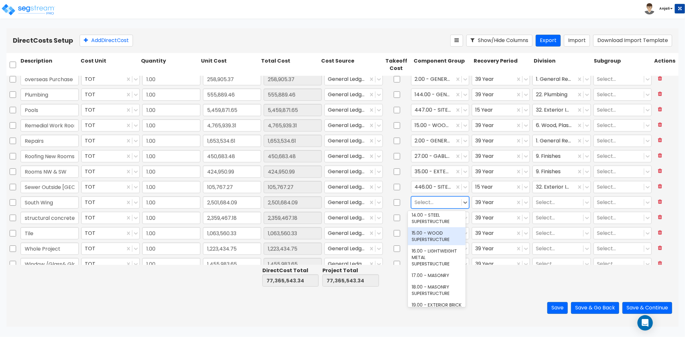
scroll to position [214, 0]
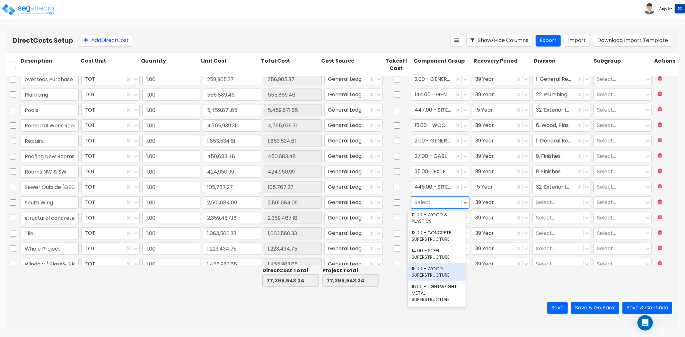
click at [445, 269] on div "15.00 - WOOD SUPERSTRUCTURE" at bounding box center [437, 272] width 58 height 18
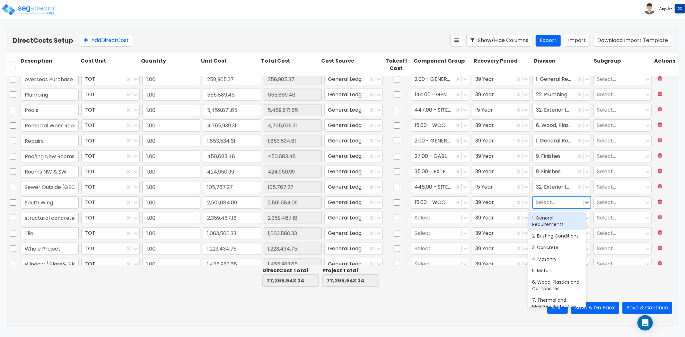
click at [555, 199] on div at bounding box center [558, 202] width 44 height 9
click at [549, 256] on div "6. Wood, Plastics and Composites" at bounding box center [557, 250] width 58 height 18
click at [423, 217] on div at bounding box center [437, 218] width 44 height 9
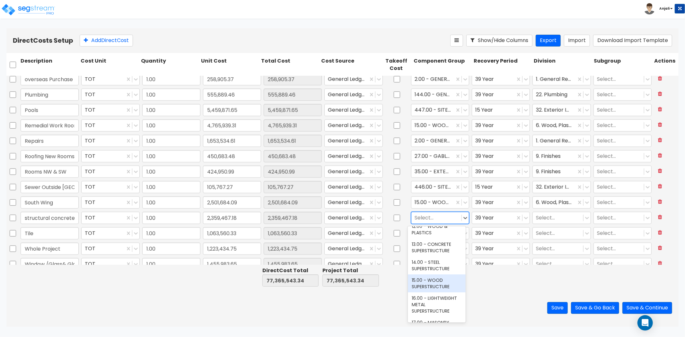
scroll to position [214, 0]
click at [435, 250] on div "13.00 - CONCRETE SUPERSTRUCTURE" at bounding box center [437, 251] width 58 height 18
click at [561, 220] on div at bounding box center [558, 218] width 44 height 9
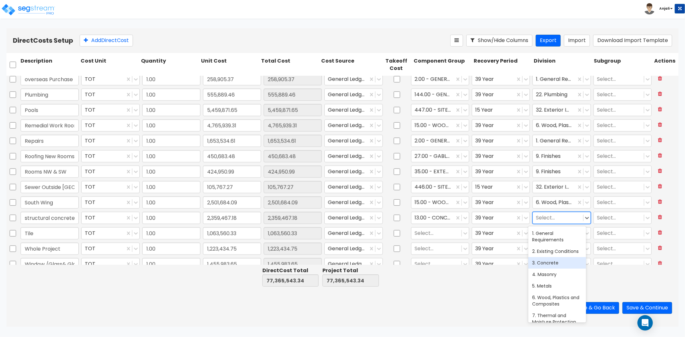
click at [552, 269] on div "3. Concrete" at bounding box center [557, 263] width 58 height 12
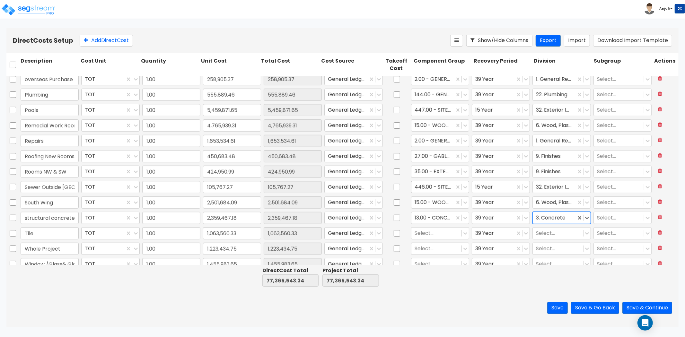
scroll to position [471, 0]
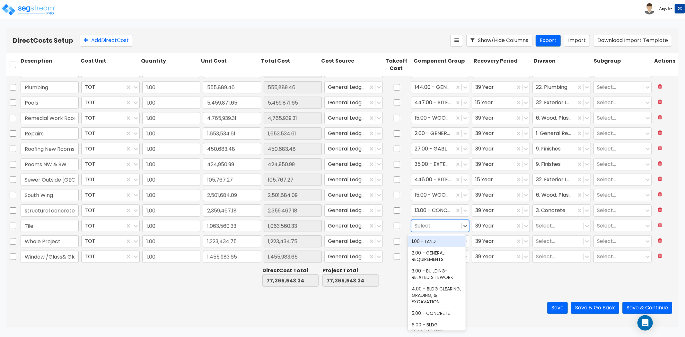
click at [439, 226] on div at bounding box center [437, 226] width 44 height 9
click at [443, 243] on div "123.00 - CERAMIC TILE" at bounding box center [437, 242] width 58 height 12
click at [493, 227] on div at bounding box center [493, 226] width 37 height 9
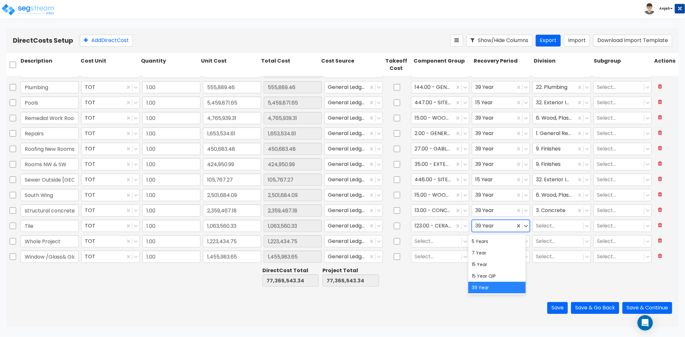
click at [493, 227] on div at bounding box center [493, 226] width 37 height 9
click at [537, 224] on div at bounding box center [558, 226] width 44 height 9
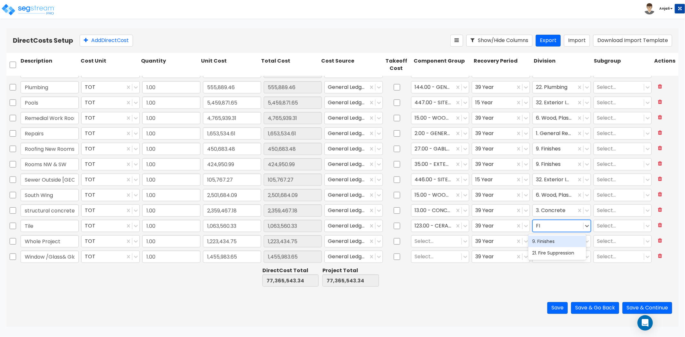
click at [542, 240] on div "9. Finishes" at bounding box center [557, 242] width 58 height 12
click at [422, 242] on div at bounding box center [437, 241] width 44 height 9
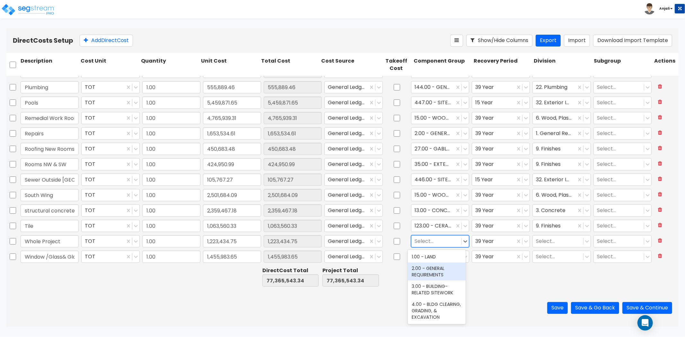
click at [433, 269] on div "2.00 - GENERAL REQUIREMENTS" at bounding box center [437, 272] width 58 height 18
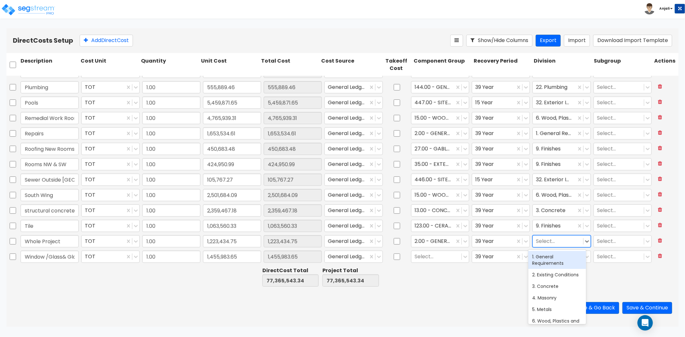
click at [538, 240] on div at bounding box center [558, 241] width 44 height 9
click at [553, 264] on div "1. General Requirements" at bounding box center [557, 260] width 58 height 18
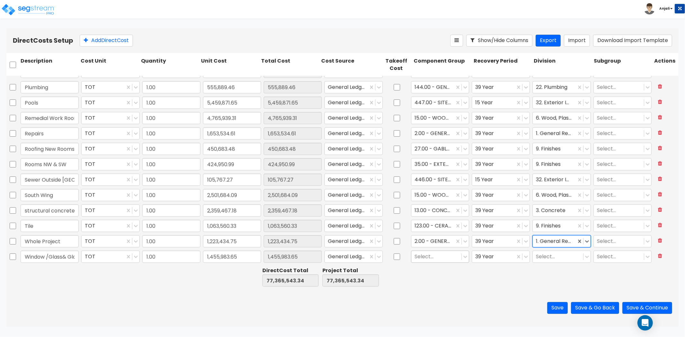
click at [431, 256] on div at bounding box center [437, 256] width 44 height 9
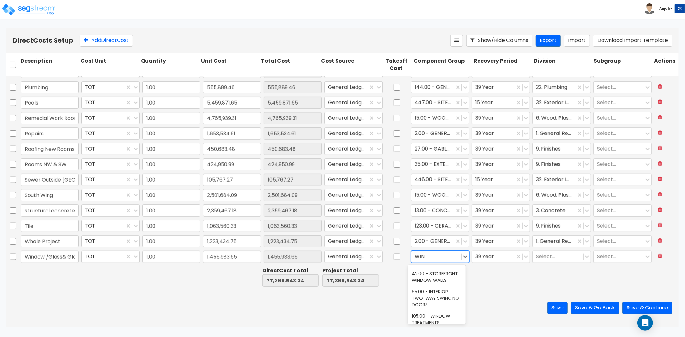
scroll to position [36, 0]
click at [434, 280] on div "42.00 - STOREFRONT WINDOW WALLS" at bounding box center [437, 276] width 58 height 18
click at [543, 258] on div at bounding box center [558, 256] width 44 height 9
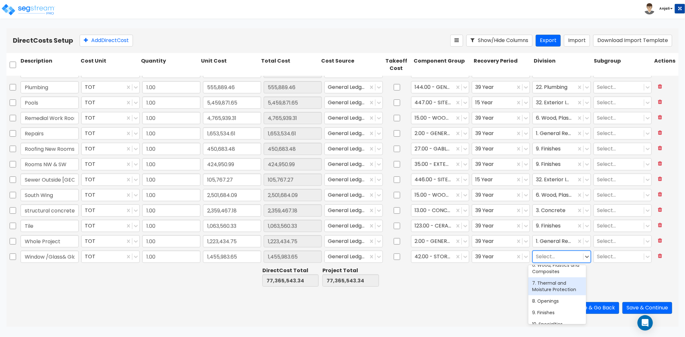
scroll to position [107, 0]
click at [551, 271] on div "8. Openings" at bounding box center [557, 266] width 58 height 12
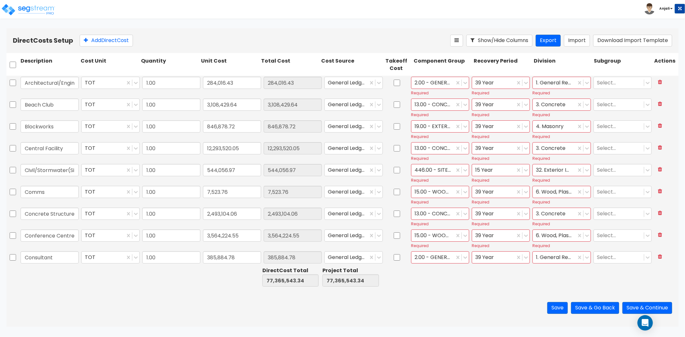
scroll to position [0, 0]
click at [394, 83] on input "checkbox" at bounding box center [397, 83] width 6 height 12
click at [394, 102] on input "checkbox" at bounding box center [397, 105] width 6 height 12
click at [394, 125] on input "checkbox" at bounding box center [397, 127] width 6 height 12
click at [394, 148] on input "checkbox" at bounding box center [397, 149] width 6 height 12
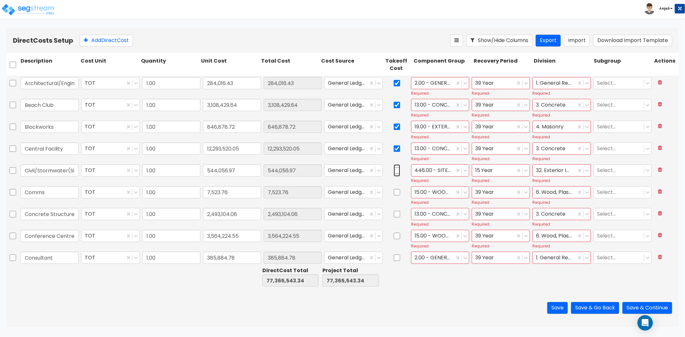
click at [394, 172] on input "checkbox" at bounding box center [397, 170] width 6 height 12
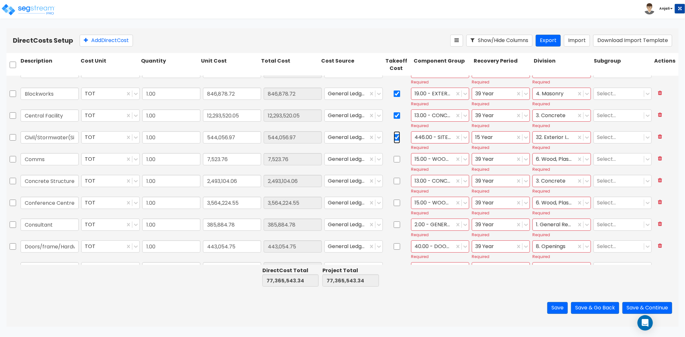
scroll to position [36, 0]
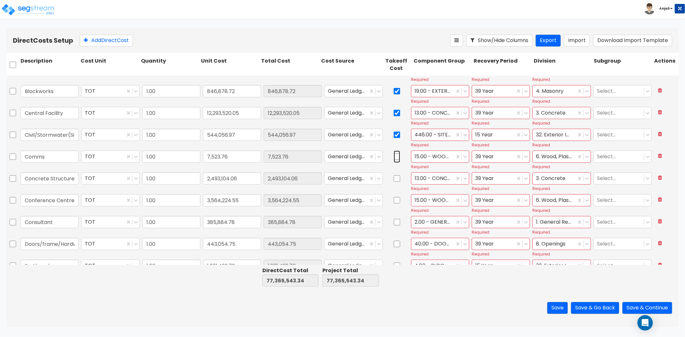
click at [394, 157] on input "checkbox" at bounding box center [397, 157] width 6 height 12
click at [394, 176] on input "checkbox" at bounding box center [397, 178] width 6 height 12
click at [394, 202] on input "checkbox" at bounding box center [397, 200] width 6 height 12
click at [394, 218] on input "checkbox" at bounding box center [397, 222] width 6 height 12
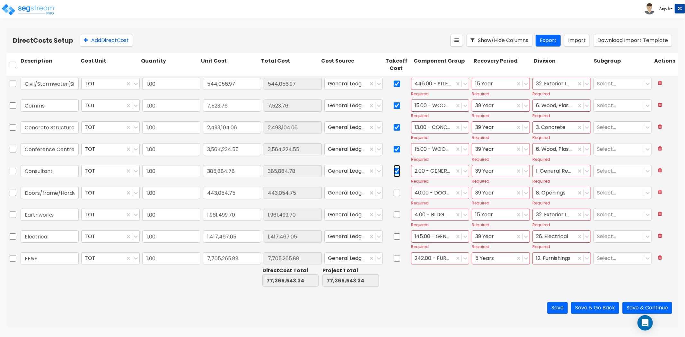
scroll to position [107, 0]
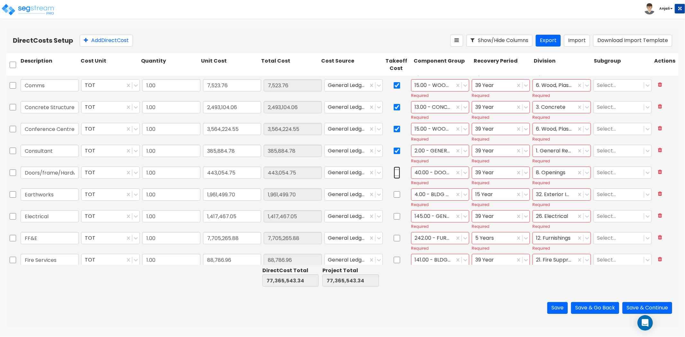
click at [394, 174] on input "checkbox" at bounding box center [397, 173] width 6 height 12
click at [394, 191] on input "checkbox" at bounding box center [397, 195] width 6 height 12
click at [394, 219] on input "checkbox" at bounding box center [397, 216] width 6 height 12
click at [395, 236] on input "checkbox" at bounding box center [397, 238] width 6 height 12
click at [394, 236] on input "checkbox" at bounding box center [397, 238] width 6 height 12
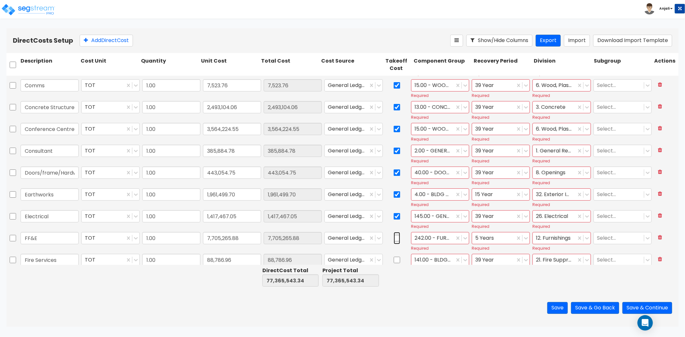
click at [394, 236] on input "checkbox" at bounding box center [397, 238] width 6 height 12
click at [553, 307] on button "Save" at bounding box center [557, 308] width 21 height 12
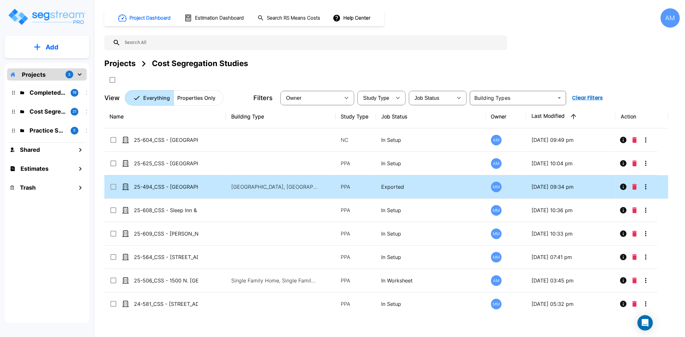
scroll to position [36, 0]
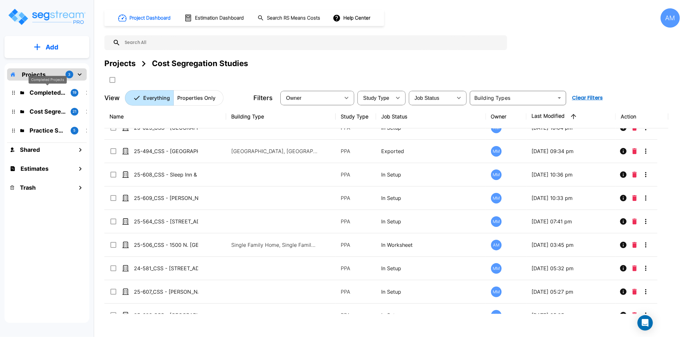
click at [45, 93] on p "Completed Projects" at bounding box center [48, 92] width 36 height 9
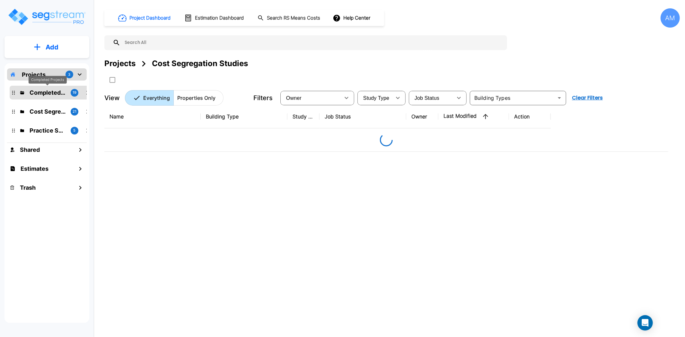
scroll to position [0, 0]
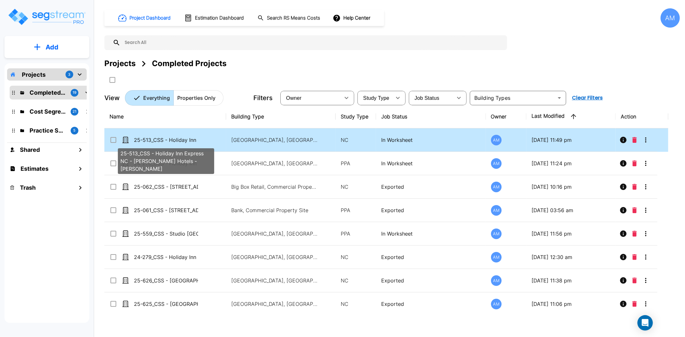
click at [171, 137] on p "25-513_CSS - Holiday Inn Express NC - Shivam Hotels - KP Patel" at bounding box center [166, 140] width 64 height 8
checkbox input "true"
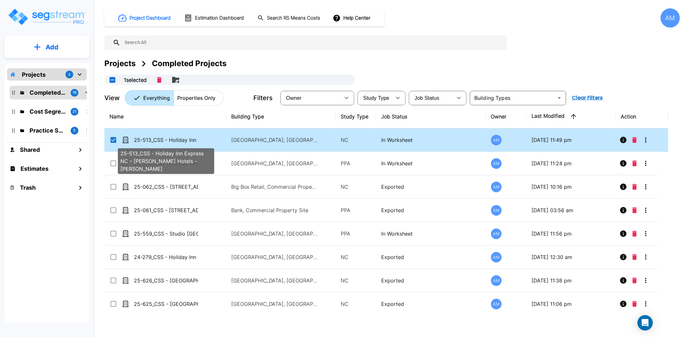
click at [171, 137] on p "25-513_CSS - Holiday Inn Express NC - Shivam Hotels - KP Patel" at bounding box center [166, 140] width 64 height 8
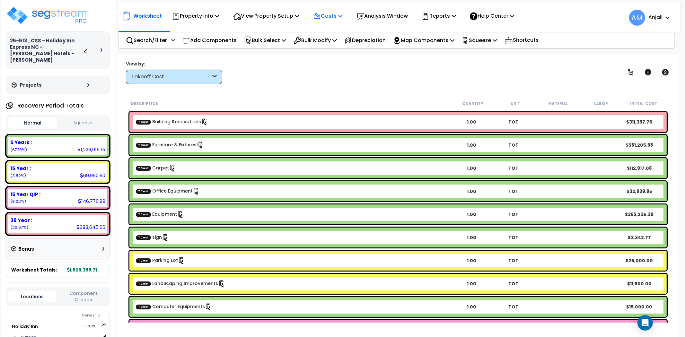
click at [331, 17] on p "Costs" at bounding box center [328, 16] width 30 height 9
click at [290, 16] on p "View Property Setup" at bounding box center [266, 16] width 66 height 9
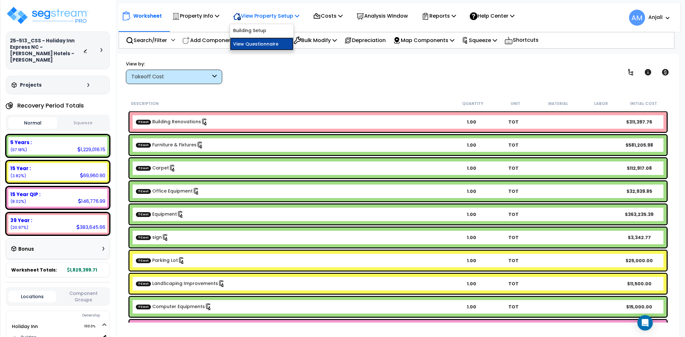
click at [271, 45] on link "View Questionnaire" at bounding box center [262, 44] width 64 height 13
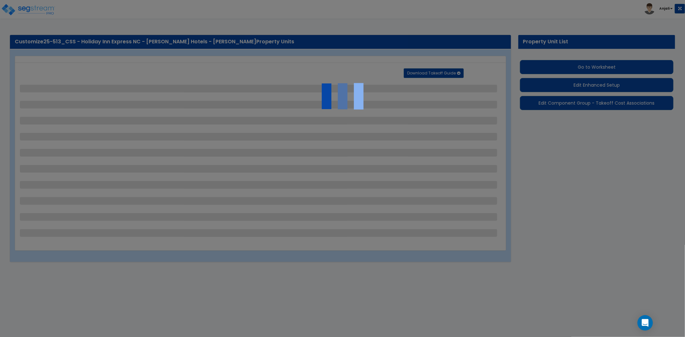
select select "2"
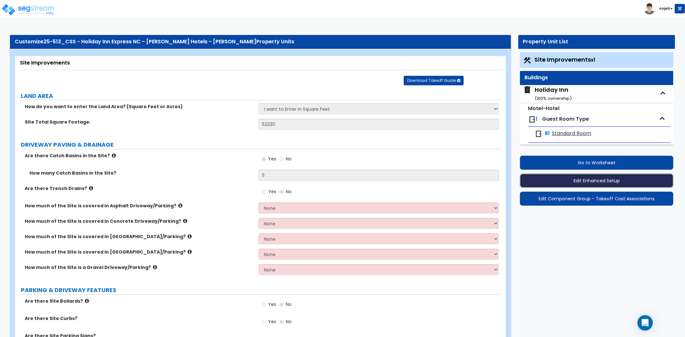
click at [608, 179] on button "Edit Enhanced Setup" at bounding box center [597, 181] width 154 height 14
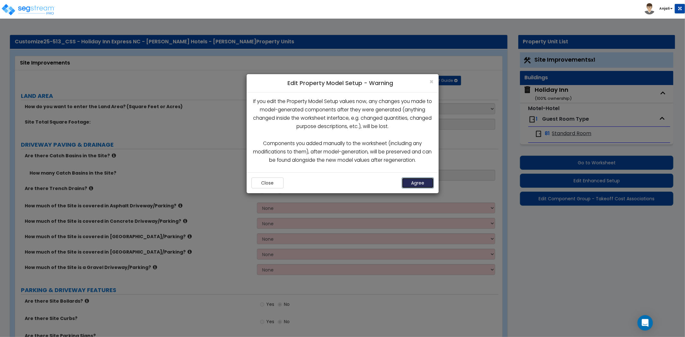
click at [419, 184] on button "Agree" at bounding box center [418, 183] width 32 height 11
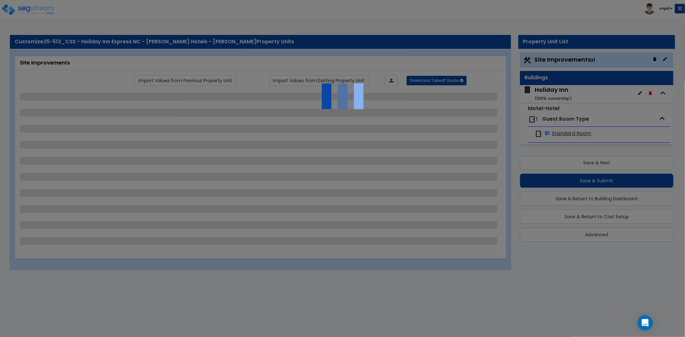
select select "2"
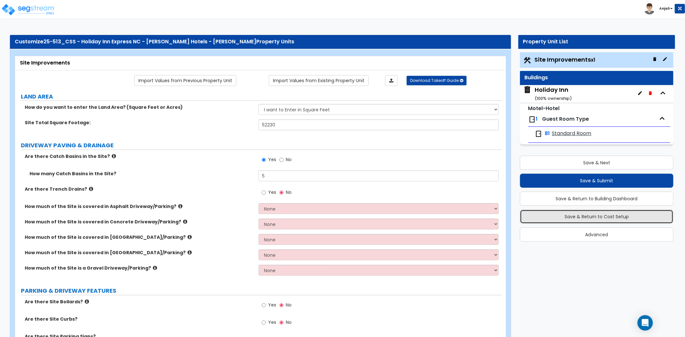
click at [631, 216] on button "Save & Return to Cost Setup" at bounding box center [597, 217] width 154 height 14
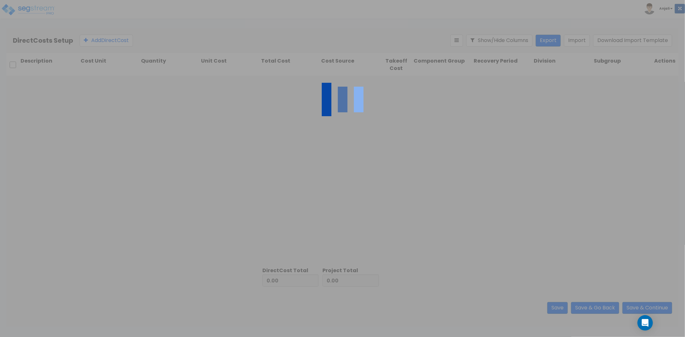
type input "74,809.40"
type input "1,754,590.31"
type input "1,829,399.71"
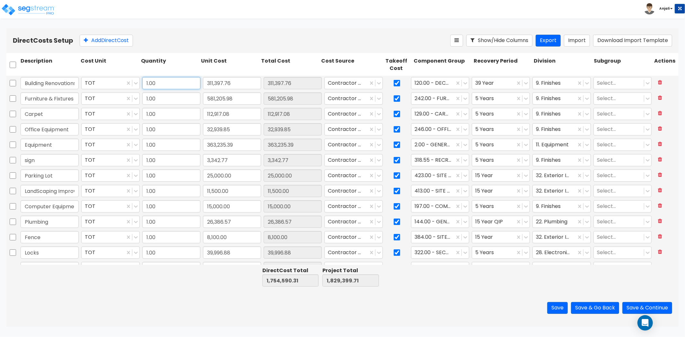
click at [165, 87] on input "1.00" at bounding box center [171, 83] width 58 height 12
click at [226, 100] on input "581,205.98" at bounding box center [232, 99] width 58 height 12
paste input "256"
type input "256,205.98"
type input "1,429,590.31"
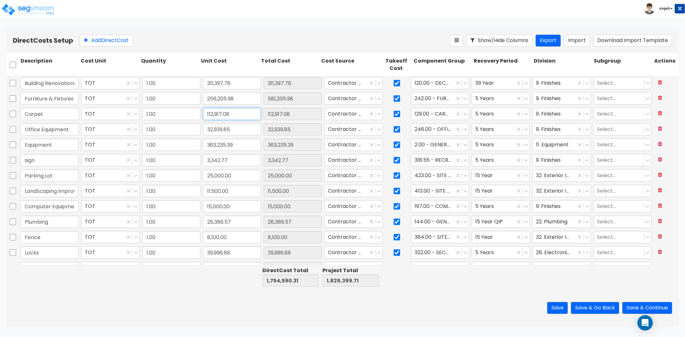
type input "1,504,399.71"
type input "256,205.98"
click at [237, 115] on input "112,917.08" at bounding box center [232, 114] width 58 height 12
click at [234, 114] on input "112,917.08" at bounding box center [232, 114] width 58 height 12
drag, startPoint x: 234, startPoint y: 114, endPoint x: 197, endPoint y: 114, distance: 36.9
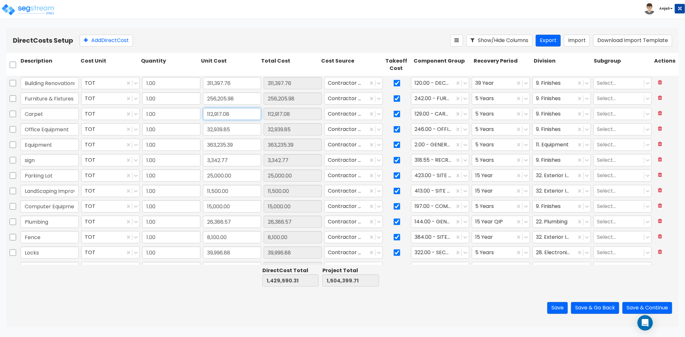
click at [197, 114] on div "Carpet TOT 1.00 112,917.08 112,917.08 Contractor Cost 129.00 - CARPET 5 Years 9…" at bounding box center [342, 114] width 672 height 15
paste input "315,417.96"
type input "315,417.96"
type input "1,632,091.19"
type input "1,706,900.59"
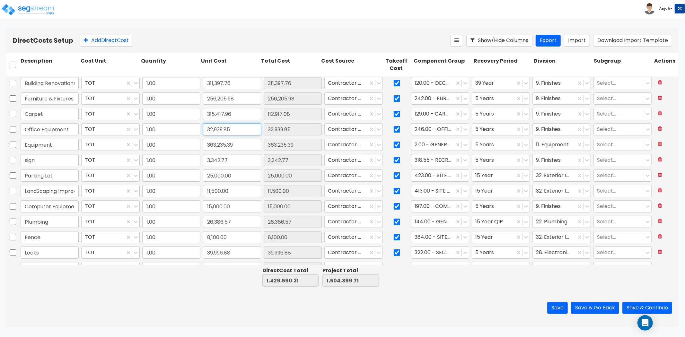
type input "315,417.96"
click at [229, 125] on input "32,939.85" at bounding box center [232, 129] width 58 height 12
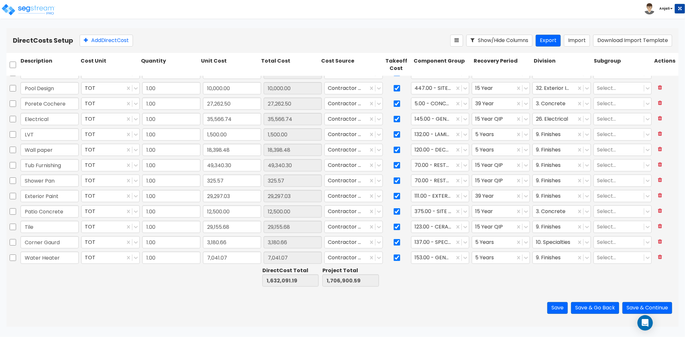
scroll to position [181, 0]
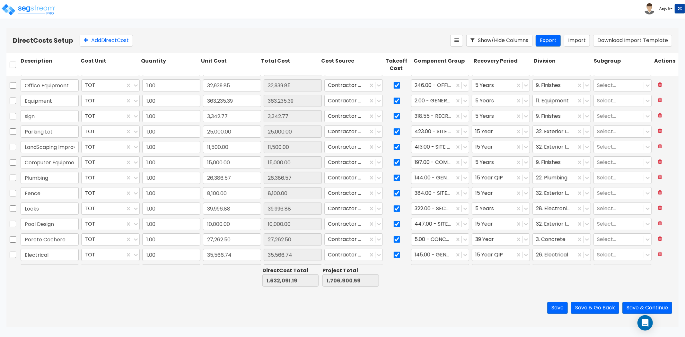
type input "1.00"
type input "311,397.76"
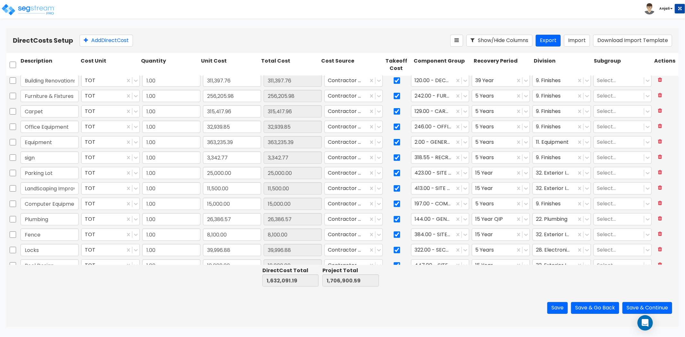
scroll to position [0, 0]
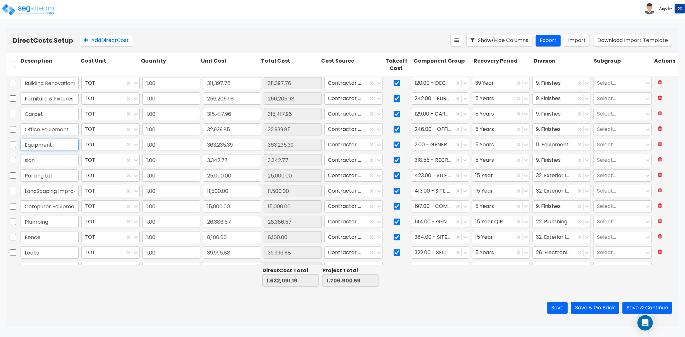
click at [62, 145] on input "Equipment" at bounding box center [50, 145] width 58 height 12
click at [225, 130] on input "32,939.85" at bounding box center [232, 129] width 58 height 12
click at [234, 130] on input "32,939.85" at bounding box center [232, 129] width 58 height 12
type input "59,211.98"
type input "1,375,885.21"
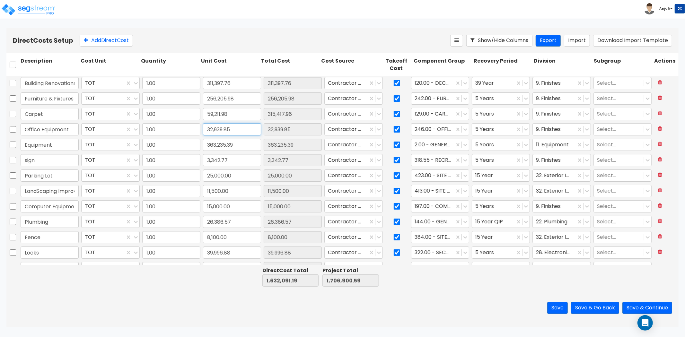
type input "1,450,694.61"
type input "59,211.98"
click at [226, 131] on input "32,939.85" at bounding box center [232, 129] width 58 height 12
click at [243, 130] on input "32,939.85" at bounding box center [232, 129] width 58 height 12
drag, startPoint x: 243, startPoint y: 130, endPoint x: 206, endPoint y: 130, distance: 37.3
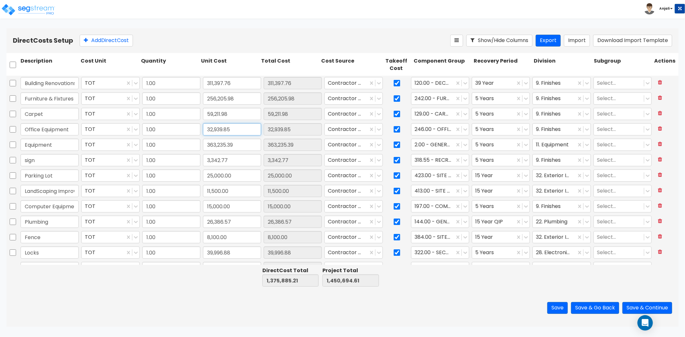
click at [206, 130] on input "32,939.85" at bounding box center [232, 129] width 58 height 12
paste input "2"
type input "22,939.85"
type input "1,365,885.21"
type input "1,440,694.61"
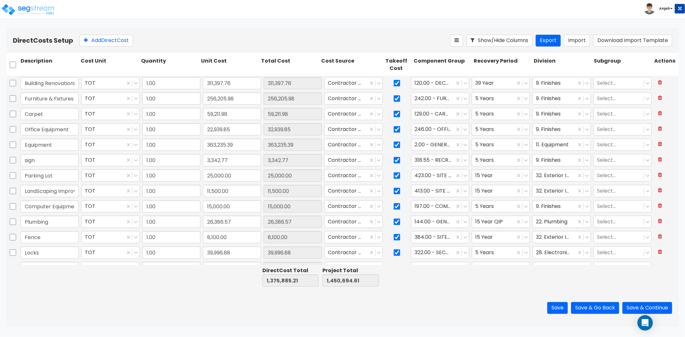
type input "22,939.85"
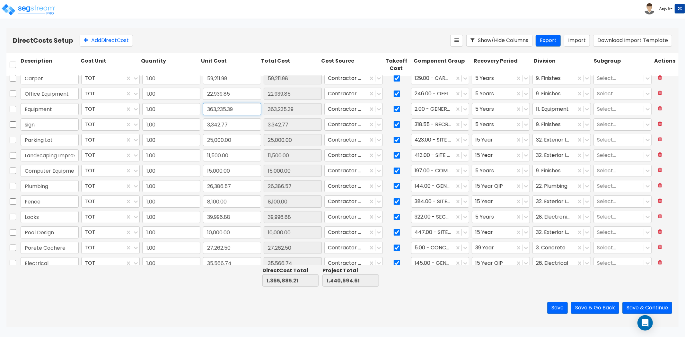
paste input "138"
type input "138,235.39"
type input "1,140,885.21"
type input "1,215,694.61"
type input "138,235.39"
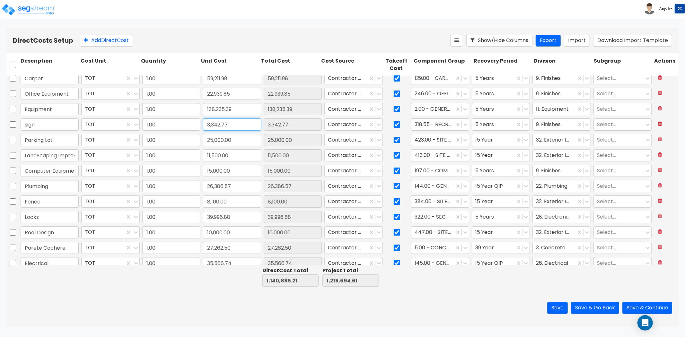
click at [246, 128] on input "3,342.77" at bounding box center [232, 125] width 58 height 12
click at [12, 143] on input "checkbox" at bounding box center [13, 140] width 6 height 12
checkbox input "true"
click at [658, 141] on icon at bounding box center [660, 139] width 4 height 5
type input "1,115,885.21"
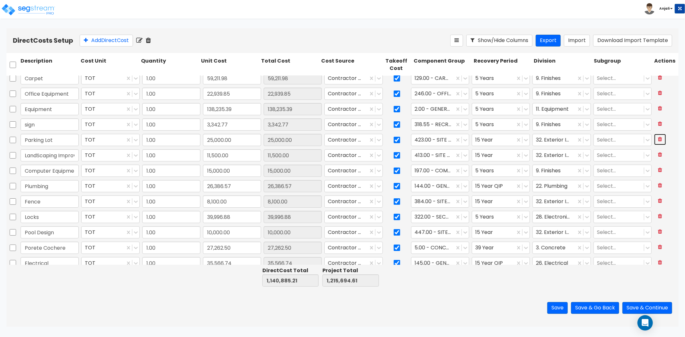
type input "1,190,694.61"
type input "Locks"
type input "39,996.88"
type input "Pool Design"
type input "10,000.00"
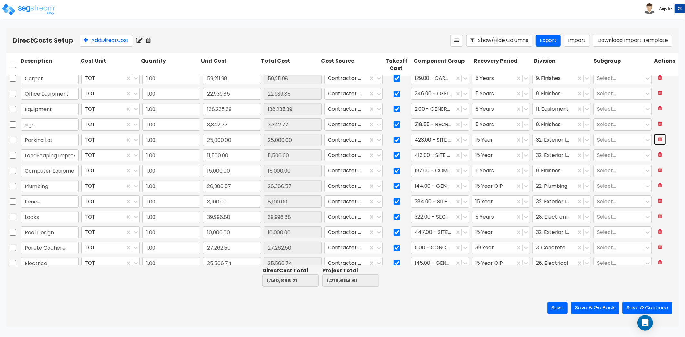
type input "Porete Cochere"
type input "27,262.50"
type input "Electrical"
type input "35,566.74"
type input "LVT"
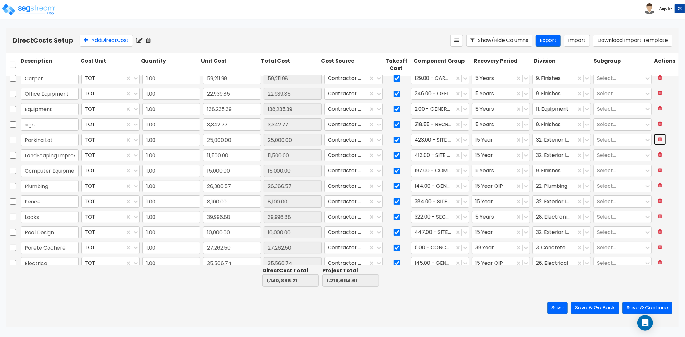
type input "1,500.00"
type input "Wall paper"
type input "18,398.48"
type input "Tub Furnishing"
type input "49,340.30"
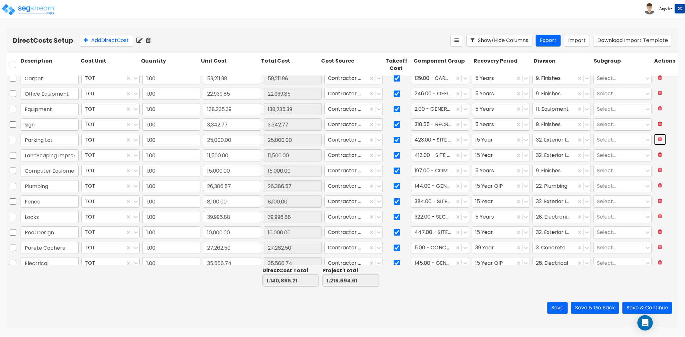
type input "Fence"
type input "8,100.00"
type input "Computer Equipments"
type input "15,000.00"
type input "Plumbing"
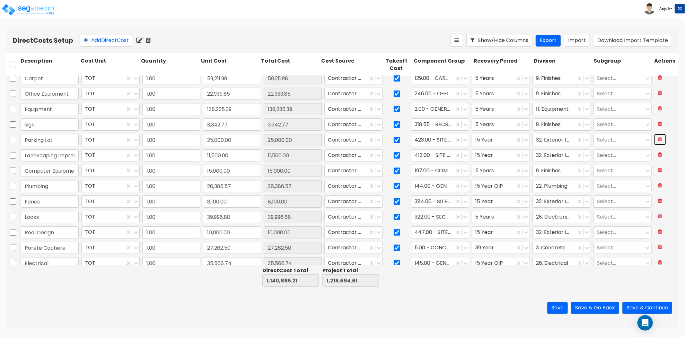
type input "26,386.57"
checkbox input "false"
type input "LandScaping Improvements"
type input "11,500.00"
type input "Shower Pan"
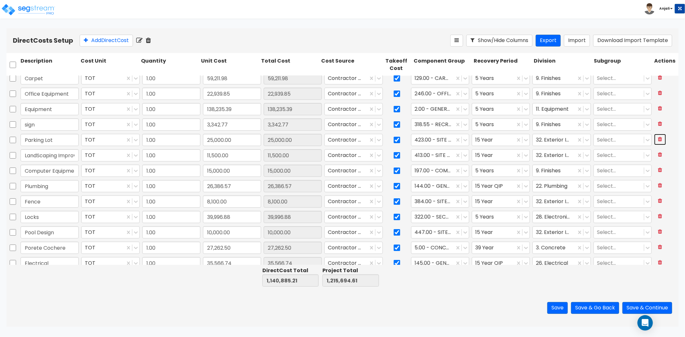
type input "325.57"
type input "Exterior Paint"
type input "29,297.03"
type input "Patio Concrete"
type input "12,500.00"
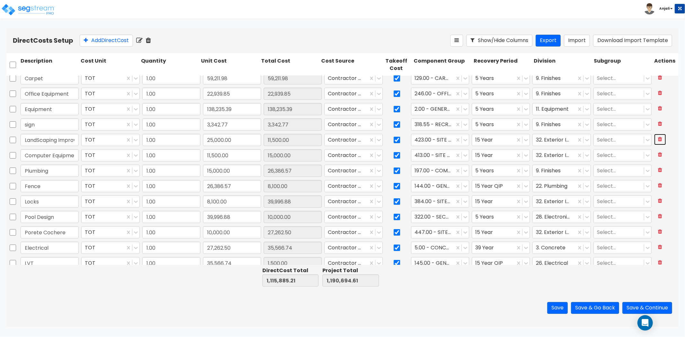
type input "39,996.88"
type input "10,000.00"
type input "27,262.50"
type input "35,566.74"
type input "1,500.00"
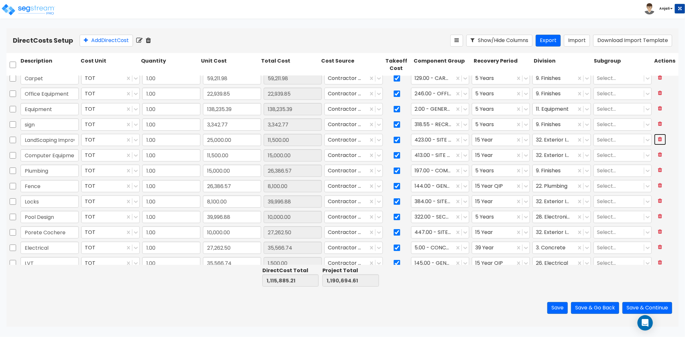
type input "18,398.48"
type input "49,340.30"
type input "8,100.00"
type input "15,000.00"
type input "26,386.57"
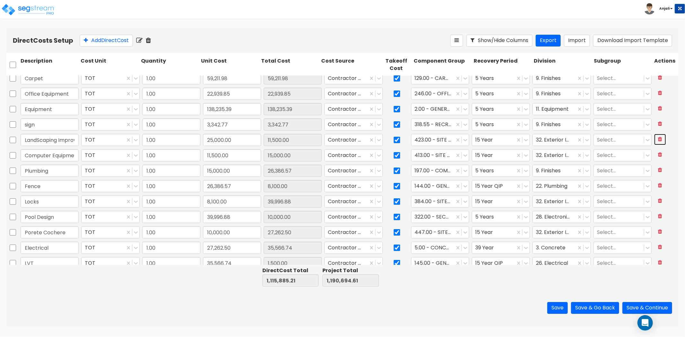
type input "11,500.00"
type input "325.57"
type input "29,297.03"
type input "12,500.00"
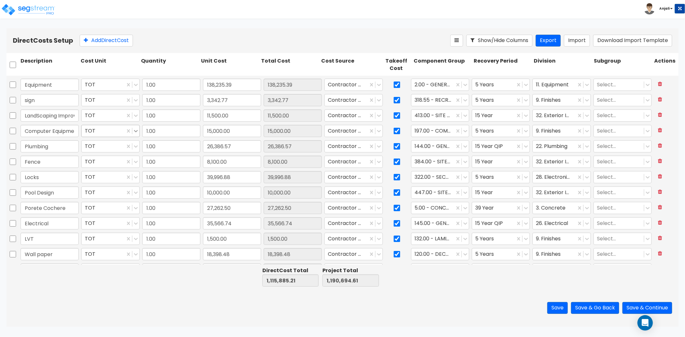
scroll to position [71, 0]
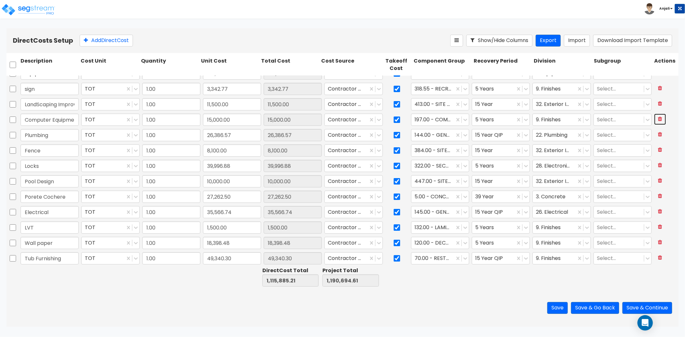
click at [658, 119] on icon at bounding box center [660, 118] width 4 height 5
type input "1,100,885.21"
type input "1,175,694.61"
type input "Pool Design"
type input "10,000.00"
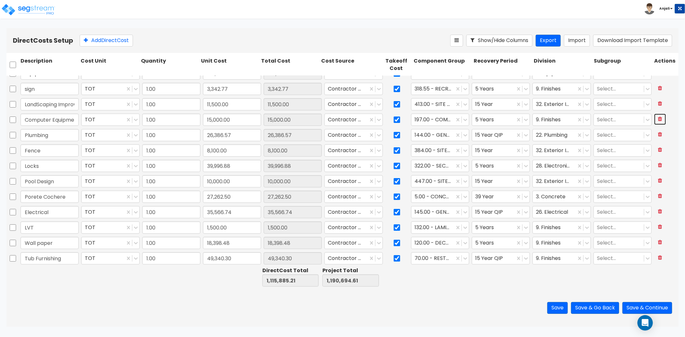
type input "Porete Cochere"
type input "27,262.50"
type input "Electrical"
type input "35,566.74"
type input "LVT"
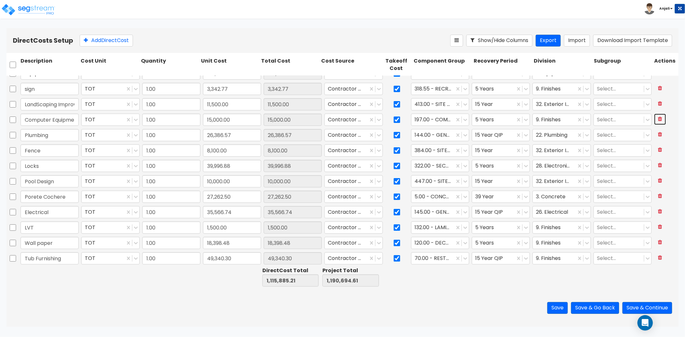
type input "1,500.00"
type input "Wall paper"
type input "18,398.48"
type input "Tub Furnishing"
type input "49,340.30"
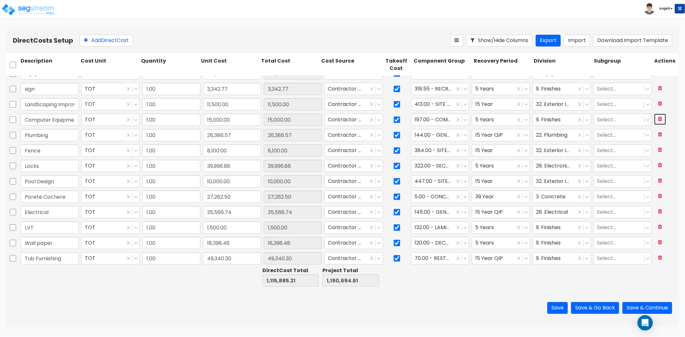
type input "Shower Pan"
type input "325.57"
type input "Locks"
type input "39,996.88"
type input "Plumbing"
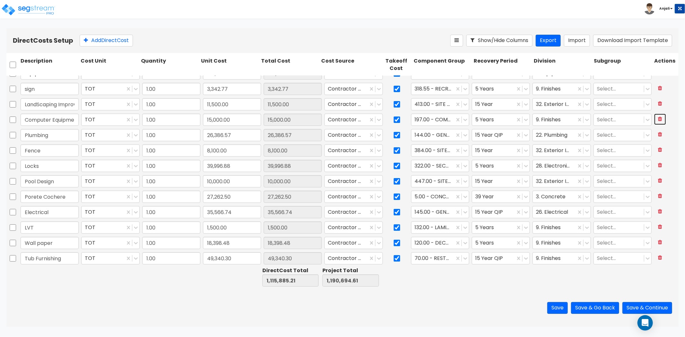
type input "26,386.57"
type input "Fence"
type input "8,100.00"
type input "Exterior Paint"
type input "29,297.03"
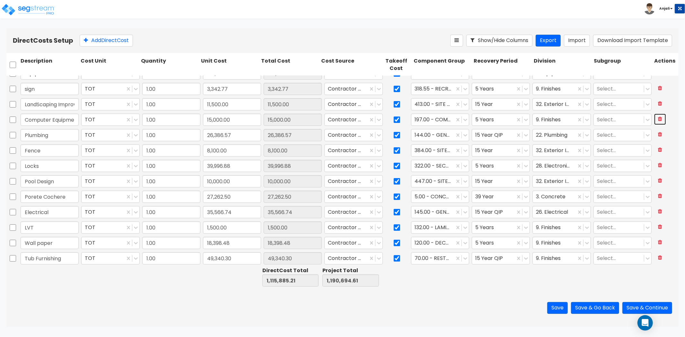
type input "Patio Concrete"
type input "12,500.00"
type input "Tile"
type input "29,155.68"
type input "Corner Gaurd"
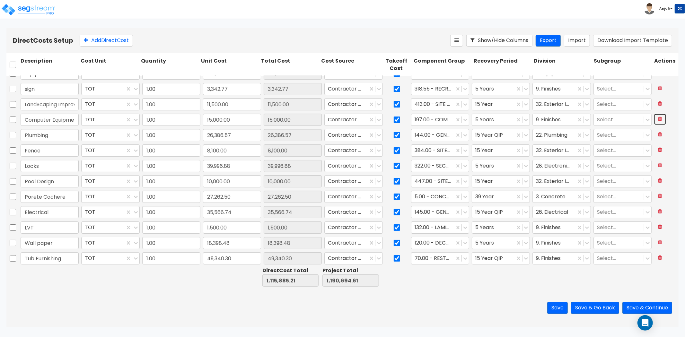
type input "3,180.66"
type input "Water Heater"
type input "7,041.07"
type input "10,000.00"
type input "27,262.50"
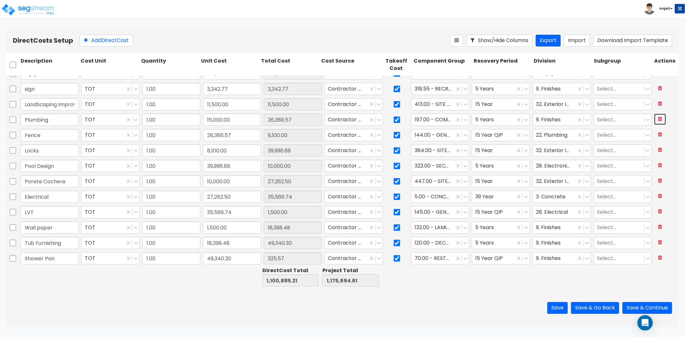
type input "35,566.74"
type input "1,500.00"
type input "18,398.48"
type input "49,340.30"
type input "325.57"
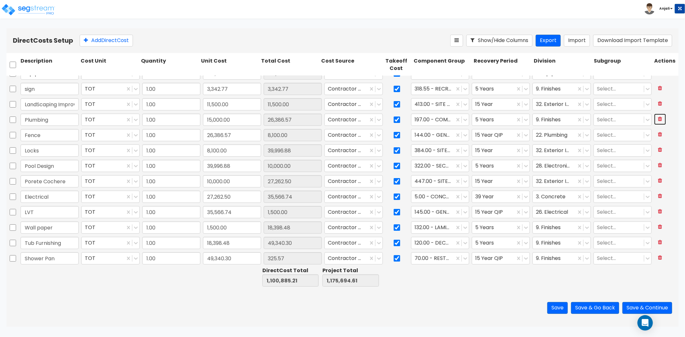
type input "39,996.88"
type input "26,386.57"
type input "8,100.00"
type input "29,297.03"
type input "12,500.00"
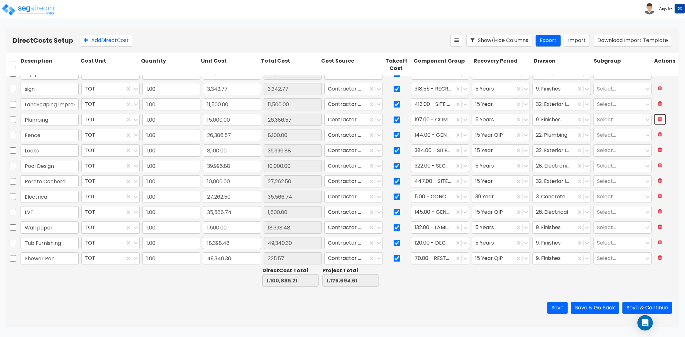
type input "29,155.68"
type input "3,180.66"
type input "7,041.07"
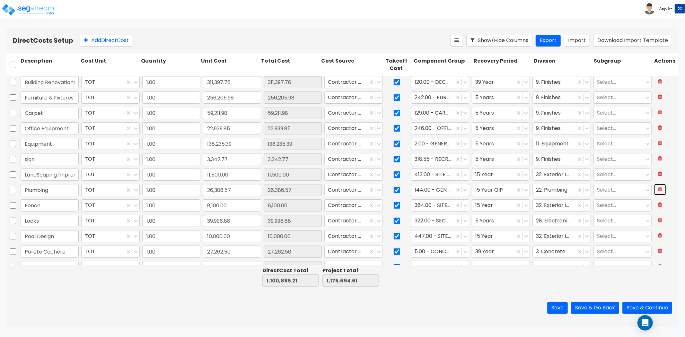
scroll to position [0, 0]
click at [241, 82] on input "311,397.76" at bounding box center [232, 83] width 58 height 12
click at [606, 310] on button "Save & Go Back" at bounding box center [595, 308] width 48 height 12
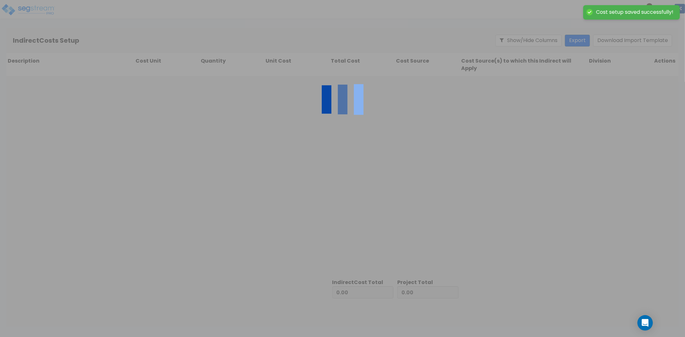
type input "1,100,885.21"
type input "74,809.40"
type input "1,175,694.61"
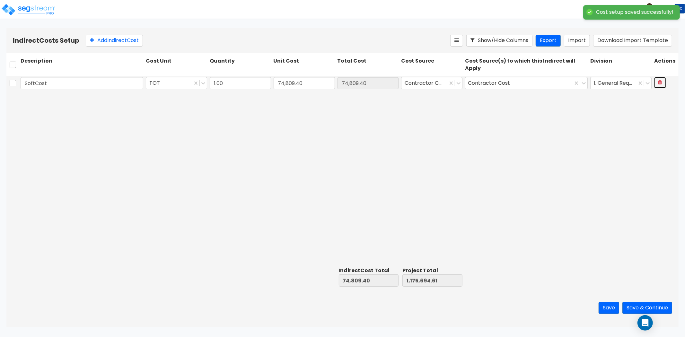
click at [663, 83] on button at bounding box center [660, 82] width 12 height 11
type input "0.00"
type input "1,100,885.21"
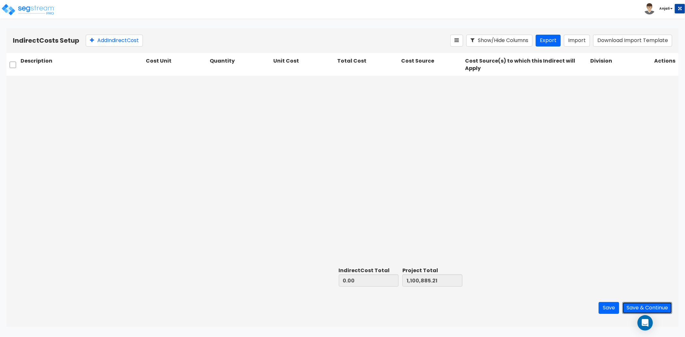
click at [650, 309] on button "Save & Continue" at bounding box center [647, 308] width 50 height 12
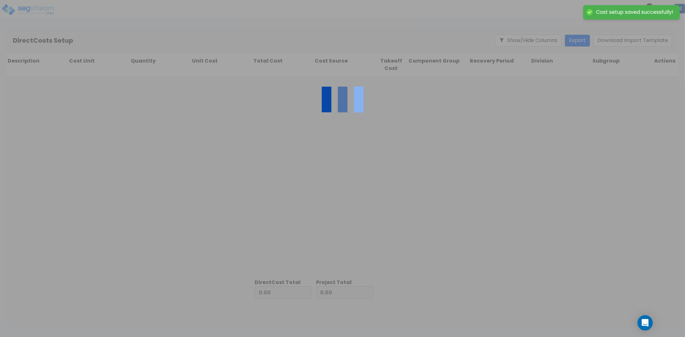
type input "1,100,885.21"
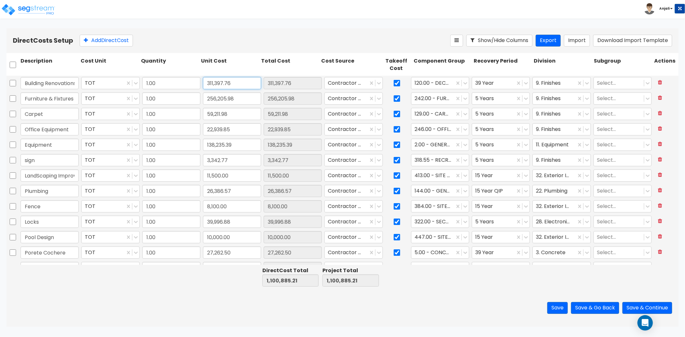
click at [232, 80] on input "311,397.76" at bounding box center [232, 83] width 58 height 12
type input "314,094.62"
type input "1,103,582.07"
type input "314,094.62"
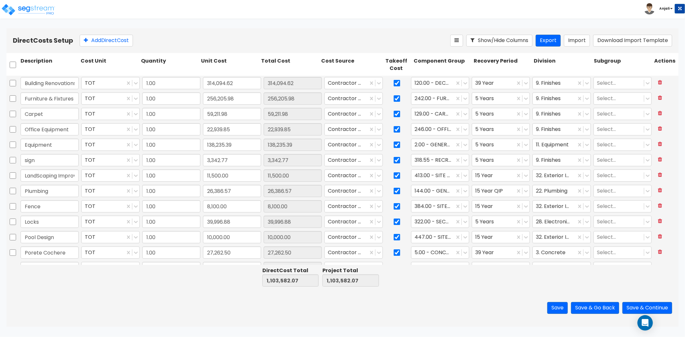
click at [198, 297] on div "Save Save & Go Back Save & Continue" at bounding box center [342, 308] width 672 height 38
click at [644, 303] on button "Save & Continue" at bounding box center [647, 308] width 50 height 12
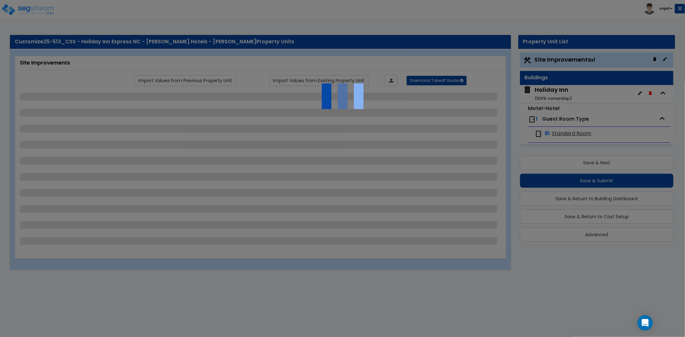
select select "2"
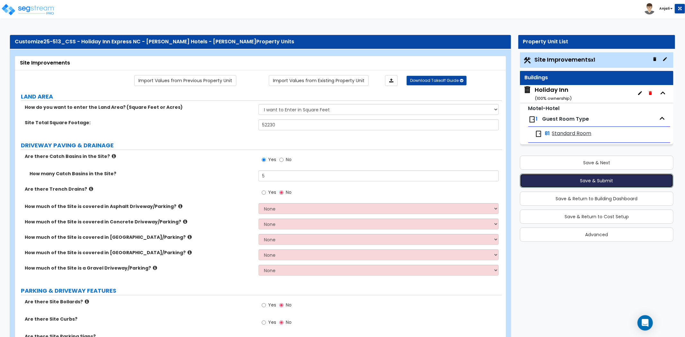
click at [566, 181] on button "Save & Submit" at bounding box center [597, 181] width 154 height 14
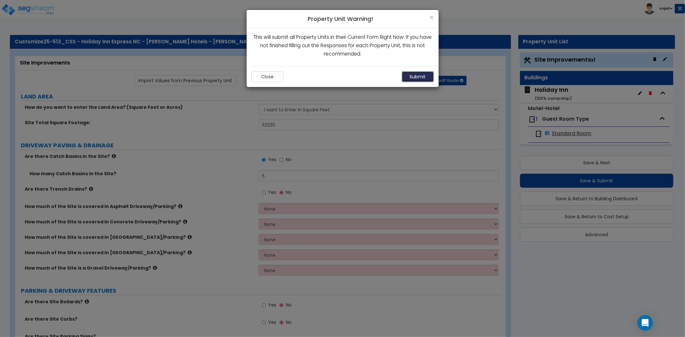
click at [420, 79] on button "Submit" at bounding box center [418, 76] width 32 height 11
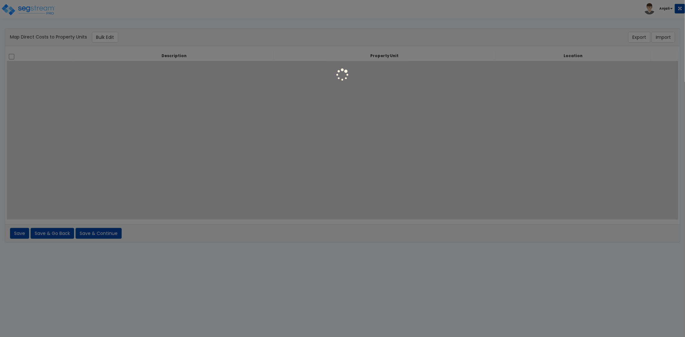
select select "6"
select select "461"
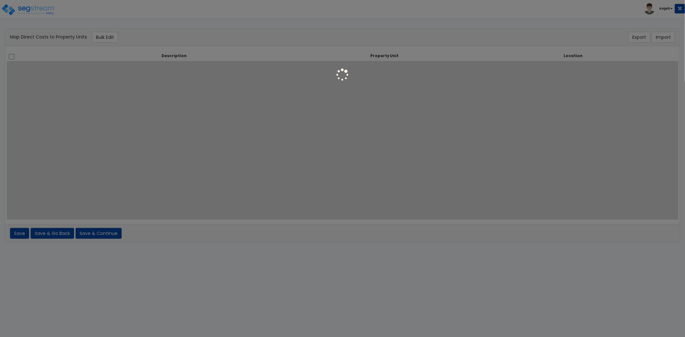
select select "461"
select select "462"
select select "461"
select select "462"
select select "461"
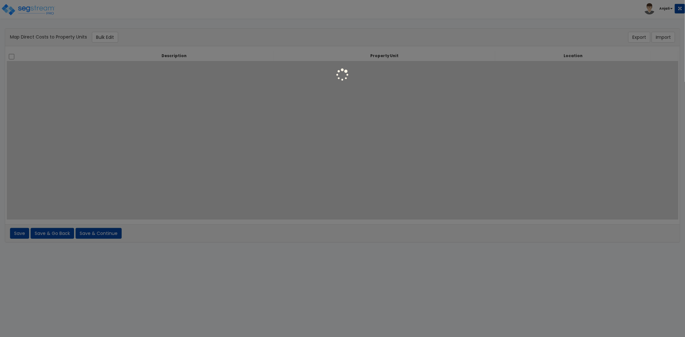
select select "462"
select select "1083"
select select "461"
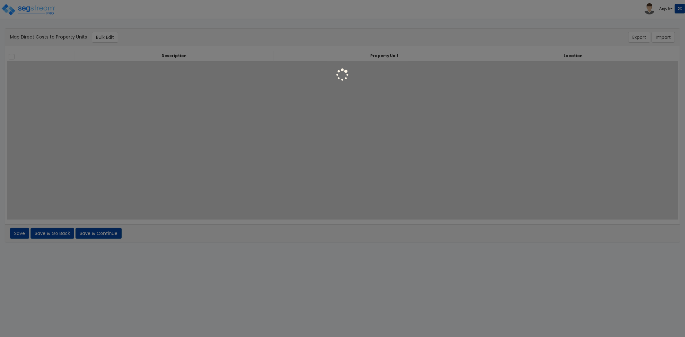
select select "2999"
select select "6"
select select "462"
select select "2999"
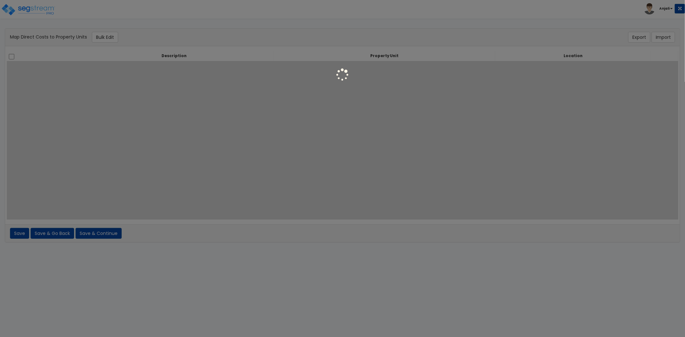
select select "461"
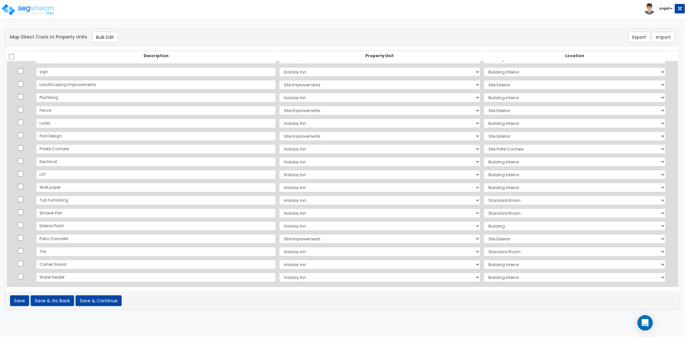
scroll to position [63, 0]
click at [98, 301] on button "Save & Continue" at bounding box center [98, 300] width 46 height 11
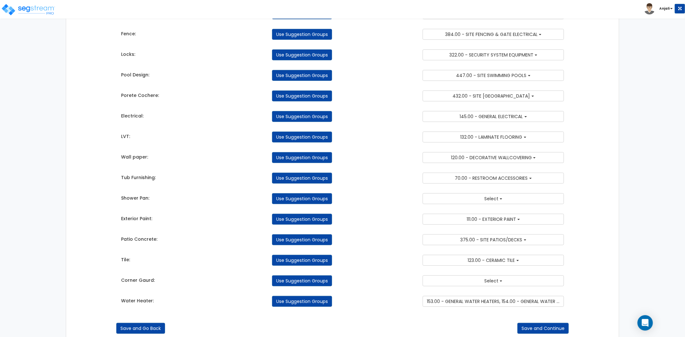
scroll to position [233, 0]
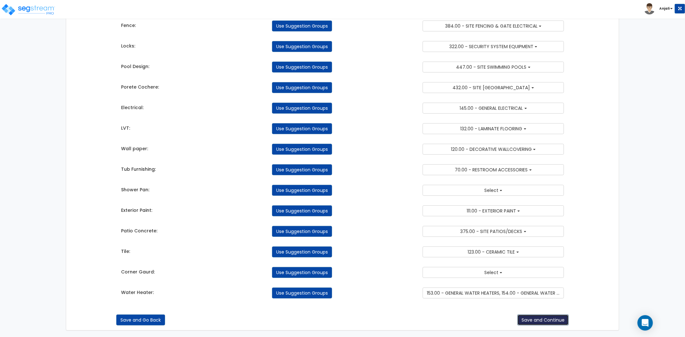
click at [553, 324] on button "Save and Continue" at bounding box center [542, 320] width 51 height 11
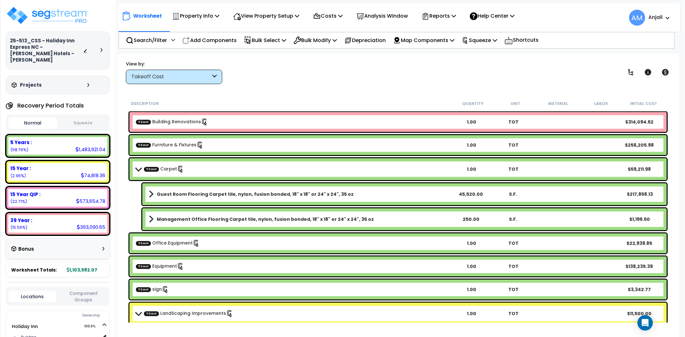
click at [91, 118] on button "Squeeze" at bounding box center [83, 123] width 49 height 11
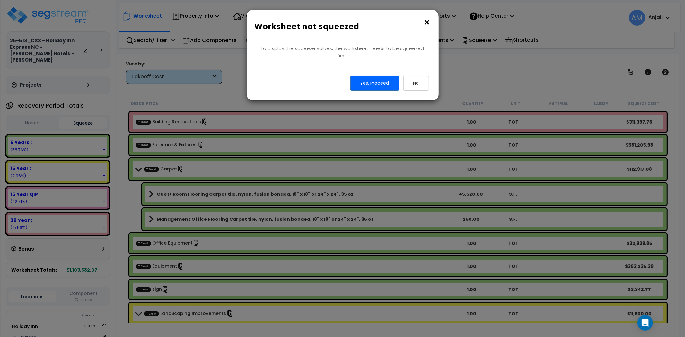
click at [426, 22] on button "×" at bounding box center [427, 22] width 7 height 10
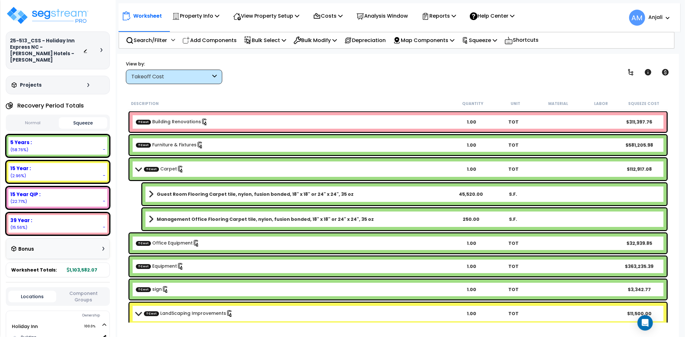
click at [245, 197] on b "Guest Room Flooring Carpet tile, nylon, fusion bonded, 18" x 18" or 24" x 24", …" at bounding box center [255, 194] width 197 height 6
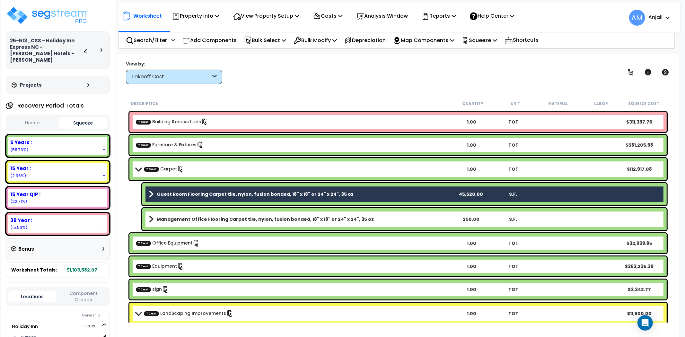
click at [245, 211] on div "Management Office Flooring Carpet tile, nylon, fusion bonded, 18" x 18" or 24" …" at bounding box center [404, 219] width 524 height 22
click at [243, 216] on b "Management Office Flooring Carpet tile, nylon, fusion bonded, 18" x 18" or 24" …" at bounding box center [265, 219] width 217 height 6
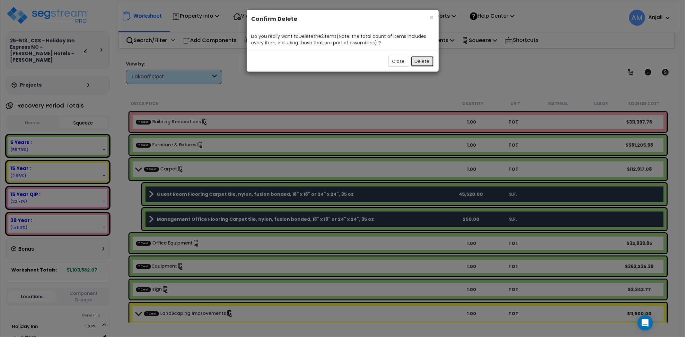
click at [423, 57] on button "Delete" at bounding box center [422, 61] width 23 height 11
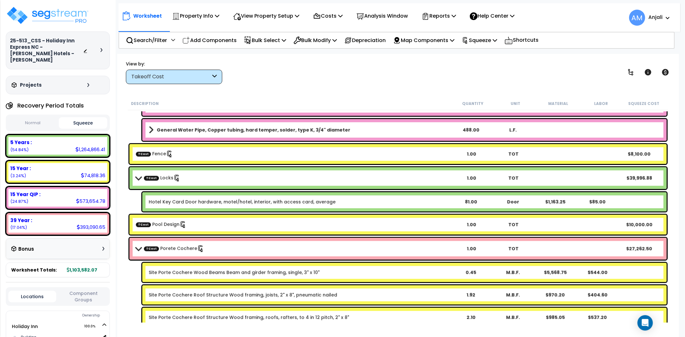
scroll to position [392, 0]
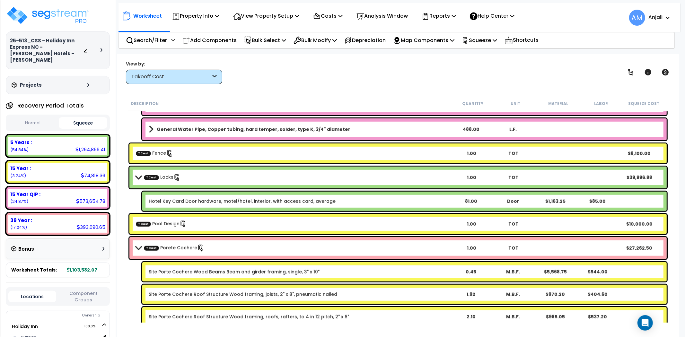
click at [245, 202] on link "Hotel Key Card Door hardware, motel/hotel, interior, with access card, average" at bounding box center [242, 201] width 187 height 6
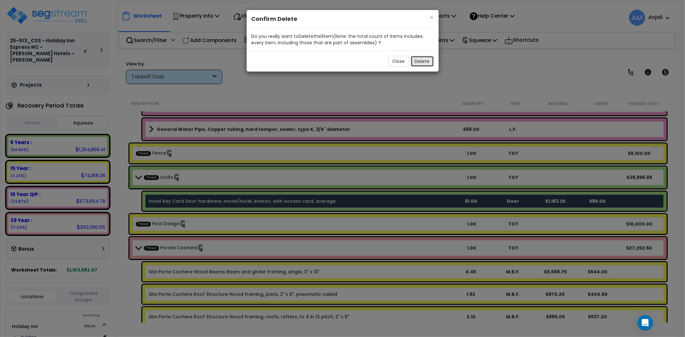
click at [423, 65] on button "Delete" at bounding box center [422, 61] width 23 height 11
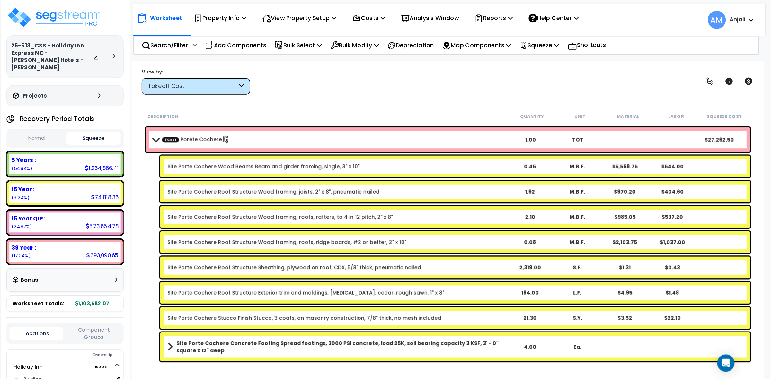
scroll to position [499, 0]
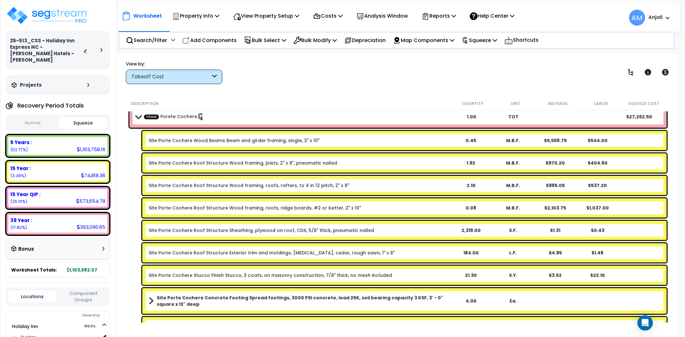
click at [243, 138] on link "Site Porte Cochere Wood Beams Beam and girder framing, single, 3" x 10"" at bounding box center [234, 140] width 171 height 6
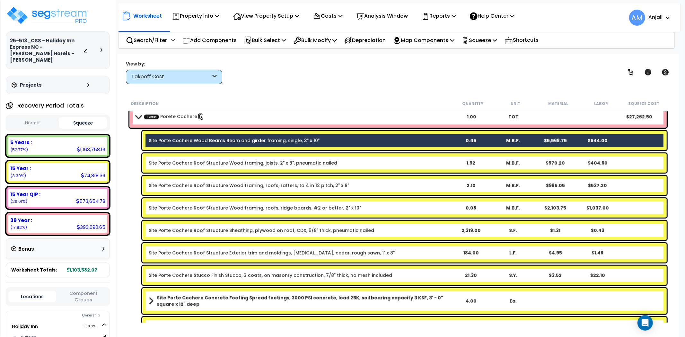
click at [244, 162] on link "Site Porte Cochere Roof Structure Wood framing, joists, 2" x 8", pneumatic nail…" at bounding box center [243, 163] width 189 height 6
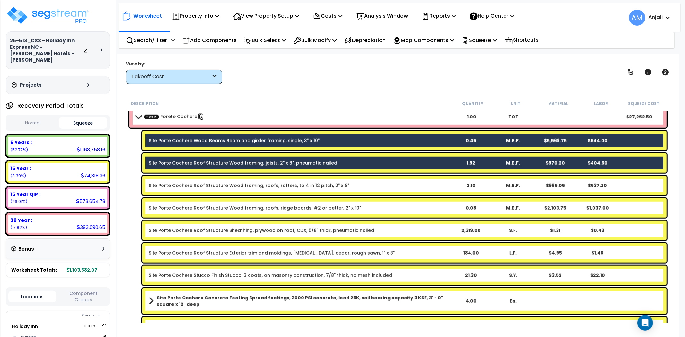
click at [232, 185] on link "Site Porte Cochere Roof Structure Wood framing, roofs, rafters, to 4 in 12 pitc…" at bounding box center [249, 185] width 200 height 6
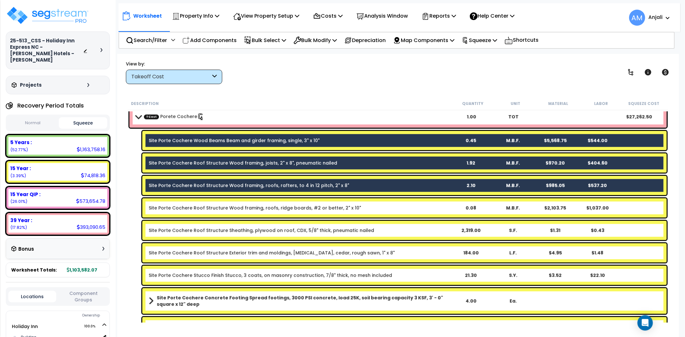
click at [232, 210] on link "Site Porte Cochere Roof Structure Wood framing, roofs, ridge boards, #2 or bett…" at bounding box center [255, 208] width 212 height 6
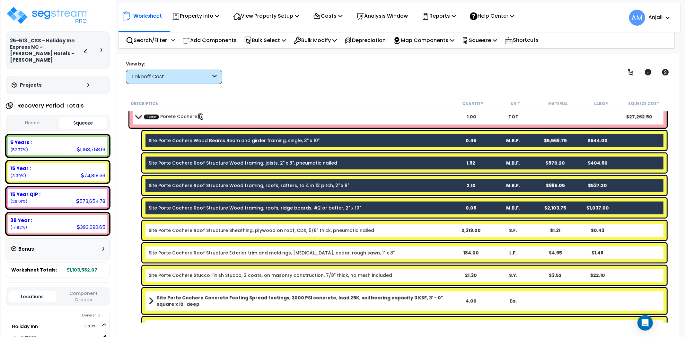
click at [231, 234] on div "Site Porte Cochere Roof Structure Sheathing, plywood on roof, CDX, 5/8" thick, …" at bounding box center [404, 230] width 524 height 19
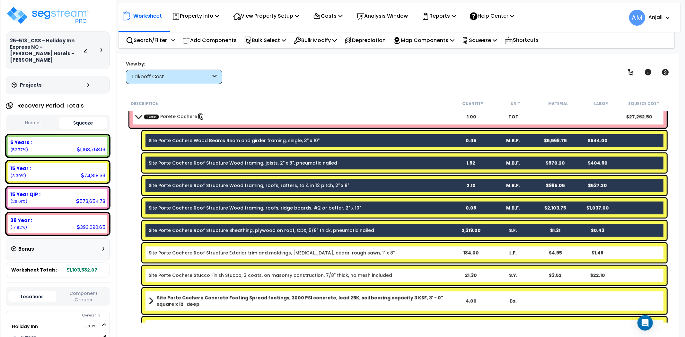
click at [227, 259] on div "Site Porte Cochere Roof Structure Exterior trim and moldings, fascia, cedar, ro…" at bounding box center [404, 252] width 524 height 19
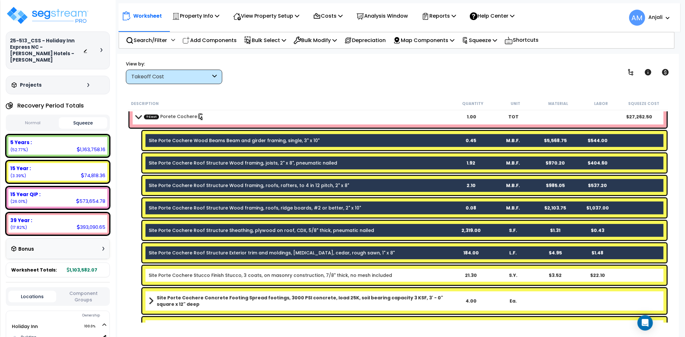
drag, startPoint x: 224, startPoint y: 279, endPoint x: 226, endPoint y: 275, distance: 5.2
click at [225, 279] on div "Site Porte Cochere Stucco Finish Stucco, 3 coats, on masonry construction, 7/8"…" at bounding box center [404, 275] width 524 height 19
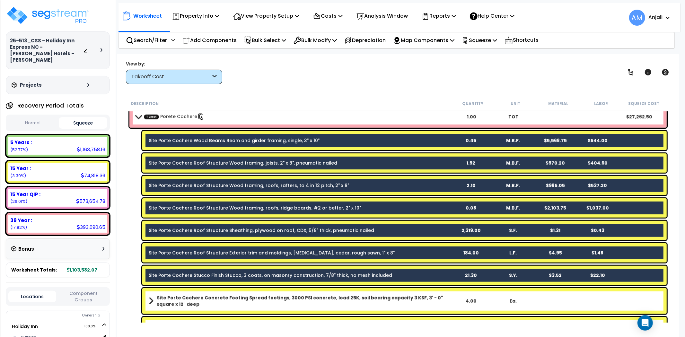
click at [223, 293] on div "Site Porte Cochere Concrete Footing Spread footings, 3000 PSI concrete, load 25…" at bounding box center [404, 301] width 524 height 26
click at [226, 298] on b "Site Porte Cochere Concrete Footing Spread footings, 3000 PSI concrete, load 25…" at bounding box center [303, 301] width 293 height 13
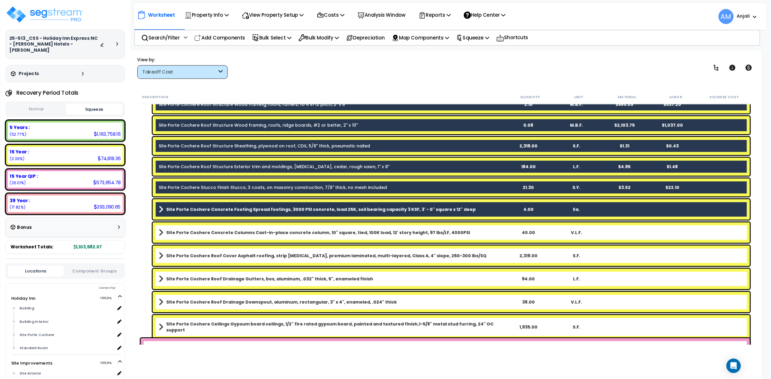
scroll to position [585, 0]
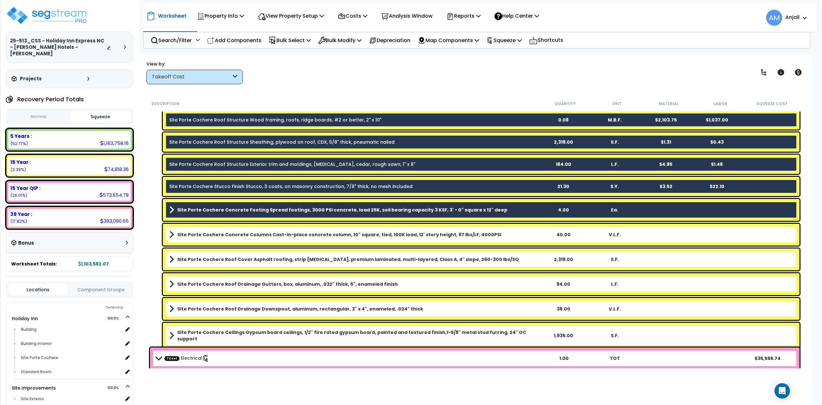
drag, startPoint x: 229, startPoint y: 234, endPoint x: 233, endPoint y: 245, distance: 11.6
click at [229, 234] on b "Site Porte Cochere Concrete Columns Cast-in-place concrete column, 10" square, …" at bounding box center [339, 234] width 324 height 6
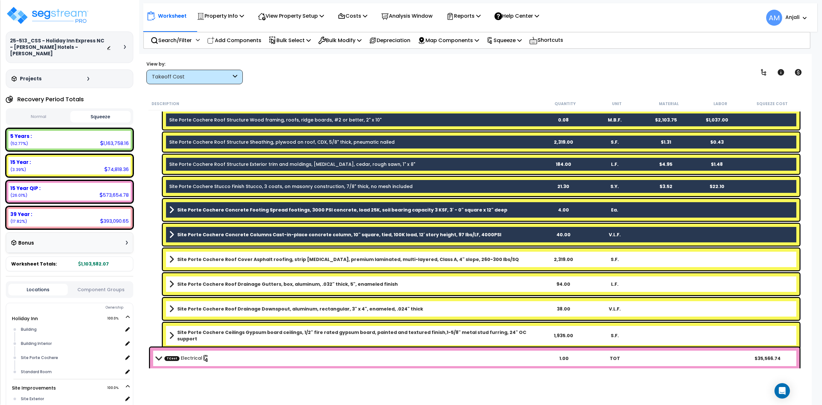
click at [236, 258] on b "Site Porte Cochere Roof Cover Asphalt roofing, strip shingles, premium laminate…" at bounding box center [348, 259] width 342 height 6
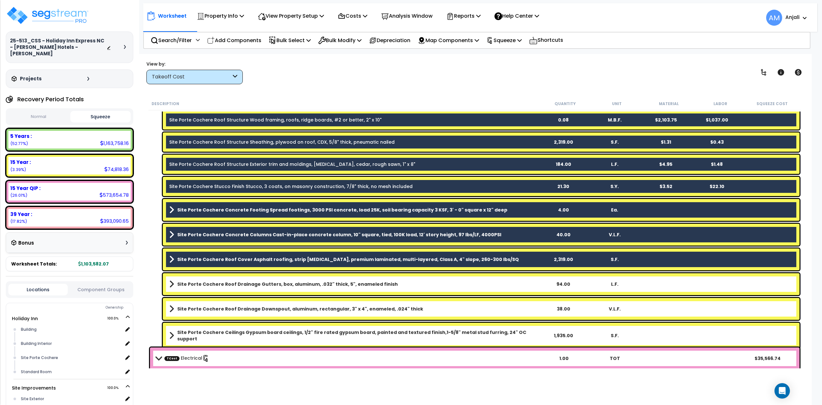
click at [238, 281] on b "Site Porte Cochere Roof Drainage Gutters, box, aluminum, .032" thick, 5", ename…" at bounding box center [287, 284] width 221 height 6
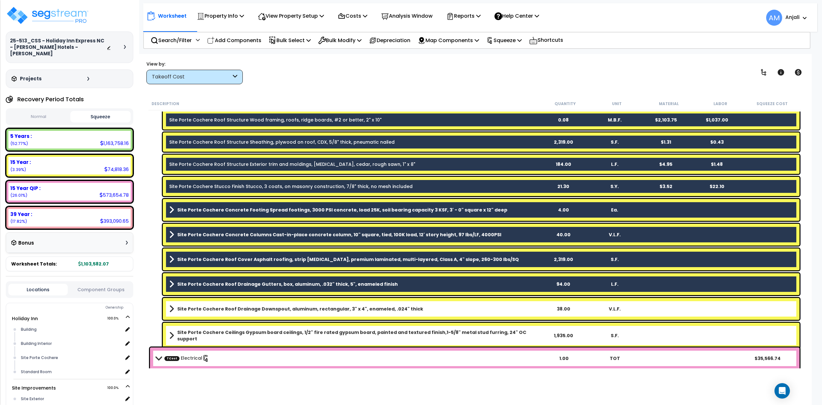
click at [238, 304] on link "Site Porte Cochere Roof Drainage Downspout, aluminum, rectangular, 3" x 4", ena…" at bounding box center [353, 308] width 368 height 9
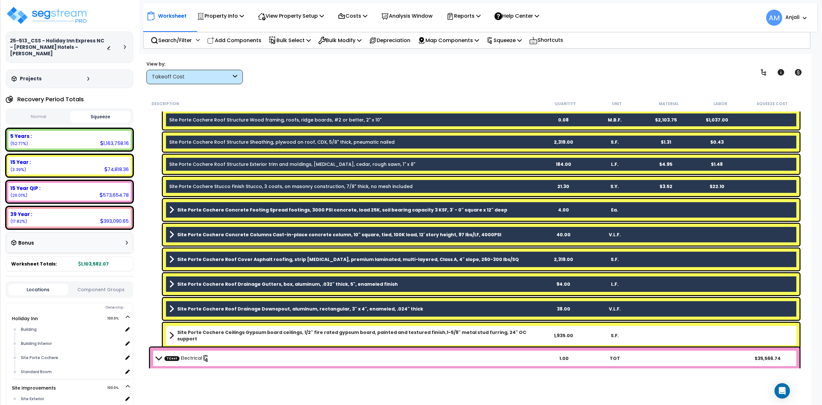
click at [233, 333] on b "Site Porte Cochere Ceilings Gypsum board ceilings, 1/2" fire rated gypsum board…" at bounding box center [357, 335] width 360 height 13
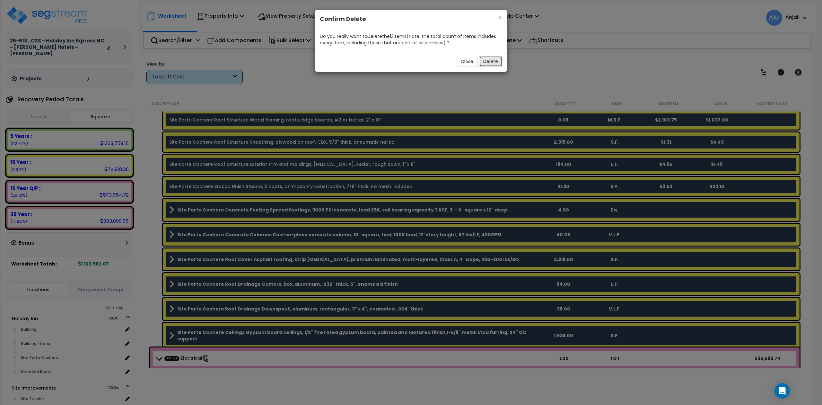
click at [496, 59] on button "Delete" at bounding box center [490, 61] width 23 height 11
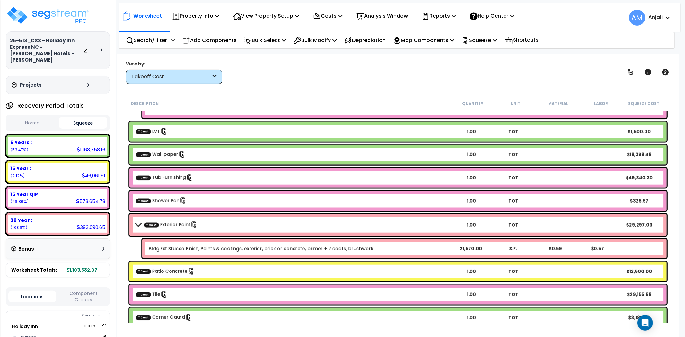
scroll to position [763, 0]
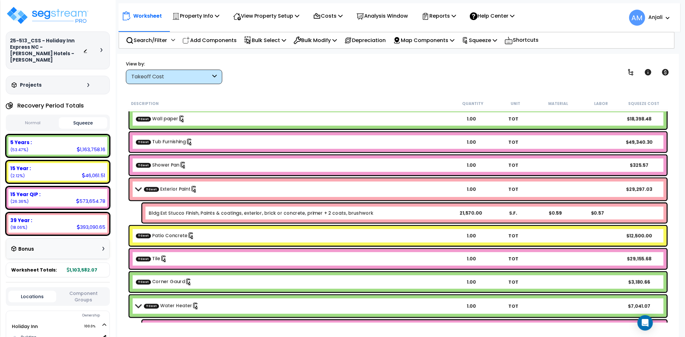
click at [198, 207] on div "Bldg Ext Stucco Finish, Paints & coatings, exterior, brick or concrete, primer …" at bounding box center [404, 213] width 524 height 19
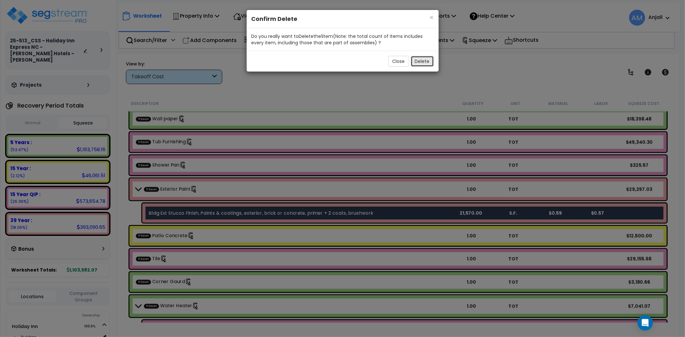
click at [420, 62] on button "Delete" at bounding box center [422, 61] width 23 height 11
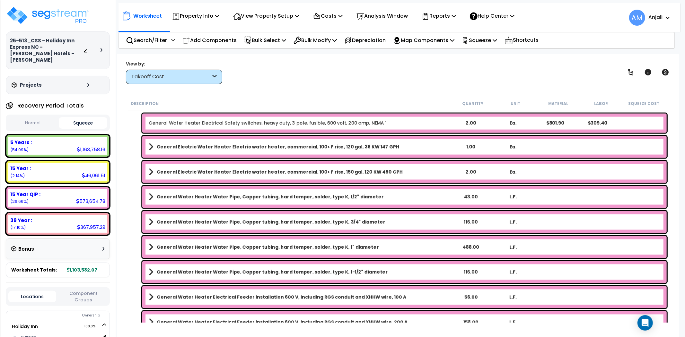
scroll to position [1025, 0]
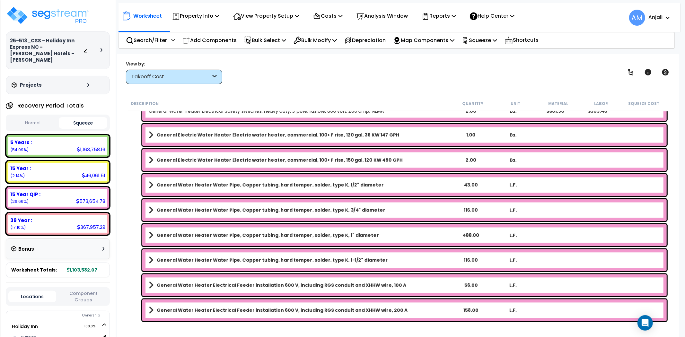
click at [291, 313] on b "General Water Heater Electrical Feeder installation 600 V, including RGS condui…" at bounding box center [282, 310] width 251 height 6
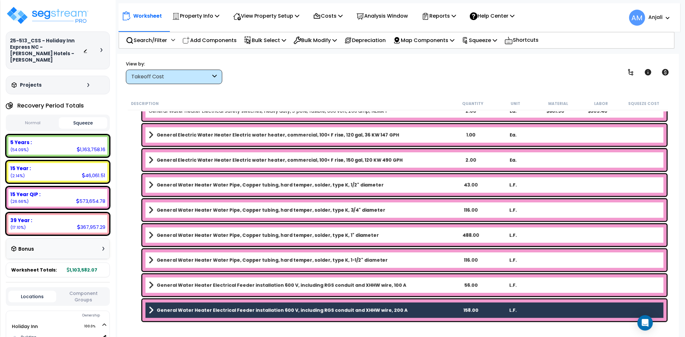
click at [297, 288] on b "General Water Heater Electrical Feeder installation 600 V, including RGS condui…" at bounding box center [282, 285] width 250 height 6
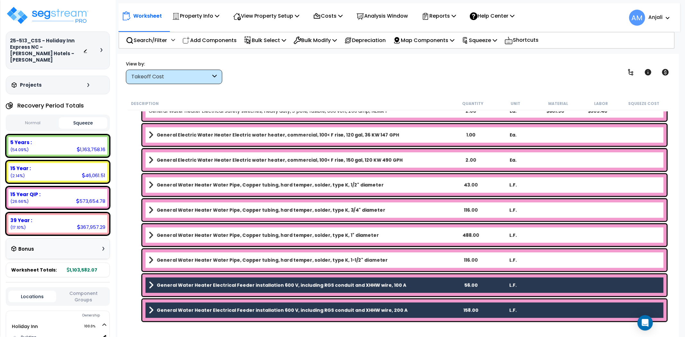
click at [308, 260] on b "General Water Heater Water Pipe, Copper tubing, hard temper, solder, type K, 1-…" at bounding box center [272, 260] width 231 height 6
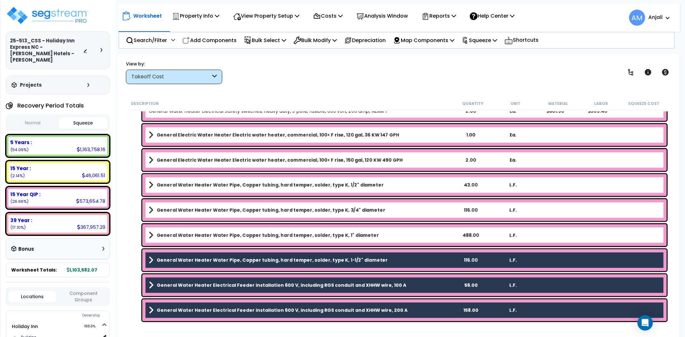
click at [313, 229] on div "General Water Heater Water Pipe, Copper tubing, hard temper, solder, type K, 1"…" at bounding box center [404, 236] width 524 height 22
click at [309, 232] on b "General Water Heater Water Pipe, Copper tubing, hard temper, solder, type K, 1"…" at bounding box center [268, 235] width 222 height 6
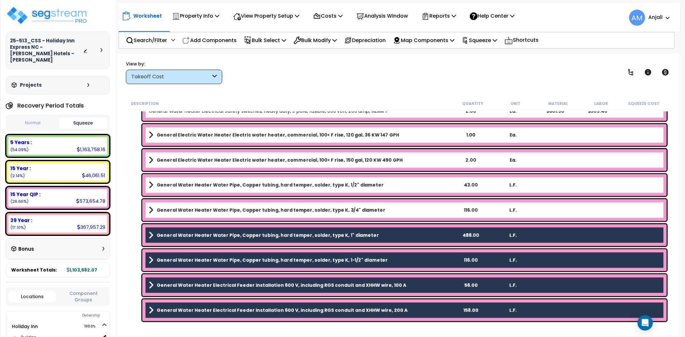
click at [323, 208] on b "General Water Heater Water Pipe, Copper tubing, hard temper, solder, type K, 3/…" at bounding box center [271, 210] width 229 height 6
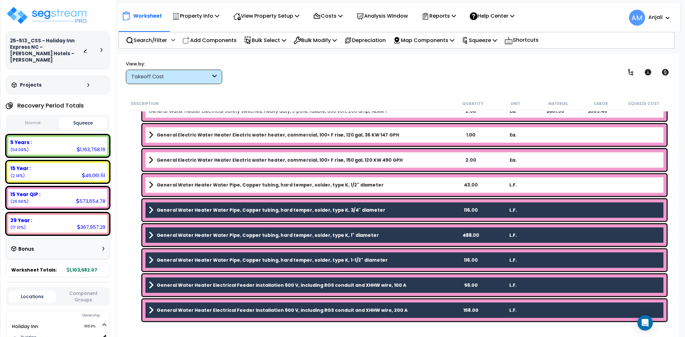
click at [340, 187] on b "General Water Heater Water Pipe, Copper tubing, hard temper, solder, type K, 1/…" at bounding box center [270, 185] width 227 height 6
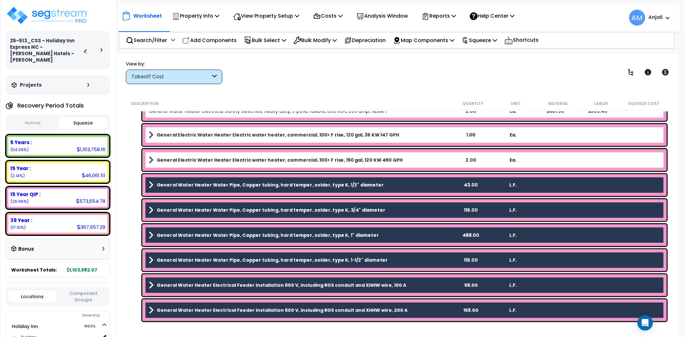
click at [342, 168] on div "General Electric Water Heater Electric water heater, commercial, 100< F rise, 1…" at bounding box center [404, 160] width 524 height 22
click at [342, 157] on b "General Electric Water Heater Electric water heater, commercial, 100< F rise, 1…" at bounding box center [280, 160] width 246 height 6
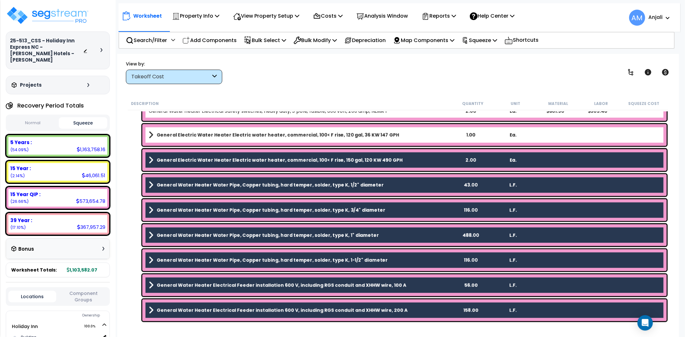
click at [335, 134] on b "General Electric Water Heater Electric water heater, commercial, 100< F rise, 1…" at bounding box center [278, 135] width 242 height 6
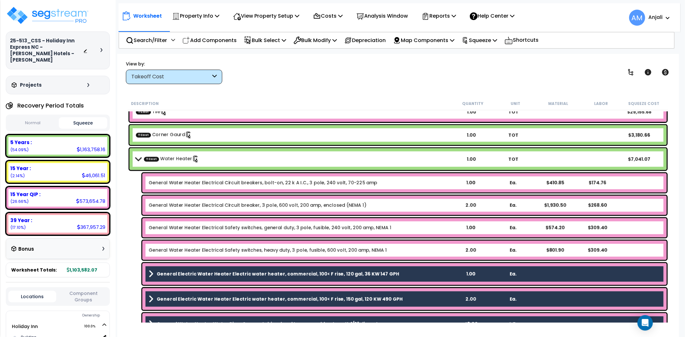
scroll to position [882, 0]
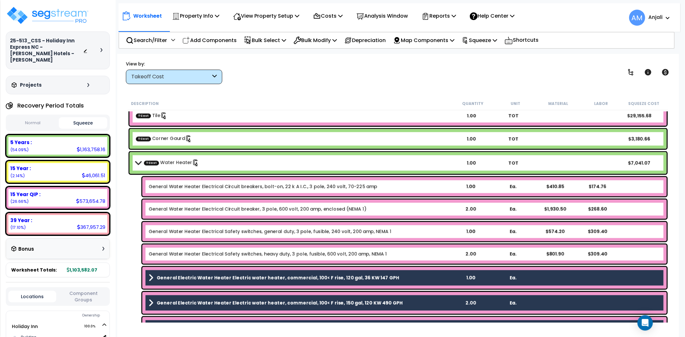
click at [289, 252] on link "General Water Heater Electrical Safety switches, heavy duty, 3 pole, fusible, 6…" at bounding box center [268, 254] width 238 height 6
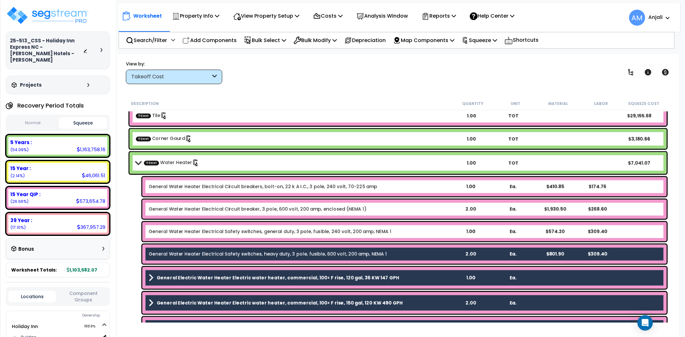
click at [293, 232] on link "General Water Heater Electrical Safety switches, general duty, 3 pole, fusible,…" at bounding box center [270, 232] width 243 height 6
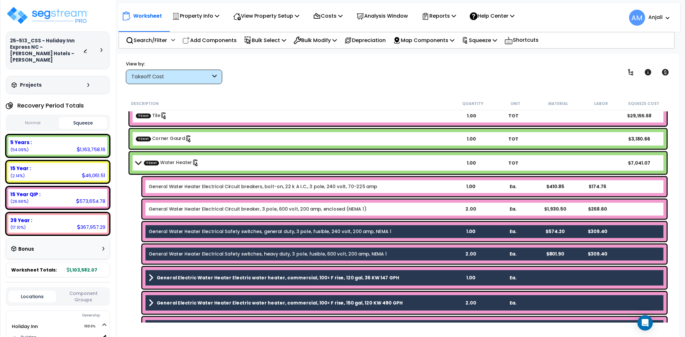
click at [297, 206] on link "General Water Heater Electrical Circuit breaker, 3 pole, 600 volt, 200 amp, enc…" at bounding box center [258, 209] width 218 height 6
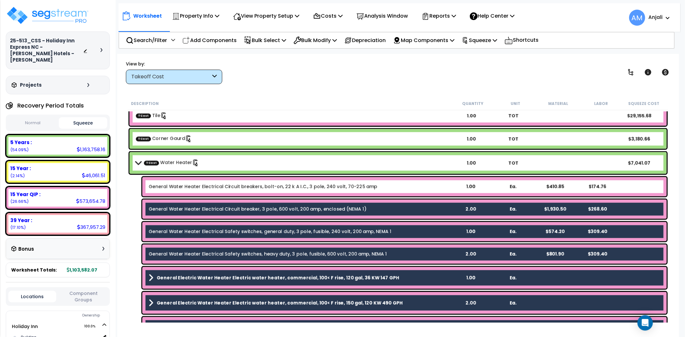
click at [309, 184] on link "General Water Heater Electrical Circuit breakers, bolt-on, 22 k A I.C., 3 pole,…" at bounding box center [263, 187] width 229 height 6
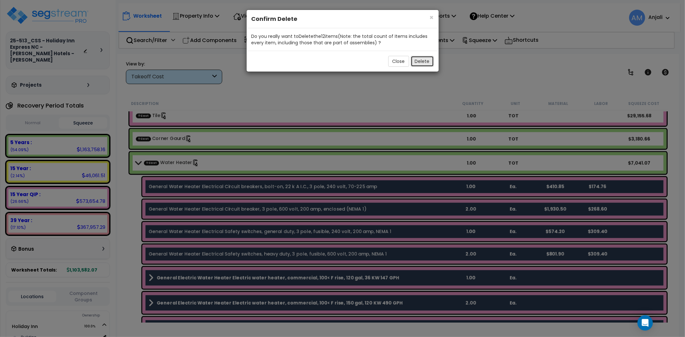
click at [423, 63] on button "Delete" at bounding box center [422, 61] width 23 height 11
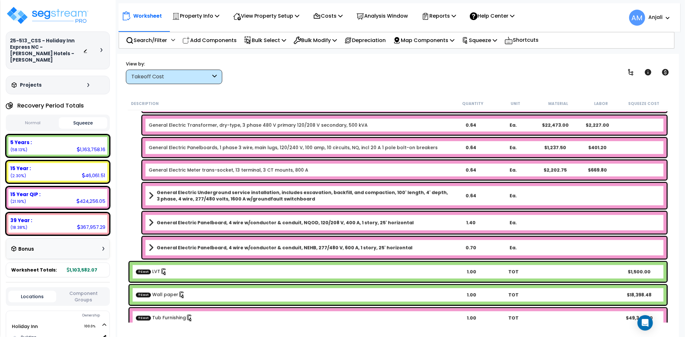
scroll to position [590, 0]
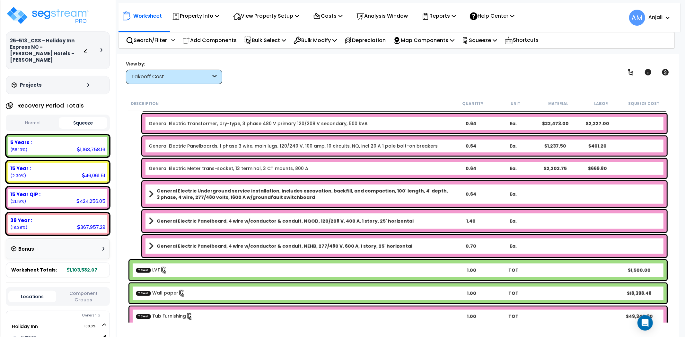
click at [241, 243] on b "General Electric Panelboard, 4 wire w/conductor & conduit, NEHB, 277/480 V, 600…" at bounding box center [285, 246] width 256 height 6
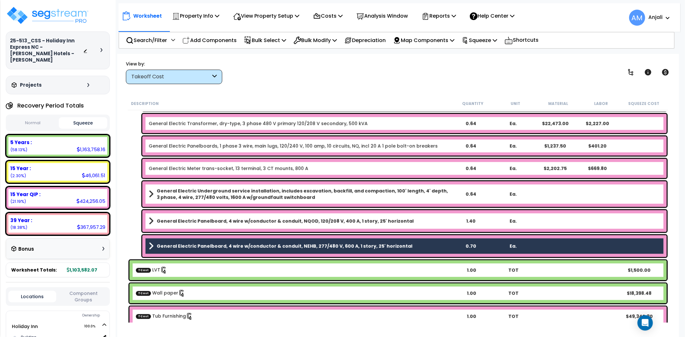
click at [250, 220] on b "General Electric Panelboard, 4 wire w/conductor & conduit, NQOD, 120/208 V, 400…" at bounding box center [285, 221] width 257 height 6
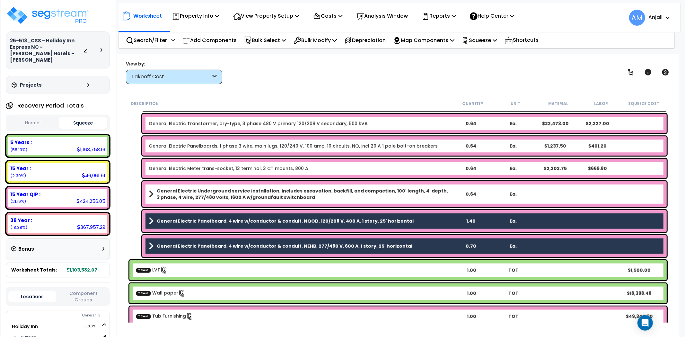
click at [259, 194] on b "General Electric Underground service installation, includes excavation, backfil…" at bounding box center [303, 194] width 293 height 13
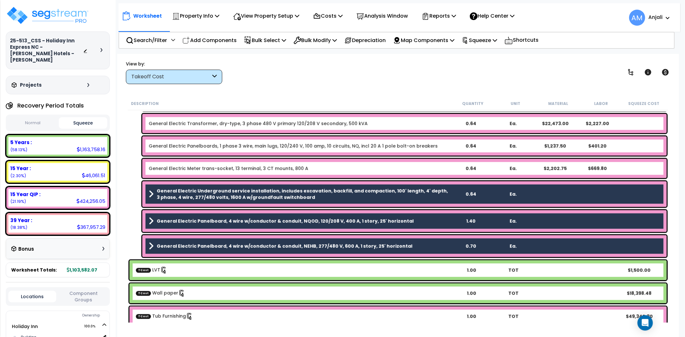
click at [274, 168] on link "General Electric Meter trans-socket, 13 terminal, 3 CT mounts, 800 A" at bounding box center [229, 168] width 160 height 6
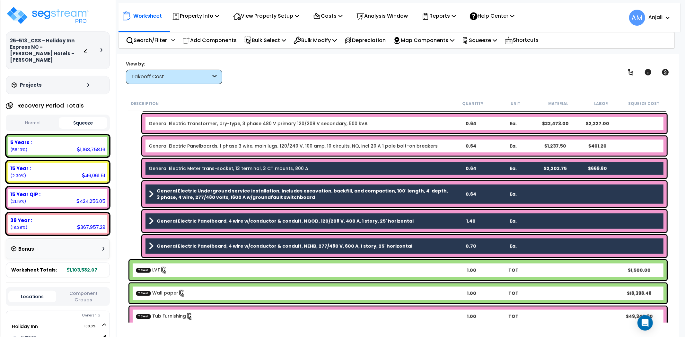
click at [283, 143] on link "General Electric Panelboards, 1 phase 3 wire, main lugs, 120/240 V, 100 amp, 10…" at bounding box center [293, 146] width 289 height 6
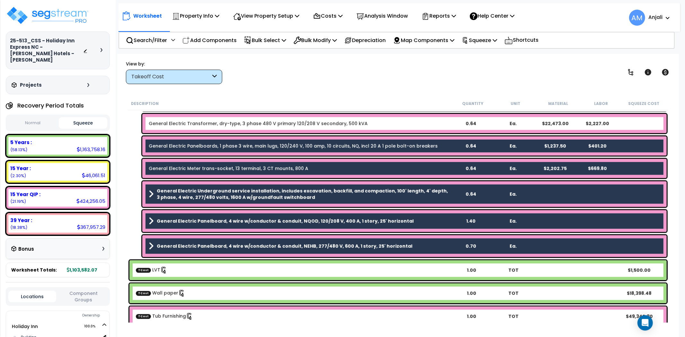
click at [295, 116] on div "General Electric Transformer, dry-type, 3 phase 480 V primary 120/208 V seconda…" at bounding box center [404, 123] width 524 height 19
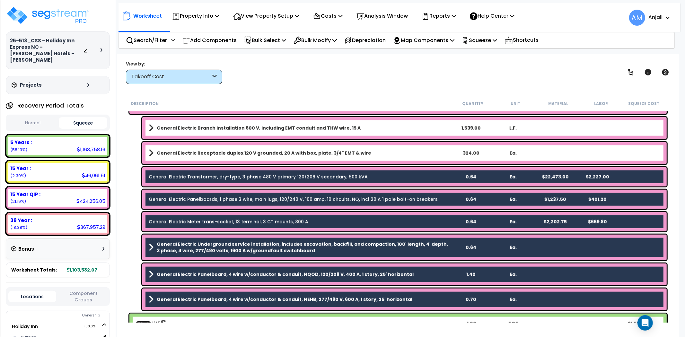
scroll to position [518, 0]
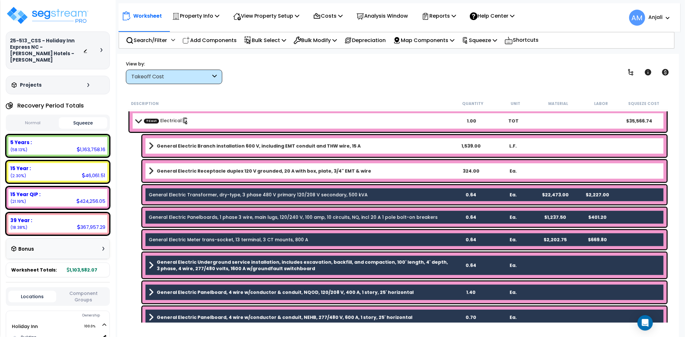
click at [285, 172] on b "General Electric Receptacle duplex 120 V grounded, 20 A with box, plate, 3/4" E…" at bounding box center [264, 171] width 215 height 6
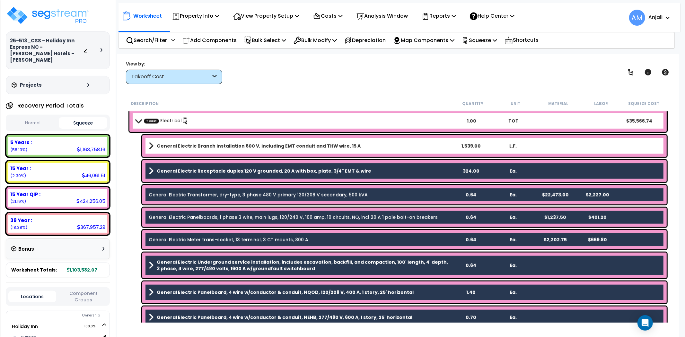
click at [296, 152] on div "General Electric Branch installation 600 V, including EMT conduit and THW wire,…" at bounding box center [404, 146] width 524 height 22
click at [303, 145] on b "General Electric Branch installation 600 V, including EMT conduit and THW wire,…" at bounding box center [259, 146] width 204 height 6
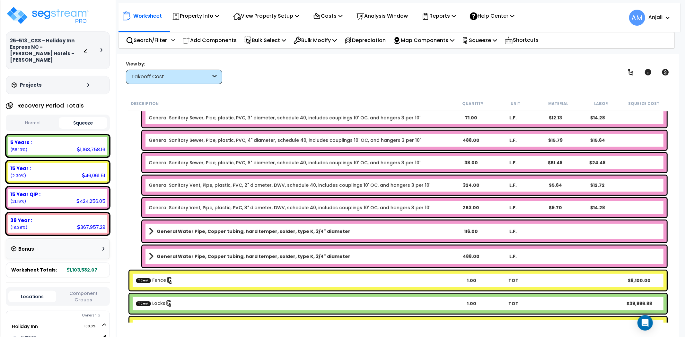
scroll to position [269, 0]
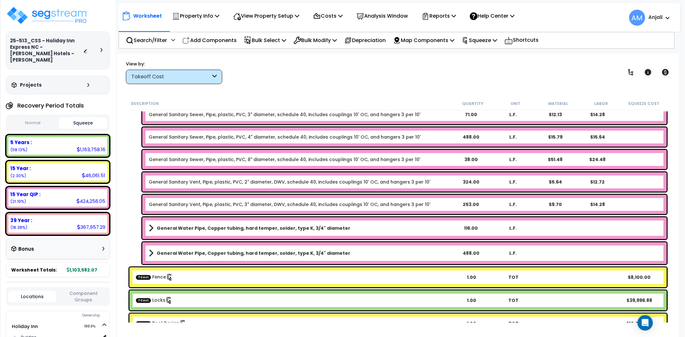
click at [290, 253] on b "General Water Pipe, Copper tubing, hard temper, solder, type K, 3/4" diameter" at bounding box center [254, 253] width 194 height 6
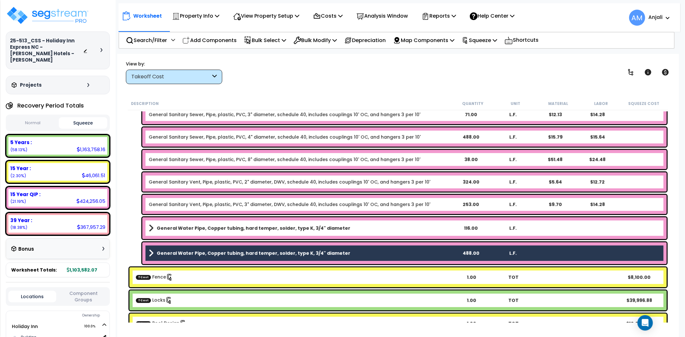
click at [295, 232] on link "General Water Pipe, Copper tubing, hard temper, solder, type K, 3/4" diameter" at bounding box center [299, 228] width 301 height 9
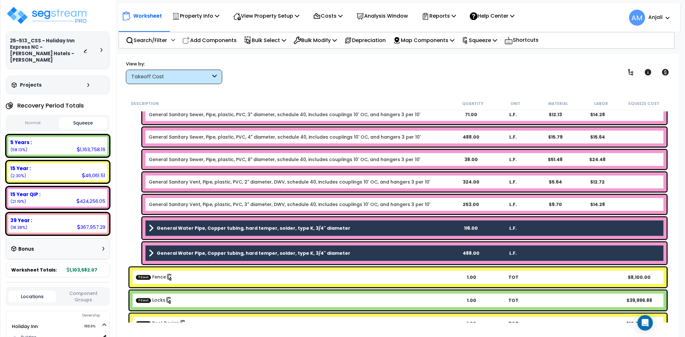
click at [307, 201] on link "General Sanitary Vent, Pipe, plastic, PVC, 3" diameter, DWV, schedule 40, inclu…" at bounding box center [290, 204] width 282 height 6
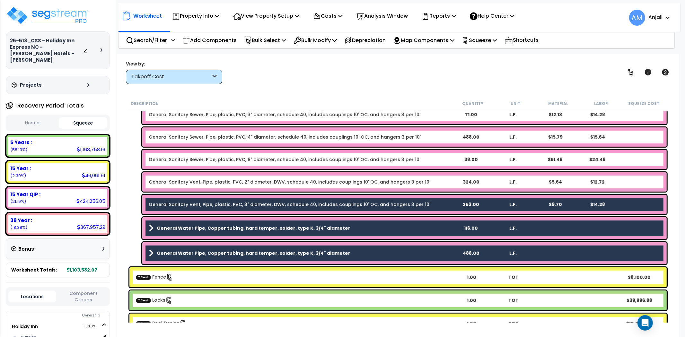
click at [311, 174] on div "General Sanitary Vent, Pipe, plastic, PVC, 2" diameter, DWV, schedule 40, inclu…" at bounding box center [404, 181] width 524 height 19
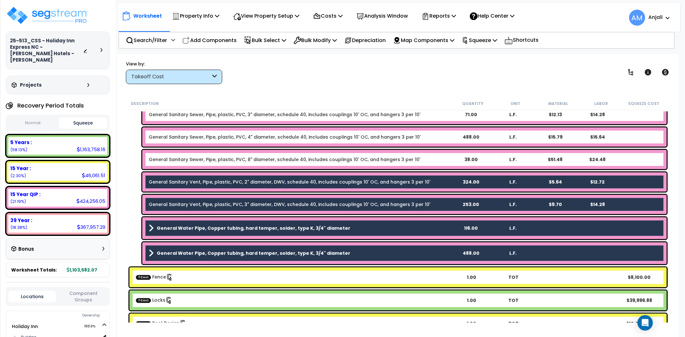
click at [325, 156] on link "General Sanitary Sewer, Pipe, plastic, PVC, 8" diameter, schedule 40, includes …" at bounding box center [285, 159] width 272 height 6
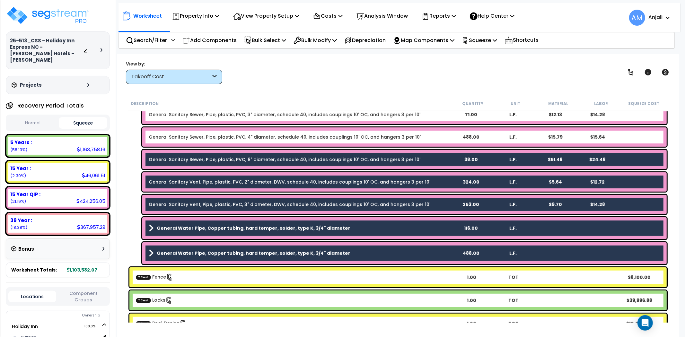
click at [329, 138] on link "General Sanitary Sewer, Pipe, plastic, PVC, 4" diameter, schedule 40, includes …" at bounding box center [285, 137] width 272 height 6
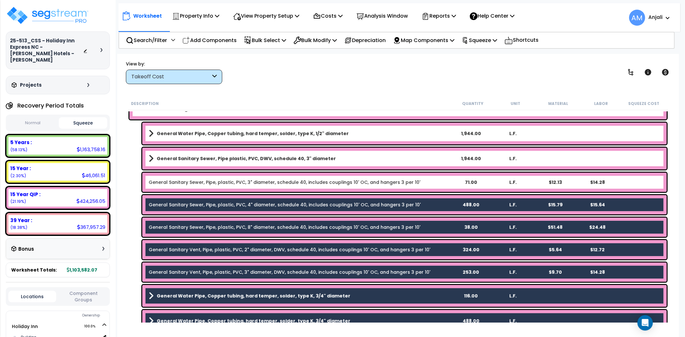
scroll to position [197, 0]
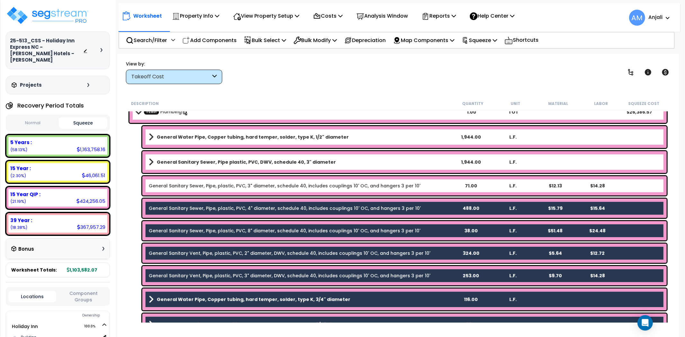
click at [306, 189] on link "General Sanitary Sewer, Pipe, plastic, PVC, 3" diameter, schedule 40, includes …" at bounding box center [285, 186] width 272 height 6
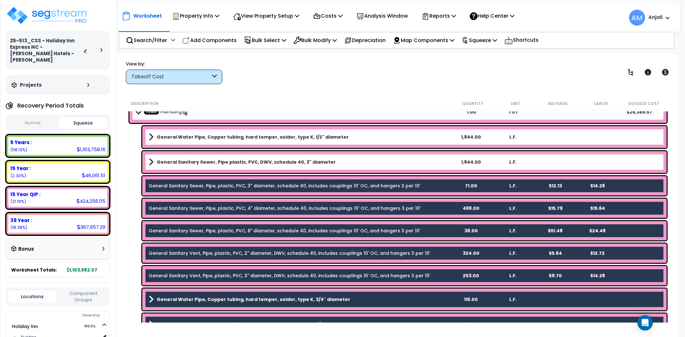
click at [316, 160] on b "General Sanitary Sewer, Pipe plastic, PVC, DWV, schedule 40, 3" diameter" at bounding box center [246, 162] width 179 height 6
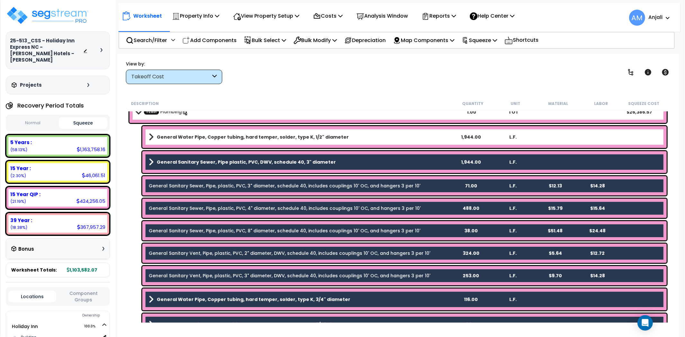
click at [326, 134] on b "General Water Pipe, Copper tubing, hard temper, solder, type K, 1/2" diameter" at bounding box center [253, 137] width 192 height 6
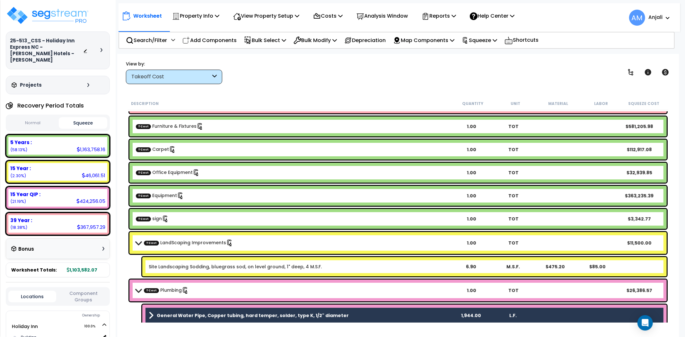
scroll to position [0, 0]
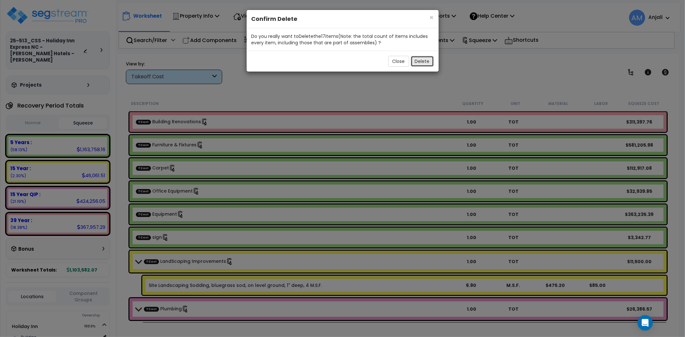
click at [416, 60] on button "Delete" at bounding box center [422, 61] width 23 height 11
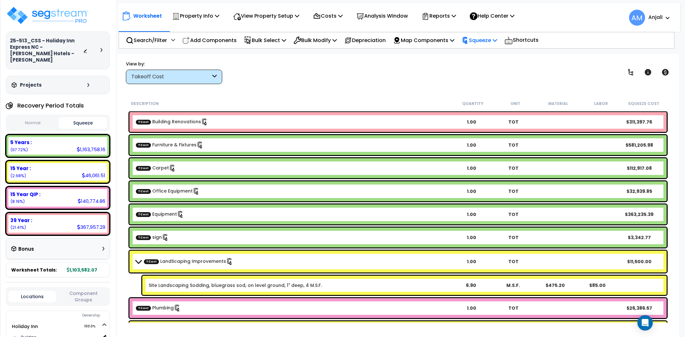
click at [485, 40] on p "Squeeze" at bounding box center [479, 40] width 35 height 9
click at [487, 56] on link "Squeeze" at bounding box center [491, 55] width 64 height 15
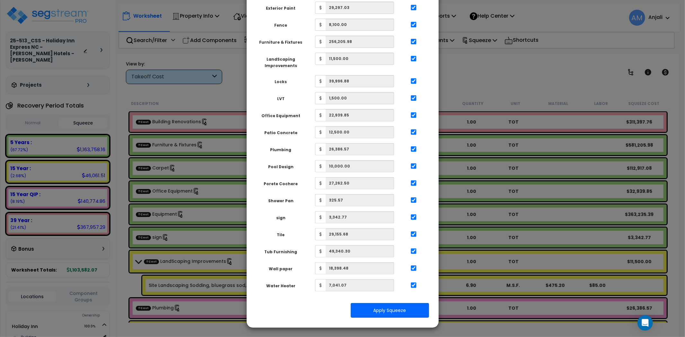
scroll to position [129, 0]
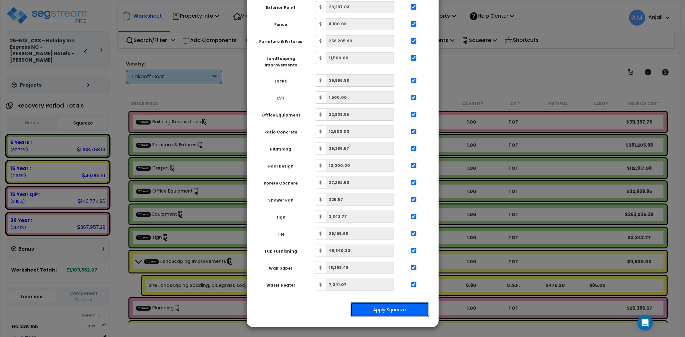
click at [401, 312] on button "Apply Squeeze" at bounding box center [390, 310] width 78 height 15
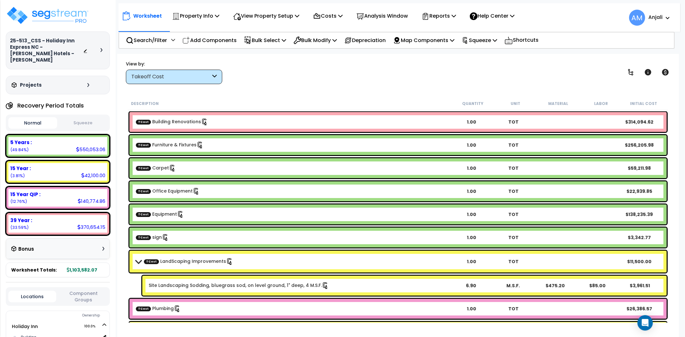
click at [89, 118] on button "Squeeze" at bounding box center [83, 123] width 49 height 11
